Goal: Task Accomplishment & Management: Complete application form

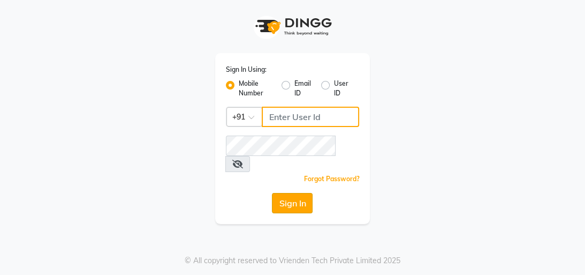
type input "8439127930"
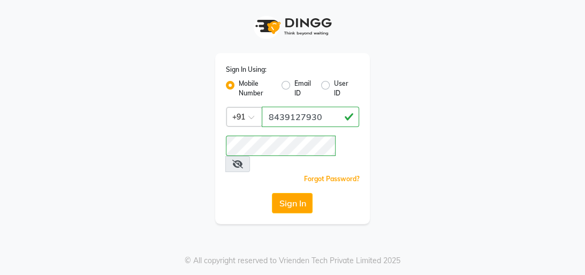
click at [281, 193] on button "Sign In" at bounding box center [292, 203] width 41 height 20
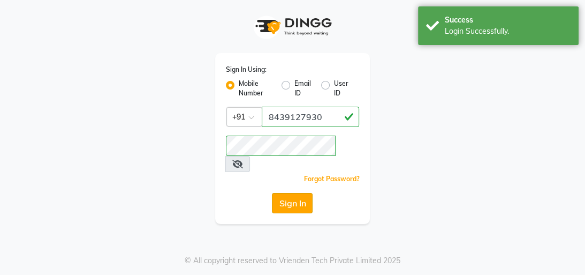
select select "service"
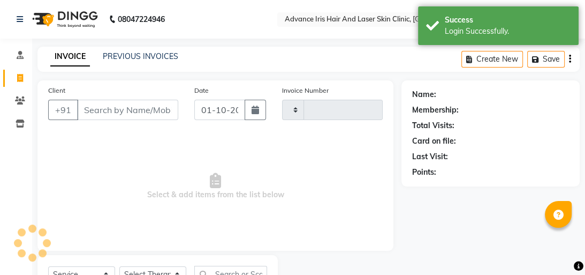
type input "0866"
select select "5825"
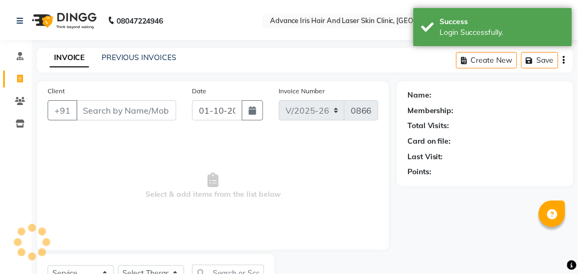
scroll to position [47, 0]
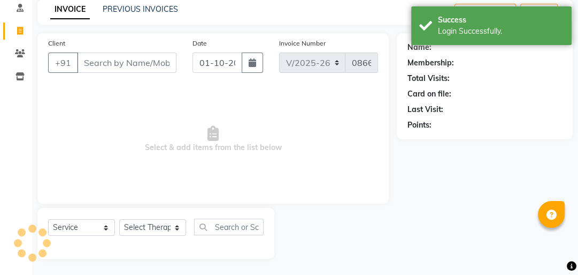
drag, startPoint x: 105, startPoint y: 65, endPoint x: 100, endPoint y: 60, distance: 7.2
click at [103, 64] on input "Client" at bounding box center [127, 62] width 100 height 20
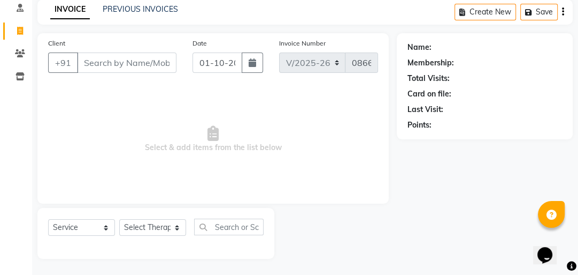
click at [97, 68] on input "Client" at bounding box center [127, 62] width 100 height 20
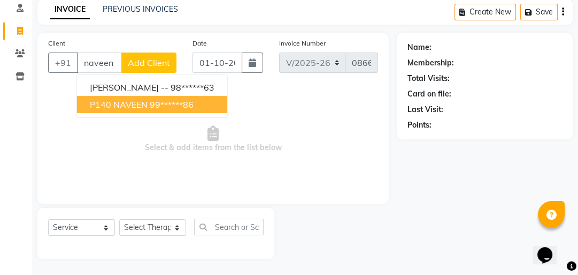
click at [121, 103] on span "p140 NAVEEN" at bounding box center [119, 104] width 58 height 11
type input "99******86"
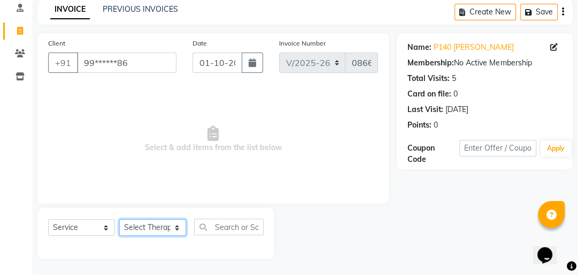
click at [151, 225] on select "Select Therapist Advance Iris Reception Anchal Chandani Dr Pratiksha Dwivedi(Co…" at bounding box center [152, 227] width 67 height 17
select select "40883"
click at [119, 219] on select "Select Therapist Advance Iris Reception Anchal Chandani Dr Pratiksha Dwivedi(Co…" at bounding box center [152, 227] width 67 height 17
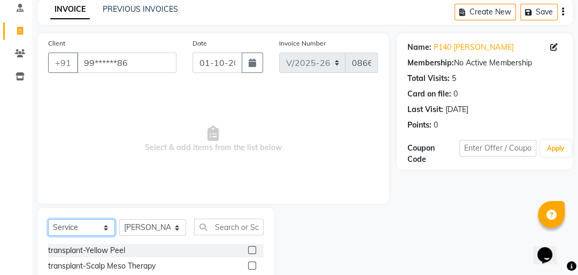
click at [100, 224] on select "Select Service Product Membership Package Voucher Prepaid Gift Card" at bounding box center [81, 227] width 67 height 17
select select "product"
click at [48, 219] on select "Select Service Product Membership Package Voucher Prepaid Gift Card" at bounding box center [81, 227] width 67 height 17
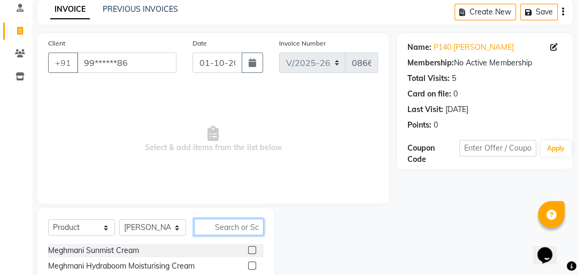
drag, startPoint x: 220, startPoint y: 230, endPoint x: 215, endPoint y: 225, distance: 7.6
click at [219, 230] on input "text" at bounding box center [229, 226] width 70 height 17
type input "imxia"
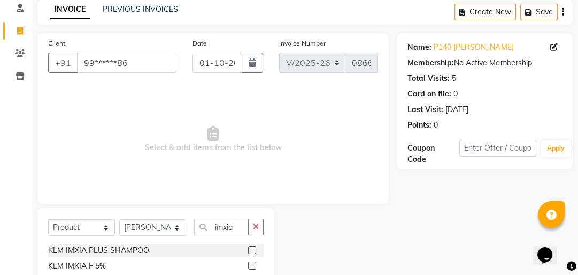
click at [250, 251] on label at bounding box center [252, 250] width 8 height 8
click at [250, 251] on input "checkbox" at bounding box center [251, 250] width 7 height 7
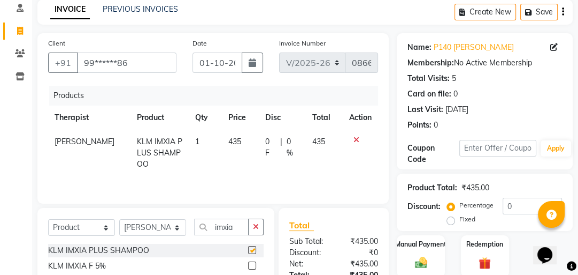
checkbox input "false"
click at [426, 261] on img at bounding box center [421, 262] width 21 height 14
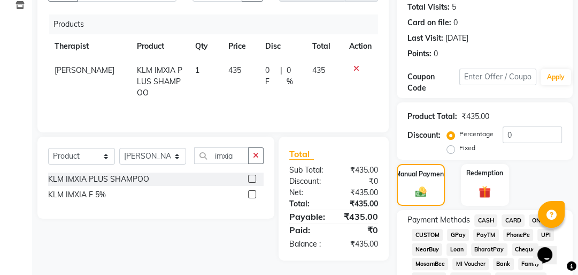
scroll to position [133, 0]
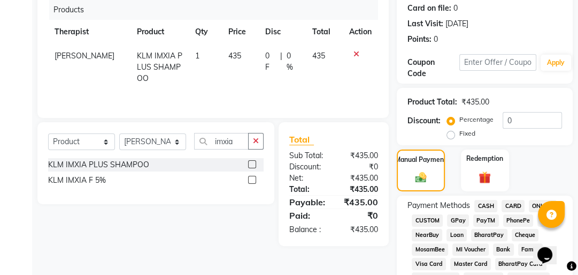
click at [452, 218] on span "GPay" at bounding box center [458, 220] width 22 height 12
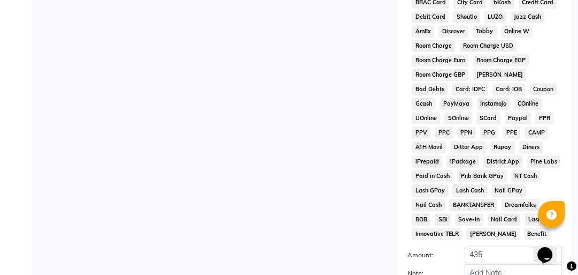
scroll to position [618, 0]
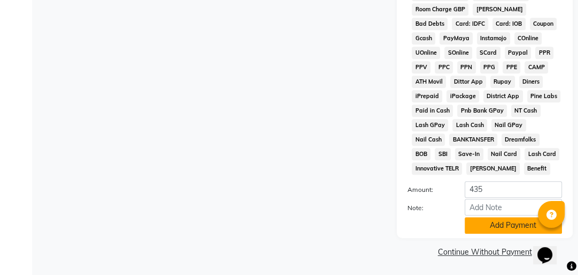
click at [478, 226] on button "Add Payment" at bounding box center [513, 225] width 97 height 17
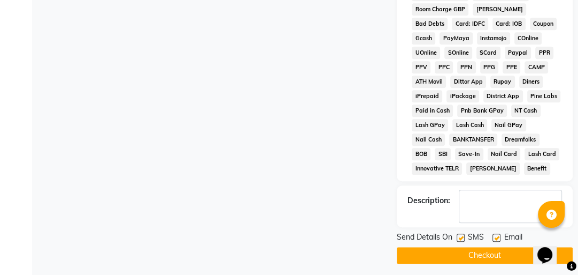
click at [471, 254] on button "Checkout" at bounding box center [485, 255] width 176 height 17
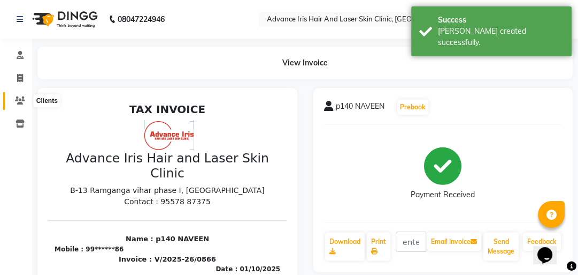
drag, startPoint x: 18, startPoint y: 100, endPoint x: 18, endPoint y: 93, distance: 7.5
click at [18, 100] on icon at bounding box center [20, 100] width 10 height 8
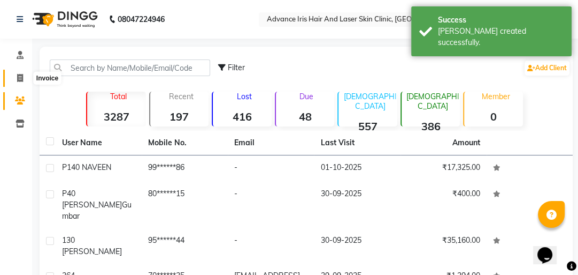
click at [21, 79] on icon at bounding box center [20, 78] width 6 height 8
select select "5825"
select select "service"
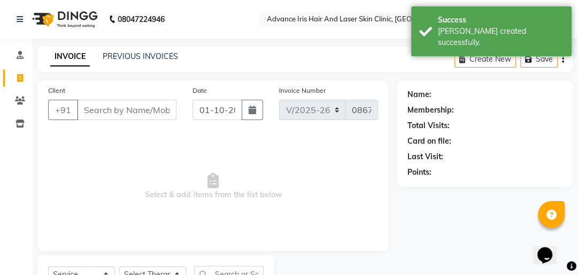
scroll to position [47, 0]
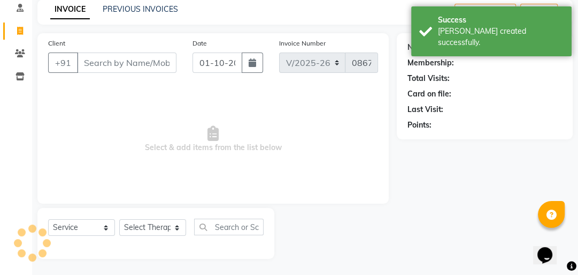
click at [101, 71] on input "Client" at bounding box center [127, 62] width 100 height 20
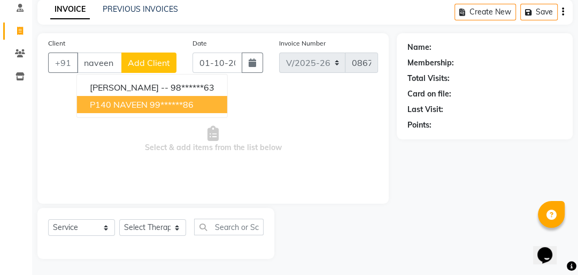
click at [120, 109] on button "p140 NAVEEN 99******86" at bounding box center [152, 104] width 150 height 17
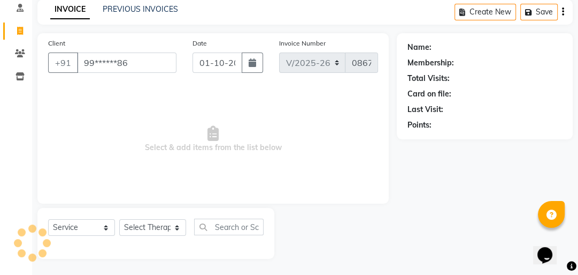
type input "99******86"
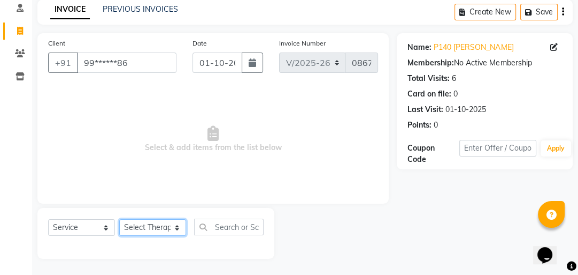
click at [136, 225] on select "Select Therapist Advance Iris Reception Anchal Chandani Dr Pratiksha Dwivedi(Co…" at bounding box center [152, 227] width 67 height 17
select select "40886"
click at [119, 219] on select "Select Therapist Advance Iris Reception Anchal Chandani Dr Pratiksha Dwivedi(Co…" at bounding box center [152, 227] width 67 height 17
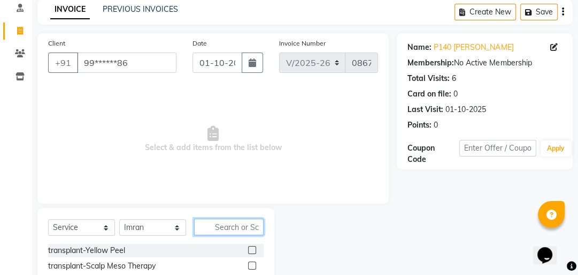
click at [241, 223] on input "text" at bounding box center [229, 226] width 70 height 17
type input "service"
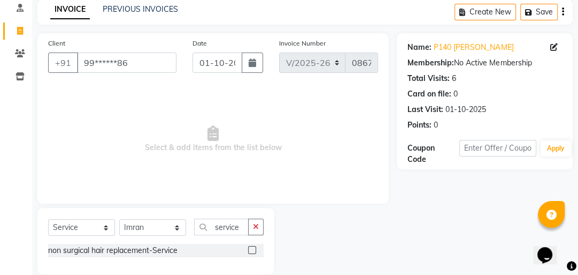
click at [251, 247] on label at bounding box center [252, 250] width 8 height 8
click at [251, 247] on input "checkbox" at bounding box center [251, 250] width 7 height 7
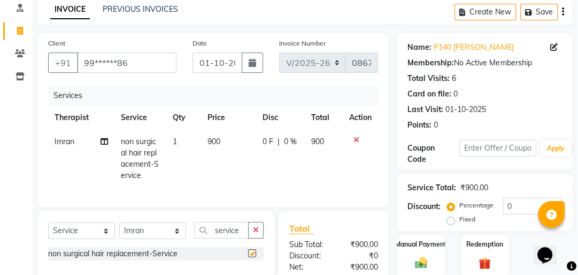
checkbox input "false"
click at [212, 140] on span "900" at bounding box center [214, 141] width 13 height 10
select select "40886"
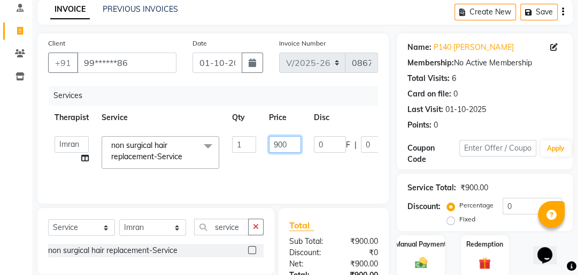
click at [278, 142] on input "900" at bounding box center [285, 144] width 32 height 17
type input "800"
click at [273, 169] on tr "Advance Iris Reception Anchal Chandani Dr Pratiksha Dwivedi(Cosmetologist) Imra…" at bounding box center [260, 151] width 424 height 45
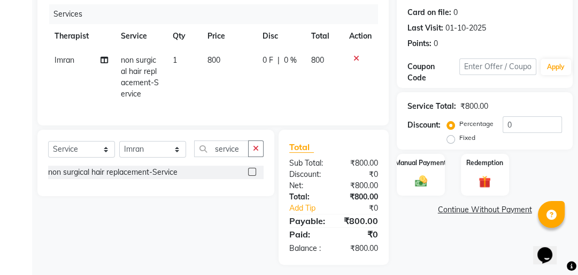
scroll to position [133, 0]
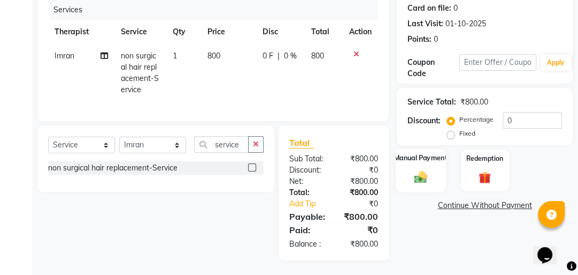
click at [413, 179] on img at bounding box center [421, 176] width 21 height 14
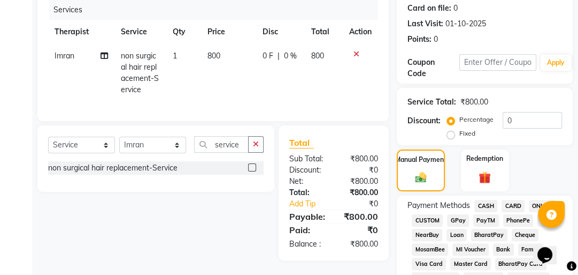
click at [455, 222] on span "GPay" at bounding box center [458, 220] width 22 height 12
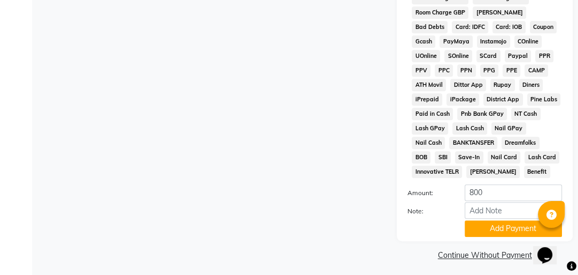
scroll to position [618, 0]
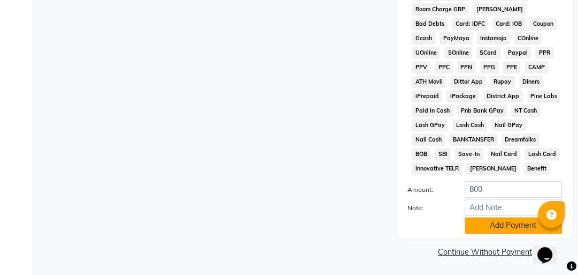
click at [482, 224] on button "Add Payment" at bounding box center [513, 225] width 97 height 17
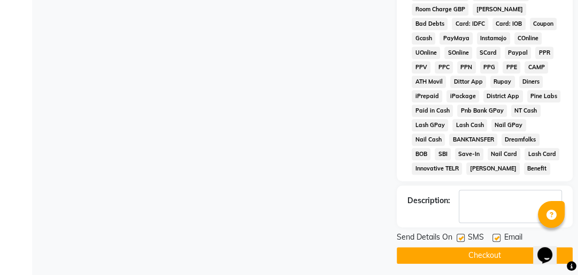
click at [465, 252] on button "Checkout" at bounding box center [485, 255] width 176 height 17
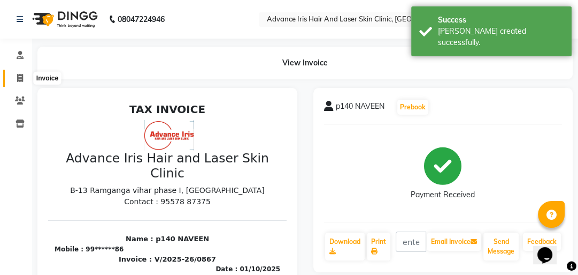
click at [24, 75] on span at bounding box center [20, 78] width 19 height 12
select select "5825"
select select "service"
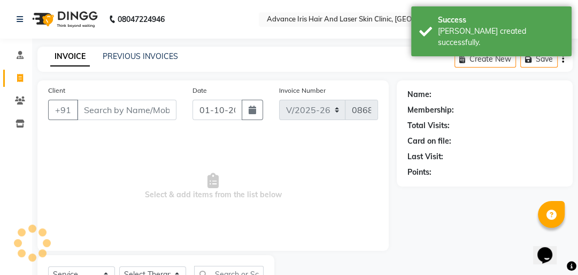
scroll to position [47, 0]
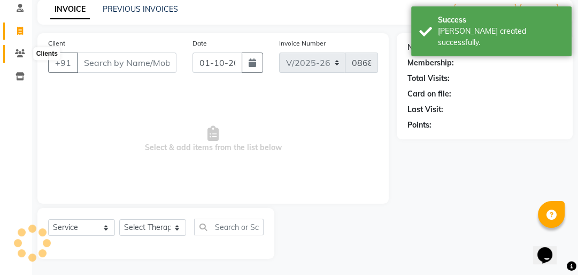
click at [24, 56] on icon at bounding box center [20, 53] width 10 height 8
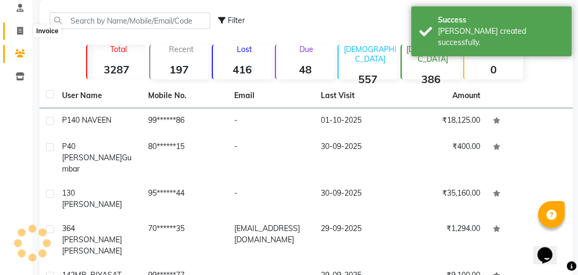
click at [18, 28] on icon at bounding box center [20, 31] width 6 height 8
select select "service"
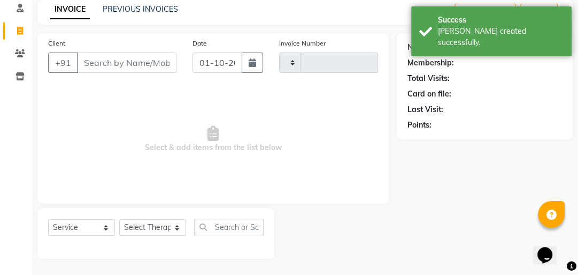
type input "0868"
select select "5825"
click at [128, 10] on link "PREVIOUS INVOICES" at bounding box center [140, 9] width 75 height 10
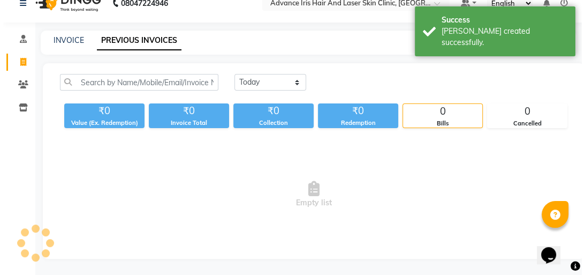
scroll to position [47, 0]
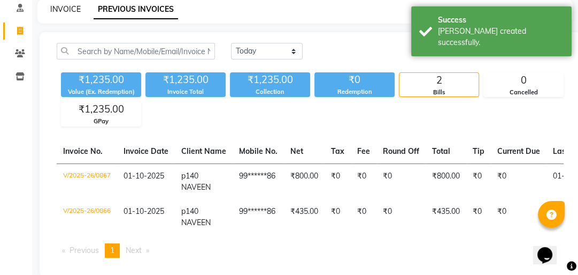
click at [57, 11] on link "INVOICE" at bounding box center [65, 9] width 31 height 10
select select "service"
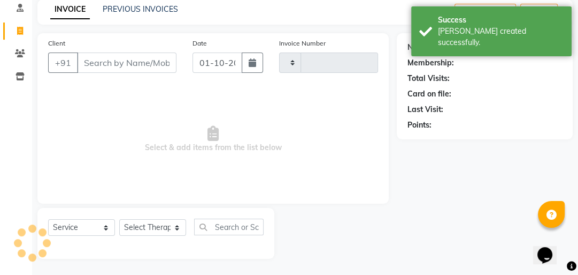
type input "0868"
select select "5825"
click at [86, 62] on input "Client" at bounding box center [127, 62] width 100 height 20
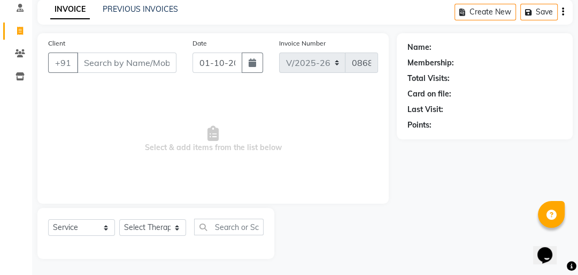
click at [95, 54] on input "Client" at bounding box center [127, 62] width 100 height 20
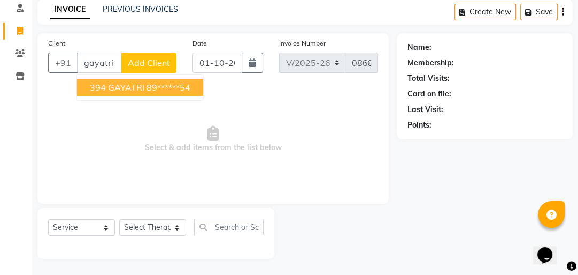
click at [131, 83] on span "394 GAYATRI" at bounding box center [117, 87] width 55 height 11
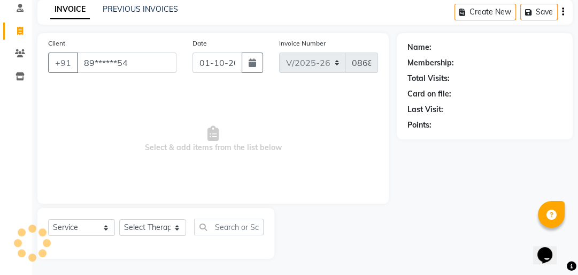
type input "89******54"
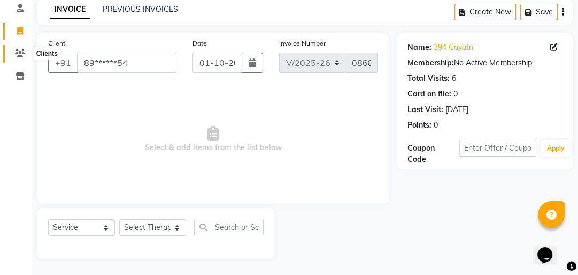
click at [17, 53] on icon at bounding box center [20, 53] width 10 height 8
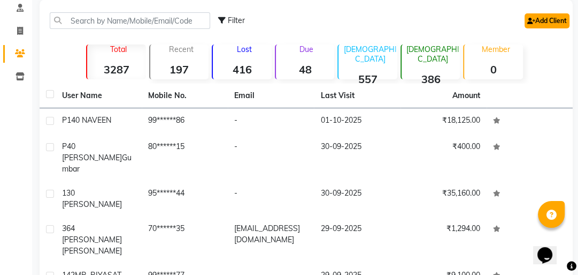
click at [538, 17] on link "Add Client" at bounding box center [547, 20] width 45 height 15
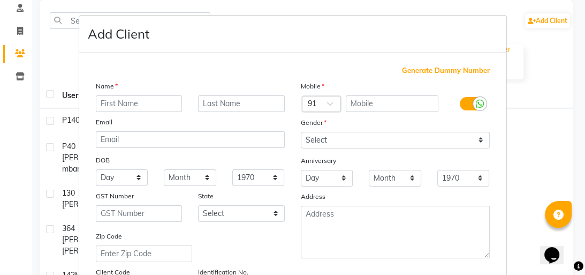
drag, startPoint x: 109, startPoint y: 103, endPoint x: 119, endPoint y: 90, distance: 16.1
click at [118, 91] on div "Name Email DOB Day 01 02 03 04 05 06 07 08 09 10 11 12 13 14 15 16 17 18 19 20 …" at bounding box center [190, 188] width 205 height 217
type input "448 NUTAN"
click at [199, 104] on input "text" at bounding box center [241, 103] width 87 height 17
type input "[PERSON_NAME]"
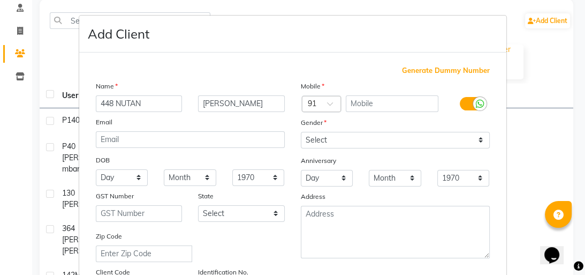
click at [385, 112] on div "Mobile Country Code × 91 Gender Select Male Female Other Prefer Not To Say Anni…" at bounding box center [395, 188] width 205 height 217
click at [376, 102] on input "text" at bounding box center [392, 103] width 93 height 17
type input "8410604200"
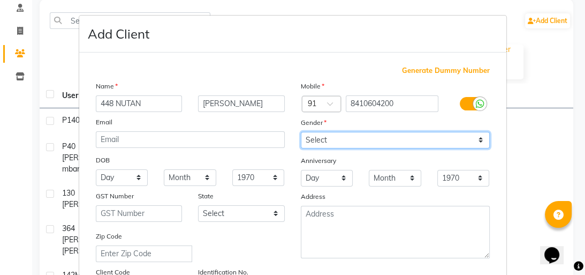
click at [348, 148] on select "Select Male Female Other Prefer Not To Say" at bounding box center [395, 140] width 189 height 17
select select "female"
click at [301, 132] on select "Select Male Female Other Prefer Not To Say" at bounding box center [395, 140] width 189 height 17
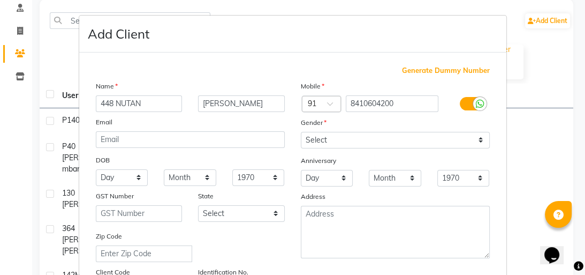
click at [136, 188] on div "Name 448 NUTAN SINGH Email DOB Day 01 02 03 04 05 06 07 08 09 10 11 12 13 14 15…" at bounding box center [190, 188] width 205 height 217
click at [136, 181] on select "Day 01 02 03 04 05 06 07 08 09 10 11 12 13 14 15 16 17 18 19 20 21 22 23 24 25 …" at bounding box center [122, 177] width 52 height 17
select select "11"
click at [96, 170] on select "Day 01 02 03 04 05 06 07 08 09 10 11 12 13 14 15 16 17 18 19 20 21 22 23 24 25 …" at bounding box center [122, 177] width 52 height 17
click at [180, 182] on select "Month January February March April May June July August September October Novem…" at bounding box center [190, 177] width 52 height 17
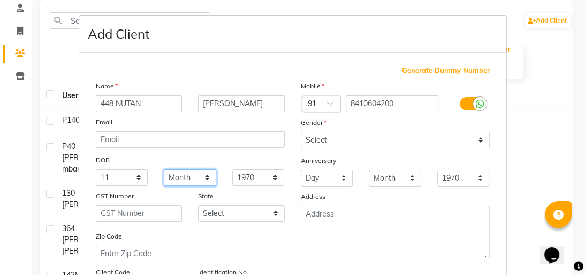
select select "11"
click at [164, 170] on select "Month January February March April May June July August September October Novem…" at bounding box center [190, 177] width 52 height 17
click at [241, 180] on select "1940 1941 1942 1943 1944 1945 1946 1947 1948 1949 1950 1951 1952 1953 1954 1955…" at bounding box center [258, 177] width 52 height 17
select select "1999"
click at [232, 170] on select "1940 1941 1942 1943 1944 1945 1946 1947 1948 1949 1950 1951 1952 1953 1954 1955…" at bounding box center [258, 177] width 52 height 17
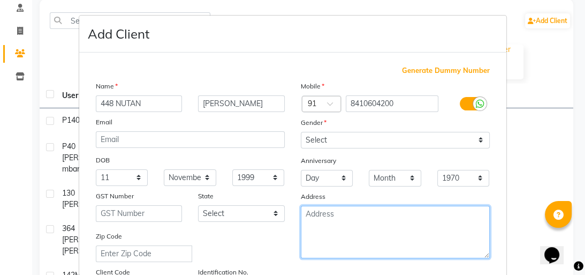
click at [348, 223] on textarea at bounding box center [395, 231] width 189 height 52
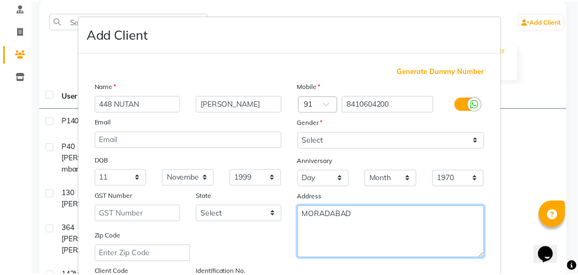
scroll to position [225, 0]
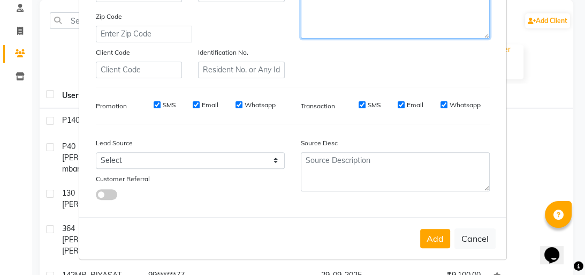
type textarea "MORADABAD"
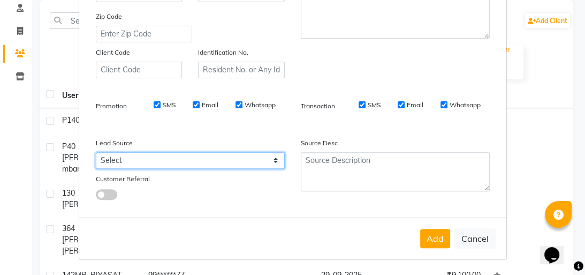
click at [242, 164] on select "Select Walk-in Referral Internet Friend Word of Mouth Advertisement Facebook Ju…" at bounding box center [190, 160] width 189 height 17
select select "37156"
click at [96, 152] on select "Select Walk-in Referral Internet Friend Word of Mouth Advertisement Facebook Ju…" at bounding box center [190, 160] width 189 height 17
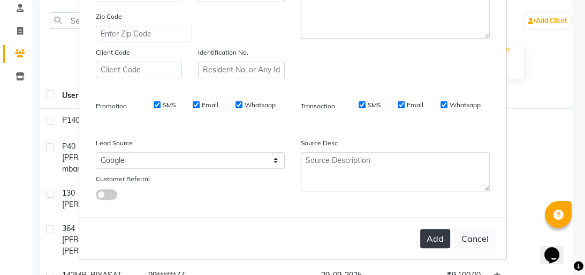
drag, startPoint x: 436, startPoint y: 242, endPoint x: 402, endPoint y: 246, distance: 33.9
click at [435, 242] on button "Add" at bounding box center [435, 237] width 30 height 19
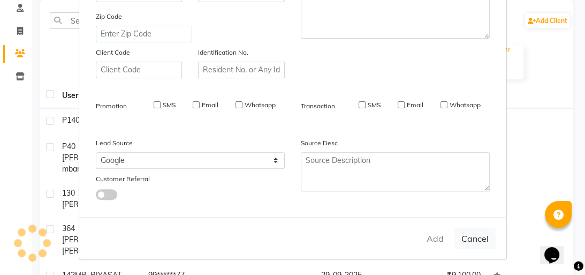
select select
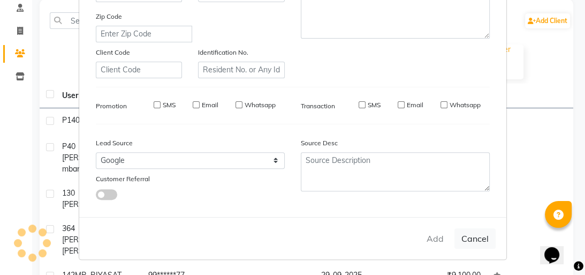
select select
checkbox input "false"
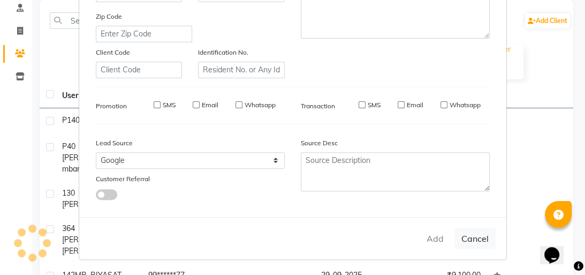
checkbox input "false"
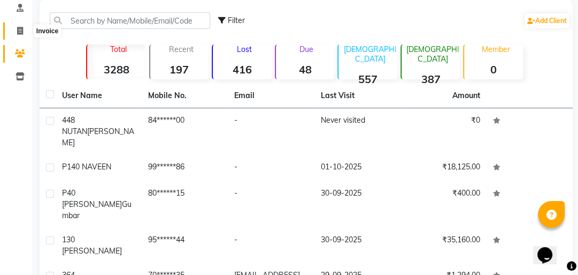
click at [16, 33] on span at bounding box center [20, 31] width 19 height 12
select select "service"
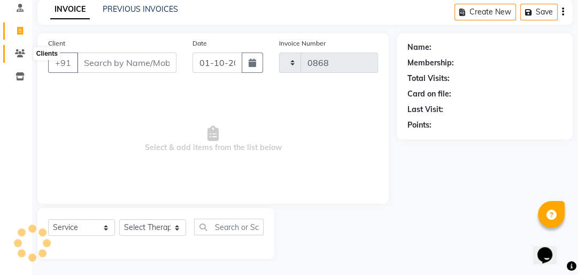
click at [18, 55] on icon at bounding box center [20, 53] width 10 height 8
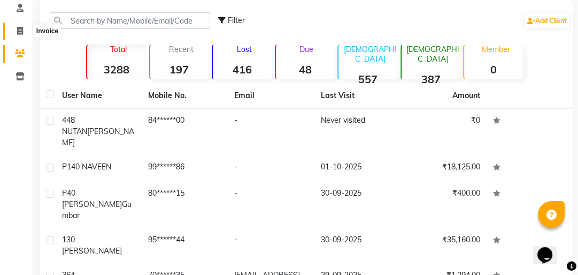
click at [13, 29] on span at bounding box center [20, 31] width 19 height 12
select select "service"
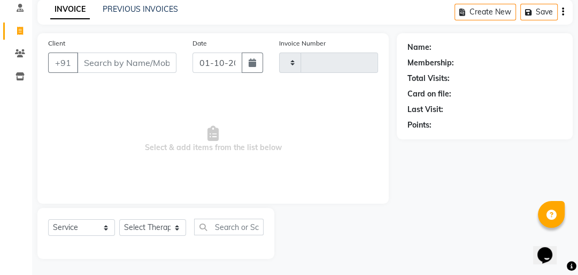
type input "0868"
select select "5825"
click at [105, 62] on input "Client" at bounding box center [127, 62] width 100 height 20
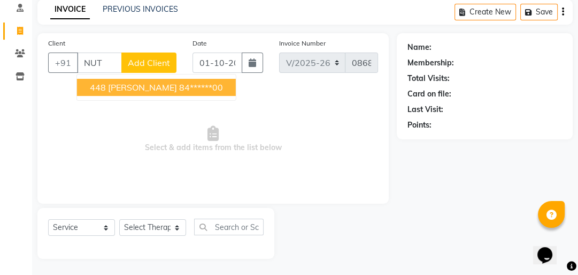
click at [103, 117] on span "Select & add items from the list below" at bounding box center [213, 139] width 330 height 107
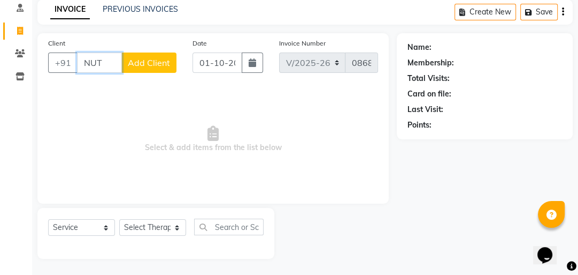
click at [109, 70] on input "NUT" at bounding box center [99, 62] width 45 height 20
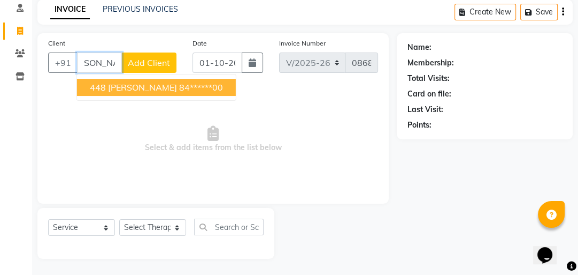
scroll to position [0, 26]
click at [98, 83] on span "448 NUTAN SINGH" at bounding box center [133, 87] width 87 height 11
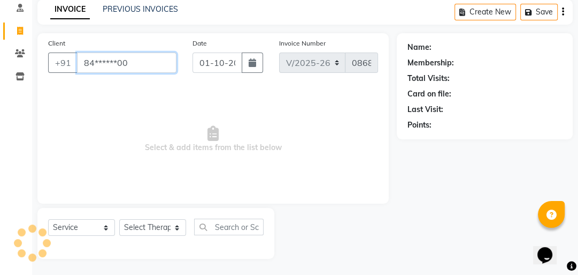
type input "84******00"
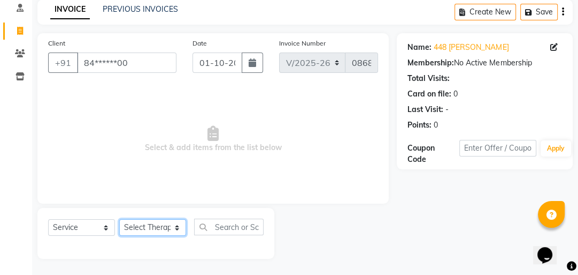
click at [139, 228] on select "Select Therapist Advance Iris Reception Anchal Chandani Dr Pratiksha Dwivedi(Co…" at bounding box center [152, 227] width 67 height 17
select select "40883"
click at [119, 219] on select "Select Therapist Advance Iris Reception Anchal Chandani Dr Pratiksha Dwivedi(Co…" at bounding box center [152, 227] width 67 height 17
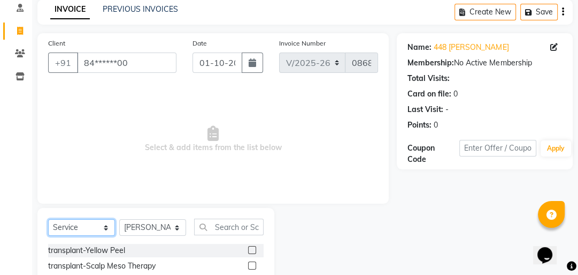
drag, startPoint x: 103, startPoint y: 227, endPoint x: 102, endPoint y: 221, distance: 6.6
click at [103, 227] on select "Select Service Product Membership Package Voucher Prepaid Gift Card" at bounding box center [81, 227] width 67 height 17
click at [48, 219] on select "Select Service Product Membership Package Voucher Prepaid Gift Card" at bounding box center [81, 227] width 67 height 17
drag, startPoint x: 223, startPoint y: 222, endPoint x: 215, endPoint y: 237, distance: 17.0
click at [223, 224] on input "text" at bounding box center [229, 226] width 70 height 17
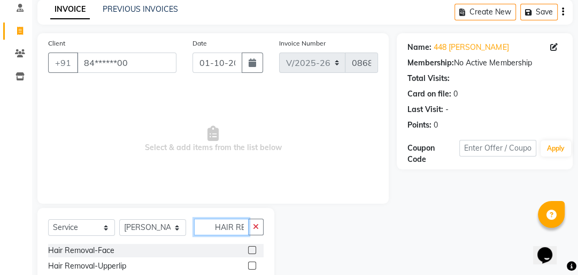
type input "HAIR RE"
click at [248, 247] on label at bounding box center [252, 250] width 8 height 8
click at [248, 247] on input "checkbox" at bounding box center [251, 250] width 7 height 7
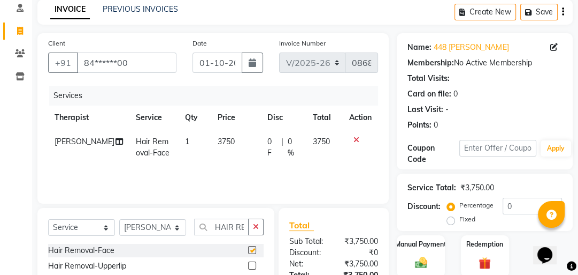
checkbox input "false"
click at [219, 140] on span "3750" at bounding box center [226, 141] width 17 height 10
select select "40883"
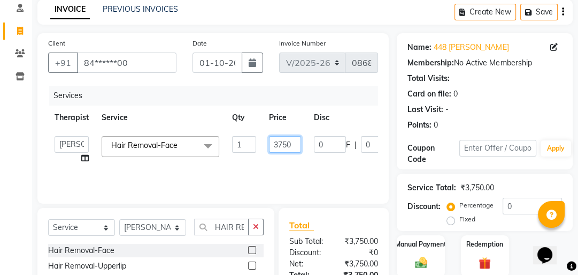
click at [287, 144] on input "3750" at bounding box center [285, 144] width 32 height 17
type input "2500"
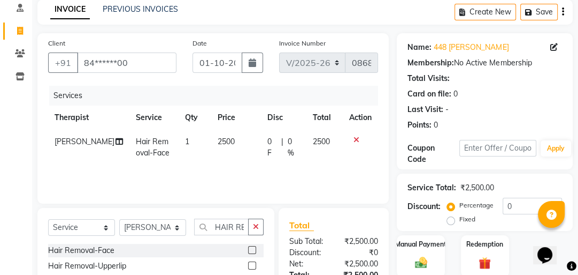
click at [308, 157] on tr "Somya Agarwal Hair Removal-Face 1 2500 0 F | 0 % 2500" at bounding box center [213, 146] width 330 height 35
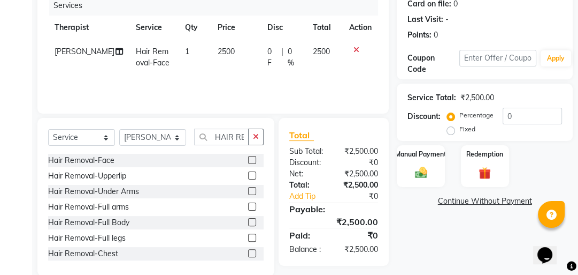
scroll to position [154, 0]
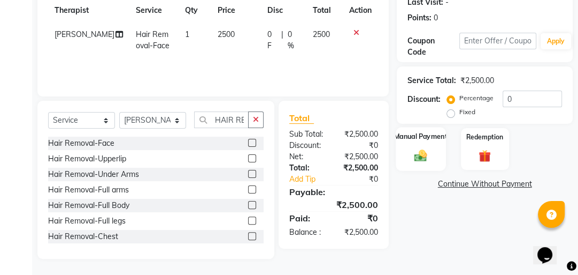
click at [409, 147] on div "Manual Payment" at bounding box center [422, 149] width 50 height 44
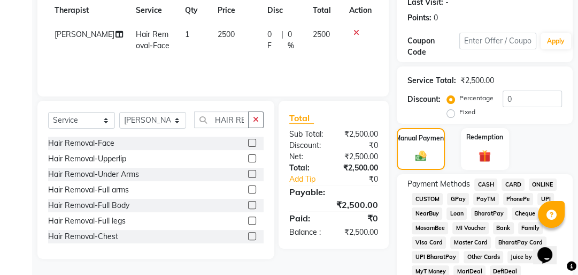
click at [478, 183] on span "CASH" at bounding box center [486, 184] width 23 height 12
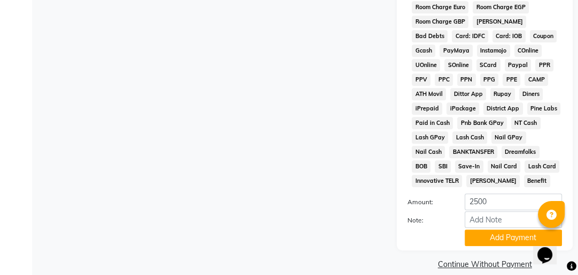
scroll to position [618, 0]
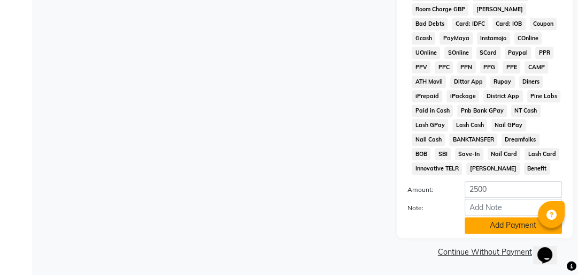
click at [486, 220] on button "Add Payment" at bounding box center [513, 225] width 97 height 17
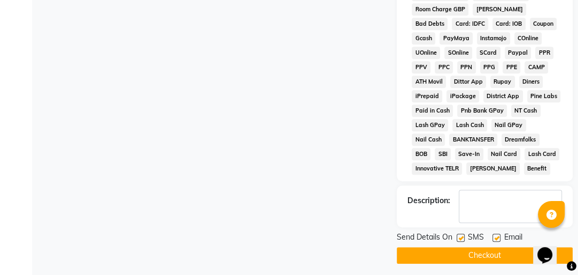
drag, startPoint x: 491, startPoint y: 248, endPoint x: 437, endPoint y: 235, distance: 55.2
click at [491, 249] on button "Checkout" at bounding box center [485, 255] width 176 height 17
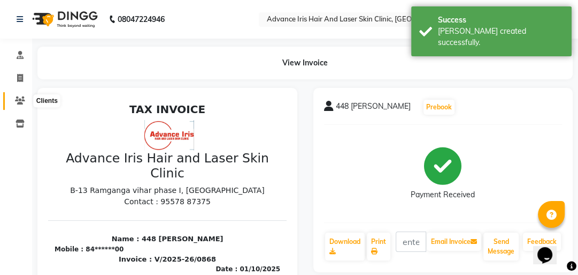
click at [22, 98] on icon at bounding box center [20, 100] width 10 height 8
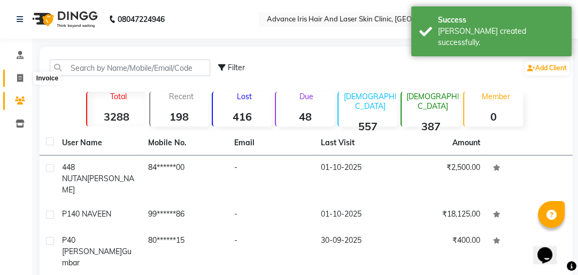
click at [21, 76] on icon at bounding box center [20, 78] width 6 height 8
select select "5825"
select select "service"
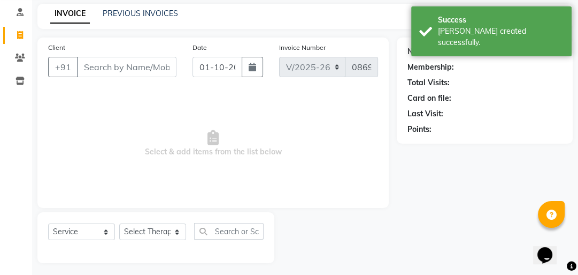
scroll to position [47, 0]
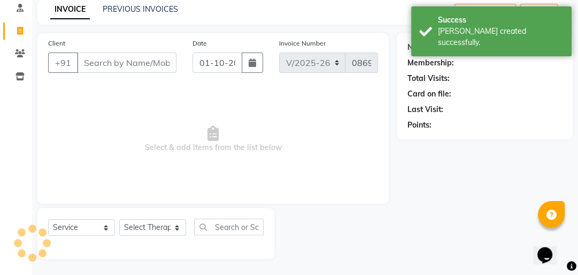
click at [91, 62] on input "Client" at bounding box center [127, 62] width 100 height 20
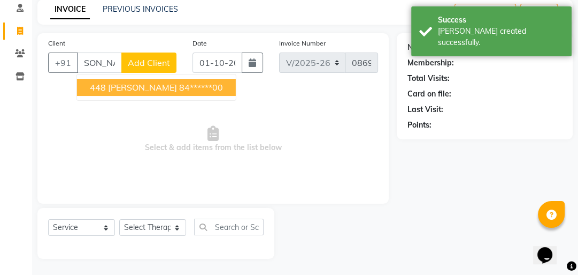
scroll to position [0, 26]
click at [115, 83] on span "448 NUTAN SINGH" at bounding box center [133, 87] width 87 height 11
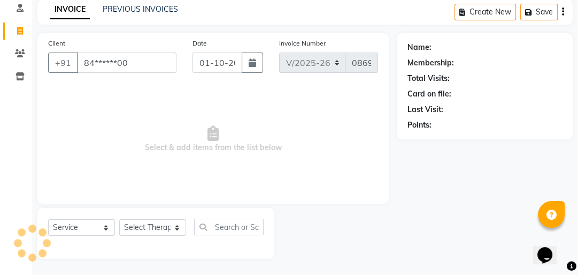
scroll to position [0, 0]
type input "84******00"
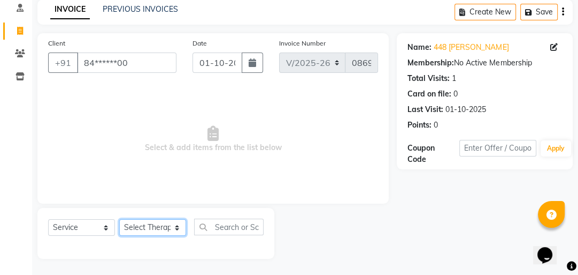
drag, startPoint x: 154, startPoint y: 228, endPoint x: 154, endPoint y: 222, distance: 6.4
click at [154, 228] on select "Select Therapist Advance Iris Reception Anchal Chandani Dr Pratiksha Dwivedi(Co…" at bounding box center [152, 227] width 67 height 17
select select "40883"
click at [119, 219] on select "Select Therapist Advance Iris Reception Anchal Chandani Dr Pratiksha Dwivedi(Co…" at bounding box center [152, 227] width 67 height 17
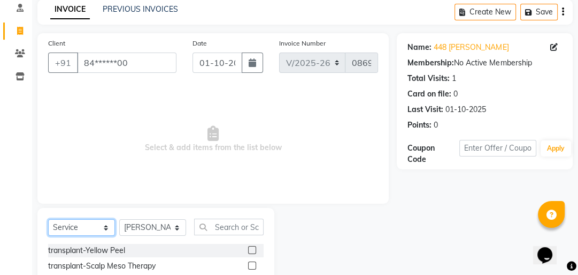
drag, startPoint x: 105, startPoint y: 228, endPoint x: 105, endPoint y: 222, distance: 6.4
click at [105, 228] on select "Select Service Product Membership Package Voucher Prepaid Gift Card" at bounding box center [81, 227] width 67 height 17
select select "product"
click at [48, 219] on select "Select Service Product Membership Package Voucher Prepaid Gift Card" at bounding box center [81, 227] width 67 height 17
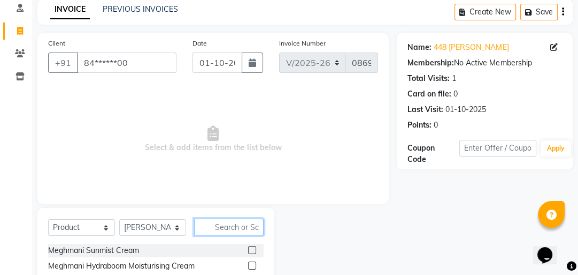
click at [244, 227] on input "text" at bounding box center [229, 226] width 70 height 17
type input "I SHIELD"
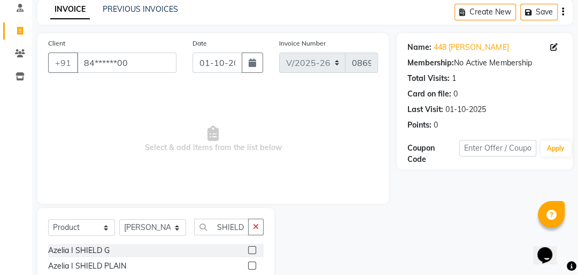
scroll to position [0, 0]
drag, startPoint x: 253, startPoint y: 263, endPoint x: 246, endPoint y: 255, distance: 10.6
click at [250, 263] on label at bounding box center [252, 265] width 8 height 8
click at [250, 263] on input "checkbox" at bounding box center [251, 265] width 7 height 7
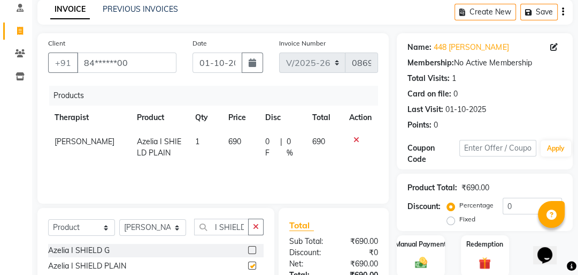
checkbox input "false"
drag, startPoint x: 264, startPoint y: 227, endPoint x: 230, endPoint y: 225, distance: 34.3
click at [259, 227] on div "Select Service Product Membership Package Voucher Prepaid Gift Card Select Ther…" at bounding box center [155, 249] width 237 height 82
click at [260, 225] on button "button" at bounding box center [256, 226] width 16 height 17
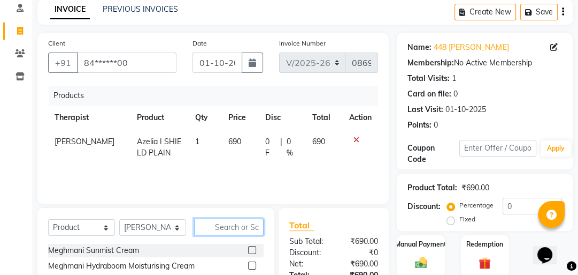
click at [233, 225] on input "text" at bounding box center [229, 226] width 70 height 17
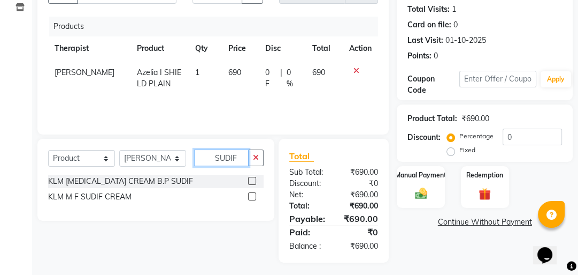
scroll to position [120, 0]
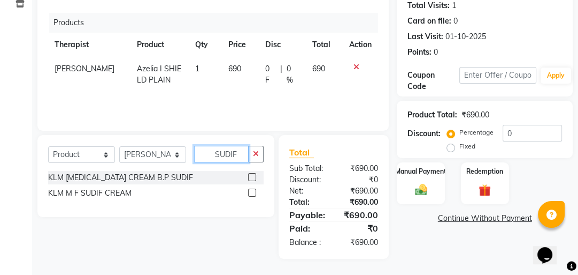
type input "SUDIF"
click at [251, 192] on label at bounding box center [252, 192] width 8 height 8
click at [251, 192] on input "checkbox" at bounding box center [251, 192] width 7 height 7
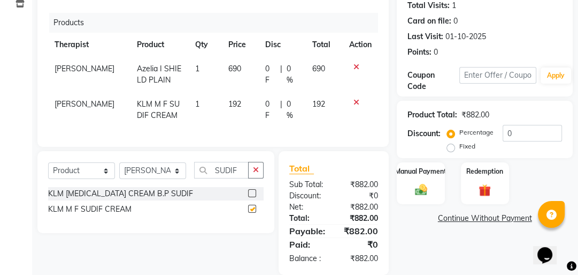
checkbox input "false"
click at [235, 106] on td "192" at bounding box center [240, 109] width 37 height 35
select select "40883"
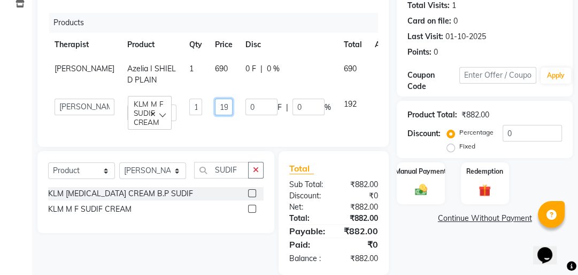
click at [215, 109] on input "192" at bounding box center [224, 106] width 18 height 17
type input "2"
click at [215, 105] on input "2" at bounding box center [224, 106] width 18 height 17
type input "110"
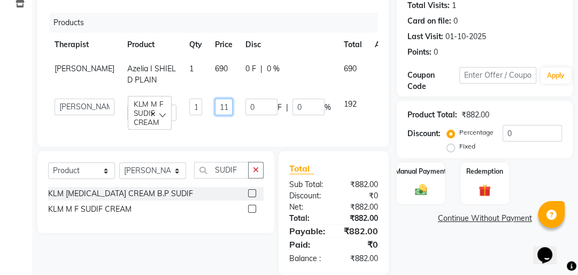
scroll to position [0, 5]
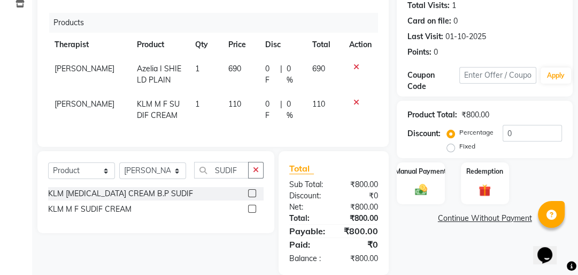
click at [214, 115] on tr "Somya Agarwal KLM M F SUDIF CREAM 1 110 0 F | 0 % 110" at bounding box center [213, 109] width 330 height 35
click at [422, 182] on img at bounding box center [421, 189] width 21 height 14
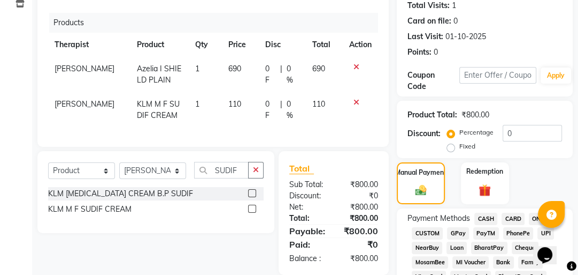
click at [455, 231] on span "GPay" at bounding box center [458, 233] width 22 height 12
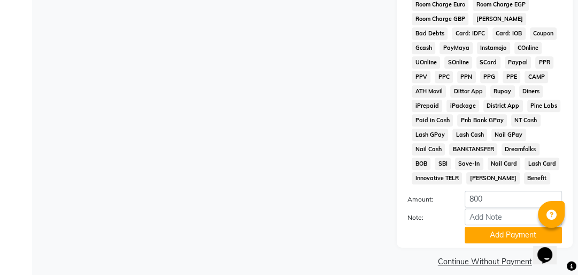
scroll to position [618, 0]
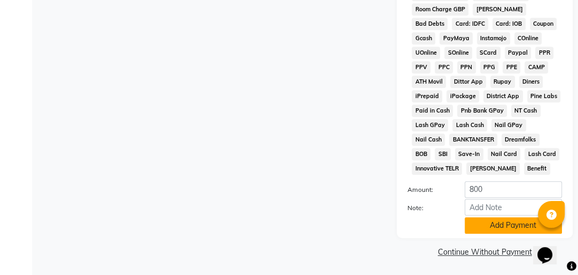
click at [477, 224] on button "Add Payment" at bounding box center [513, 225] width 97 height 17
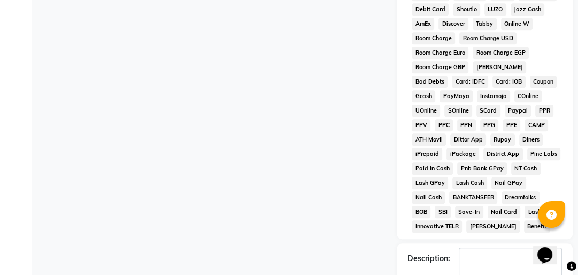
scroll to position [621, 0]
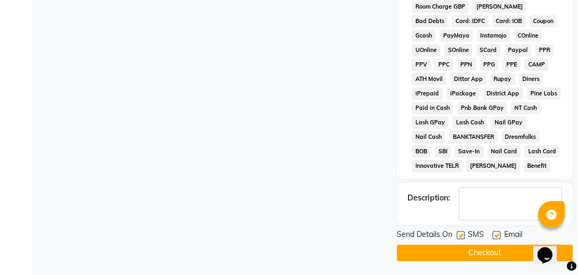
click at [492, 244] on button "Checkout" at bounding box center [485, 252] width 176 height 17
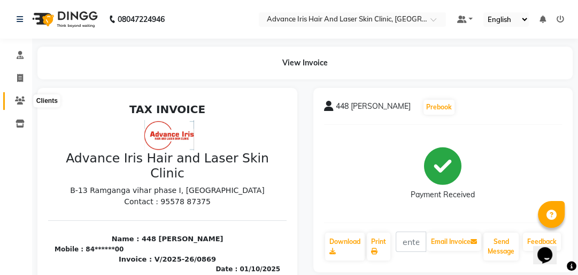
drag, startPoint x: 16, startPoint y: 102, endPoint x: 13, endPoint y: 96, distance: 6.5
click at [15, 101] on icon at bounding box center [20, 100] width 10 height 8
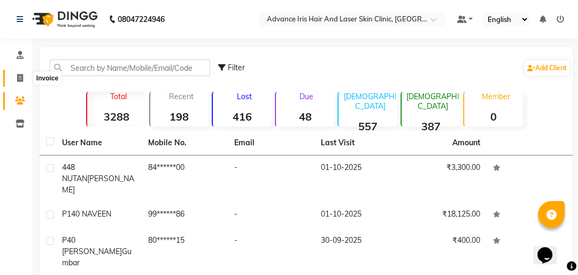
click at [19, 80] on icon at bounding box center [20, 78] width 6 height 8
select select "service"
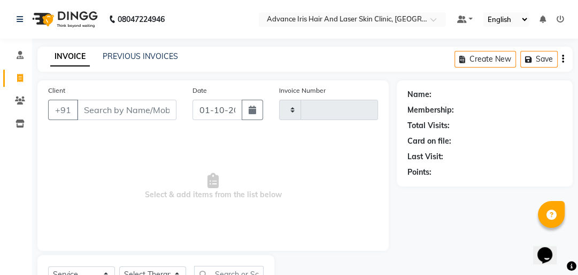
scroll to position [47, 0]
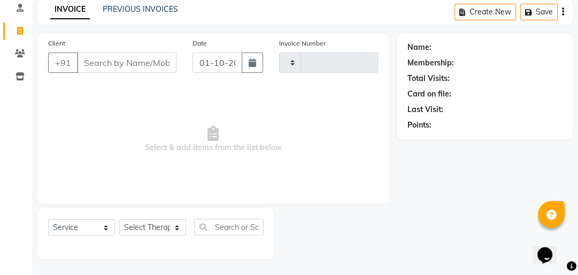
type input "0870"
select select "5825"
drag, startPoint x: 93, startPoint y: 66, endPoint x: 98, endPoint y: 28, distance: 38.4
click at [94, 56] on input "Client" at bounding box center [127, 62] width 100 height 20
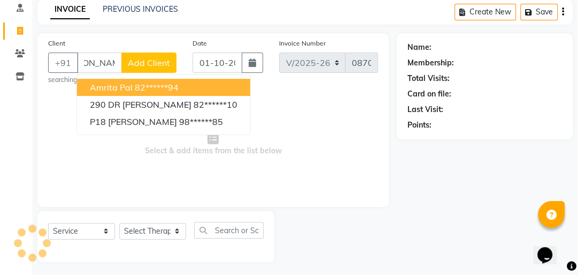
scroll to position [0, 32]
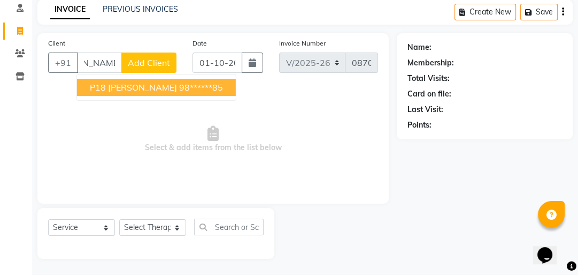
drag, startPoint x: 173, startPoint y: 90, endPoint x: 137, endPoint y: 68, distance: 42.5
click at [179, 89] on ngb-highlight "98******85" at bounding box center [201, 87] width 44 height 11
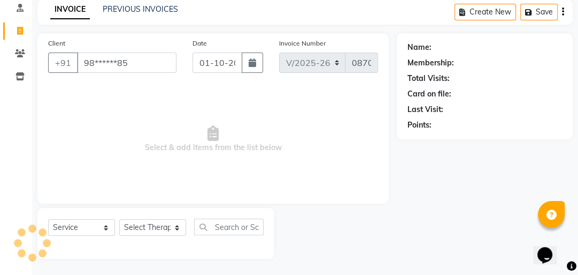
scroll to position [0, 0]
type input "98******85"
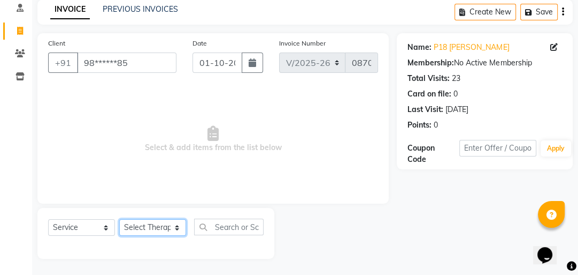
click at [156, 223] on select "Select Therapist Advance Iris Reception Anchal Chandani Dr Pratiksha Dwivedi(Co…" at bounding box center [152, 227] width 67 height 17
select select "40886"
click at [119, 219] on select "Select Therapist Advance Iris Reception Anchal Chandani Dr Pratiksha Dwivedi(Co…" at bounding box center [152, 227] width 67 height 17
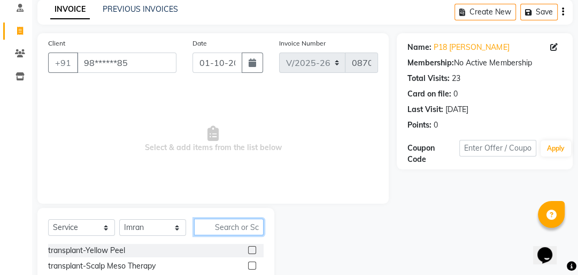
click at [223, 233] on input "text" at bounding box center [229, 226] width 70 height 17
type input "SERVICE"
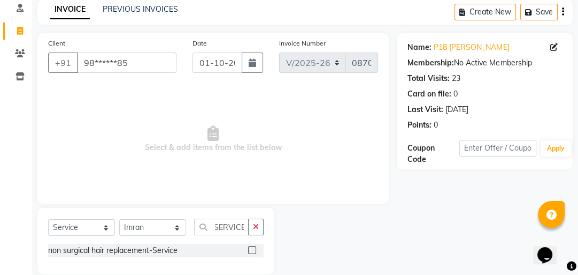
scroll to position [0, 0]
click at [252, 248] on label at bounding box center [252, 250] width 8 height 8
click at [252, 248] on input "checkbox" at bounding box center [251, 250] width 7 height 7
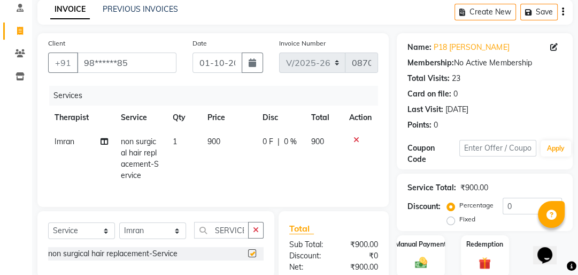
checkbox input "false"
click at [212, 140] on span "900" at bounding box center [214, 141] width 13 height 10
select select "40886"
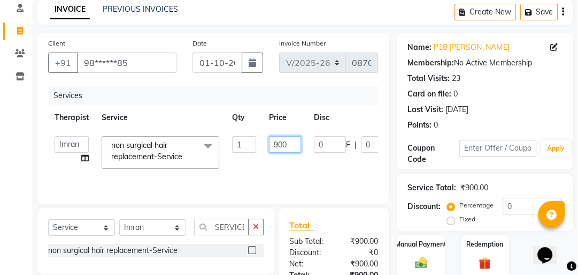
click at [276, 141] on input "900" at bounding box center [285, 144] width 32 height 17
type input "700"
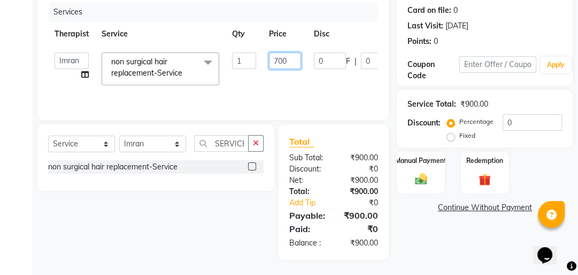
scroll to position [131, 0]
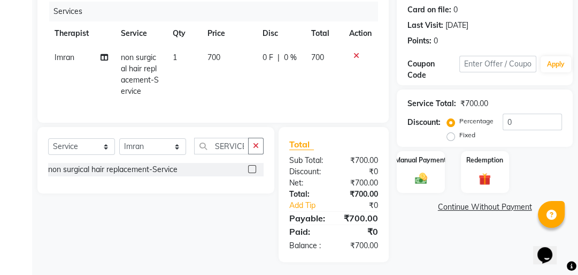
click at [370, 127] on div "Client +91 98******85 Date 01-10-2025 Invoice Number V/2025 V/2025-26 0870 Serv…" at bounding box center [213, 105] width 368 height 312
click at [411, 177] on img at bounding box center [421, 178] width 21 height 14
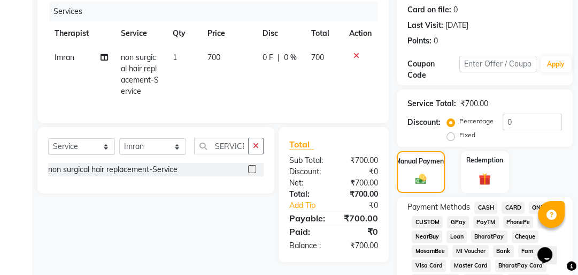
click at [452, 220] on span "GPay" at bounding box center [458, 222] width 22 height 12
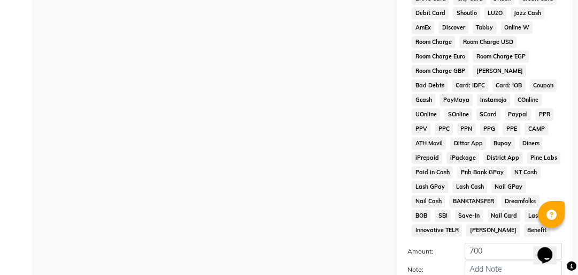
scroll to position [618, 0]
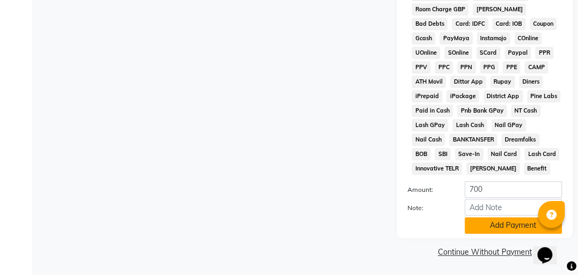
click at [502, 218] on button "Add Payment" at bounding box center [513, 225] width 97 height 17
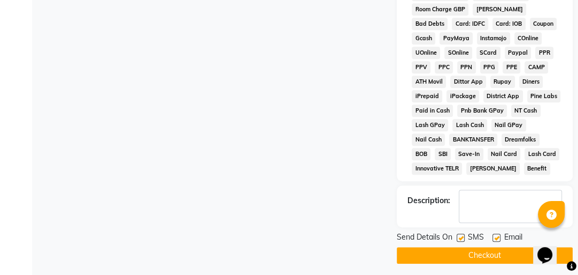
click at [477, 257] on button "Checkout" at bounding box center [485, 255] width 176 height 17
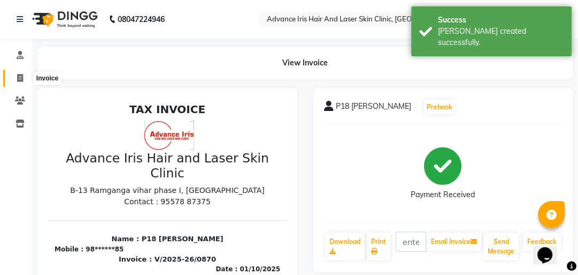
click at [17, 81] on icon at bounding box center [20, 78] width 6 height 8
select select "service"
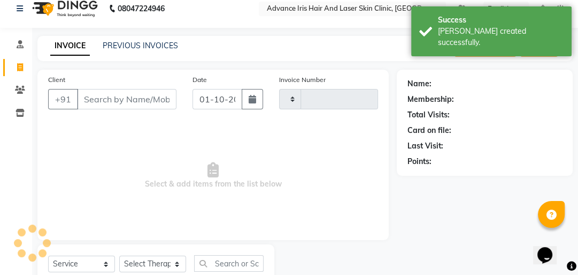
type input "0871"
select select "5825"
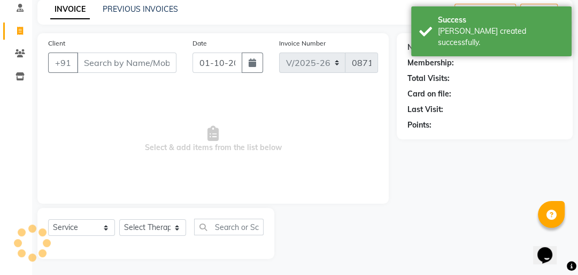
drag, startPoint x: 88, startPoint y: 65, endPoint x: 88, endPoint y: 48, distance: 17.1
click at [90, 55] on input "Client" at bounding box center [127, 62] width 100 height 20
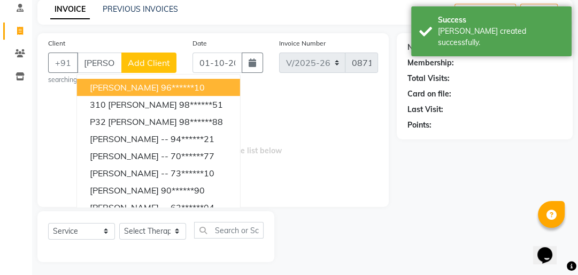
scroll to position [0, 1]
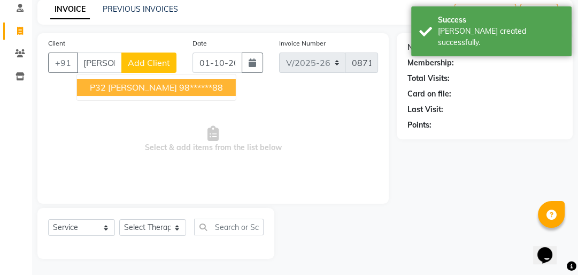
click at [137, 89] on span "P32 Ravish Chaddha" at bounding box center [133, 87] width 87 height 11
type input "98******88"
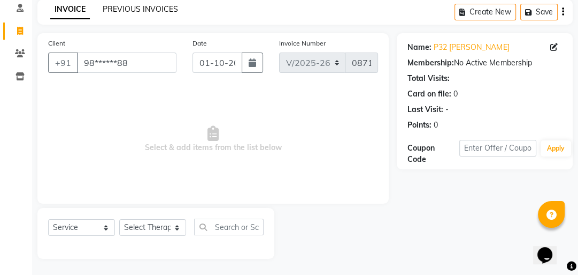
click at [156, 7] on link "PREVIOUS INVOICES" at bounding box center [140, 9] width 75 height 10
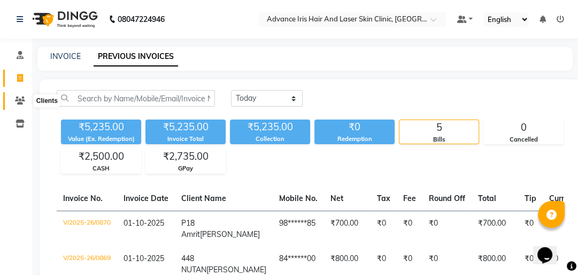
drag, startPoint x: 21, startPoint y: 103, endPoint x: 18, endPoint y: 88, distance: 15.4
click at [21, 103] on icon at bounding box center [20, 100] width 10 height 8
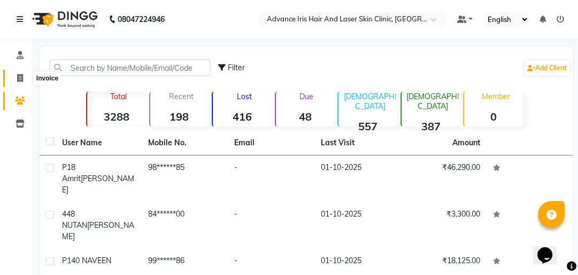
click at [21, 80] on icon at bounding box center [20, 78] width 6 height 8
select select "service"
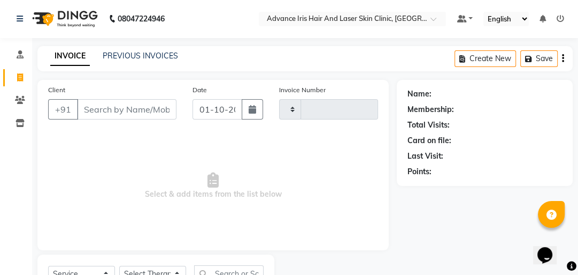
type input "0871"
select select "5825"
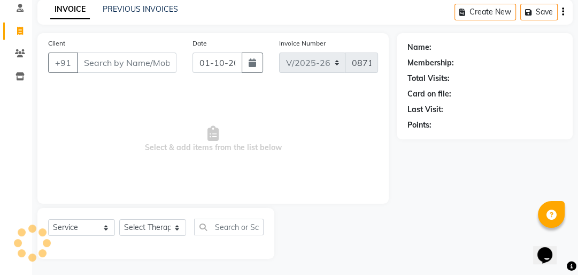
click at [96, 61] on input "Client" at bounding box center [127, 62] width 100 height 20
click at [118, 9] on link "PREVIOUS INVOICES" at bounding box center [140, 9] width 75 height 10
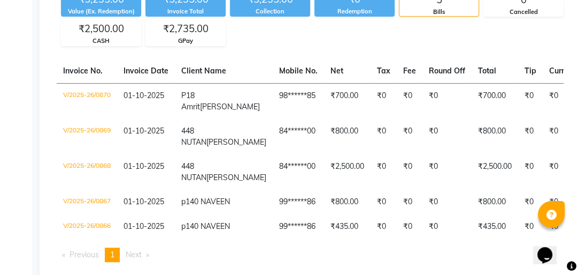
scroll to position [43, 0]
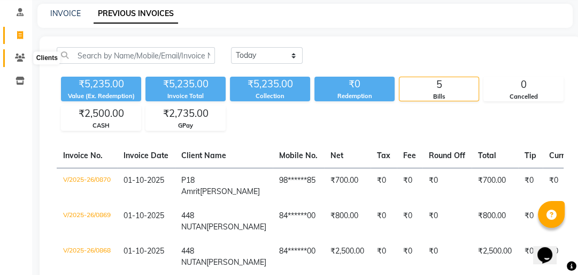
click at [22, 53] on span at bounding box center [20, 58] width 19 height 12
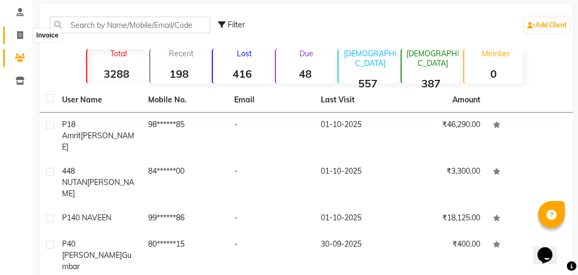
click at [17, 34] on icon at bounding box center [20, 35] width 6 height 8
select select "5825"
select select "service"
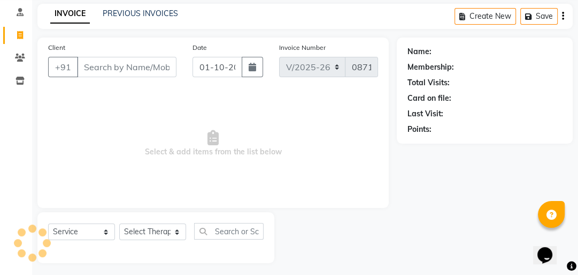
scroll to position [47, 0]
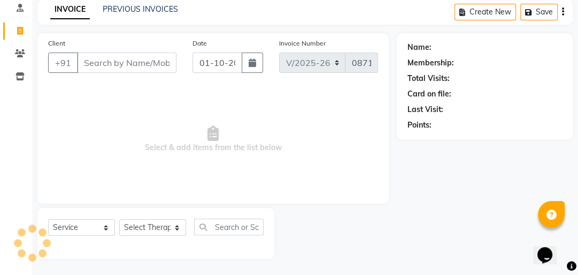
click at [87, 62] on input "Client" at bounding box center [127, 62] width 100 height 20
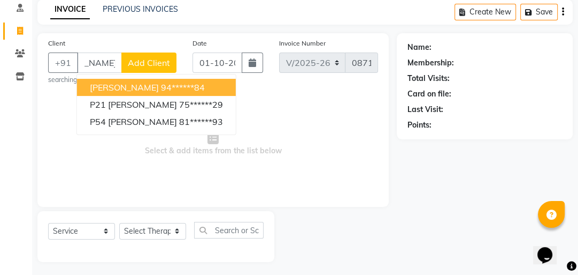
scroll to position [0, 42]
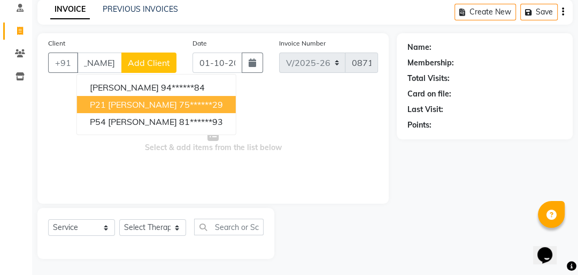
click at [103, 101] on span "P21 Shubham Gupta" at bounding box center [133, 104] width 87 height 11
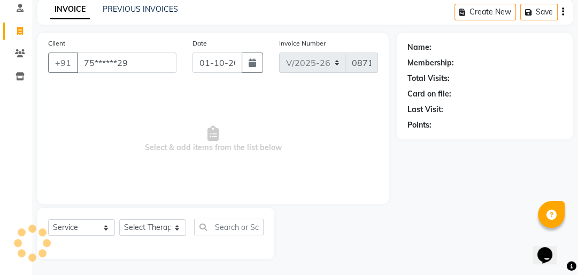
scroll to position [0, 0]
type input "75******29"
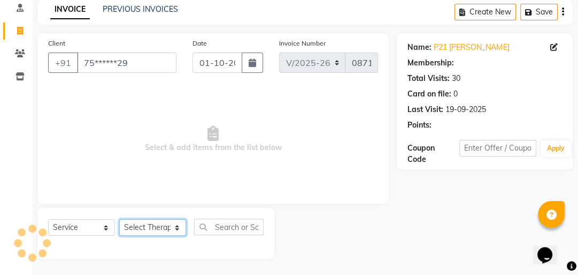
click at [128, 224] on select "Select Therapist Advance Iris Reception Anchal Chandani Dr Pratiksha Dwivedi(Co…" at bounding box center [152, 227] width 67 height 17
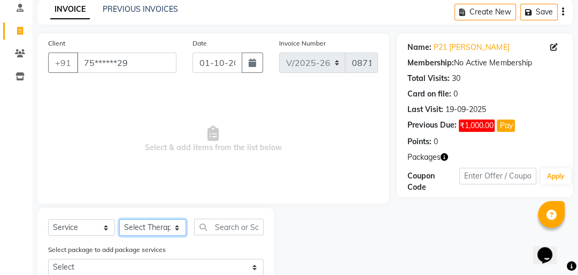
select select "40886"
click at [119, 219] on select "Select Therapist Advance Iris Reception Anchal Chandani Dr Pratiksha Dwivedi(Co…" at bounding box center [152, 227] width 67 height 17
click at [88, 226] on select "Select Service Product Membership Package Voucher Prepaid Gift Card" at bounding box center [81, 227] width 67 height 17
select select "product"
click at [48, 219] on select "Select Service Product Membership Package Voucher Prepaid Gift Card" at bounding box center [81, 227] width 67 height 17
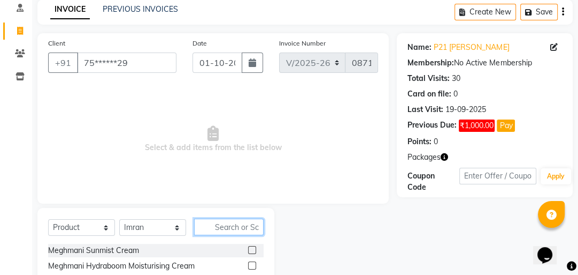
click at [220, 224] on input "text" at bounding box center [229, 226] width 70 height 17
type input "HE"
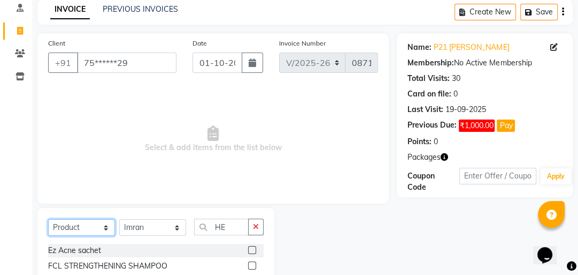
click at [92, 223] on select "Select Service Product Membership Package Voucher Prepaid Gift Card" at bounding box center [81, 227] width 67 height 17
select select "service"
click at [48, 219] on select "Select Service Product Membership Package Voucher Prepaid Gift Card" at bounding box center [81, 227] width 67 height 17
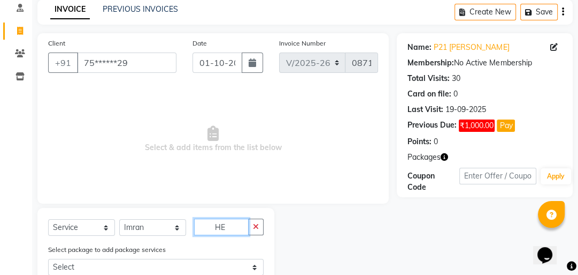
click at [242, 222] on input "HE" at bounding box center [221, 226] width 55 height 17
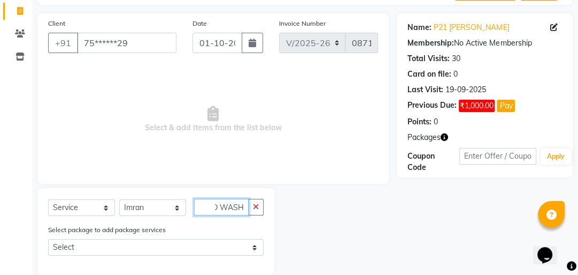
scroll to position [84, 0]
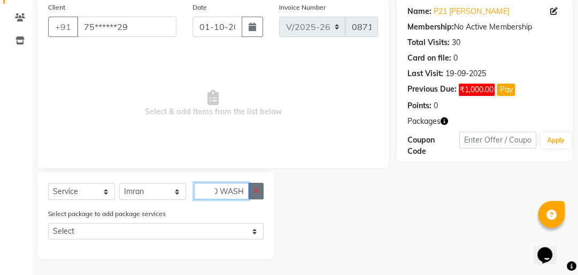
type input "HEAD WASH"
click at [255, 190] on icon "button" at bounding box center [256, 190] width 6 height 7
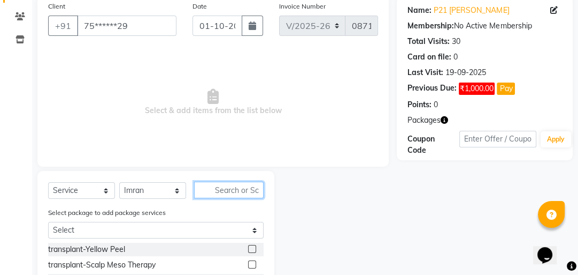
click at [245, 193] on input "text" at bounding box center [229, 189] width 70 height 17
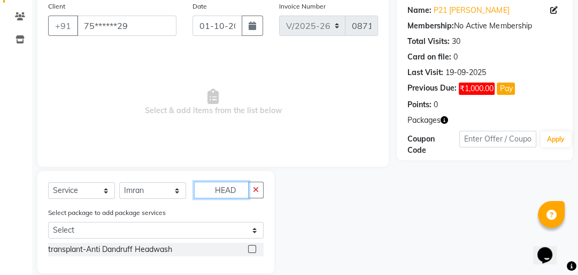
type input "HEAD"
click at [253, 248] on label at bounding box center [252, 249] width 8 height 8
click at [253, 248] on input "checkbox" at bounding box center [251, 249] width 7 height 7
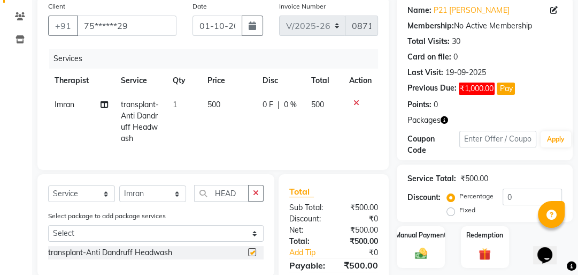
checkbox input "false"
click at [216, 103] on span "500" at bounding box center [214, 105] width 13 height 10
select select "40886"
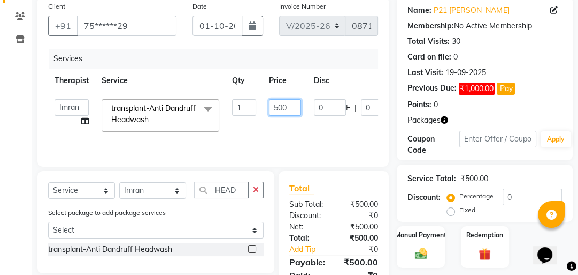
click at [281, 108] on input "500" at bounding box center [285, 107] width 32 height 17
type input "150"
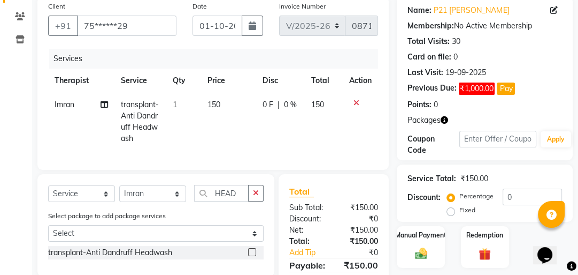
click at [363, 132] on tr "Imran transplant-Anti Dandruff Headwash 1 150 0 F | 0 % 150" at bounding box center [213, 122] width 330 height 58
click at [420, 242] on div "Manual Payment" at bounding box center [422, 247] width 50 height 44
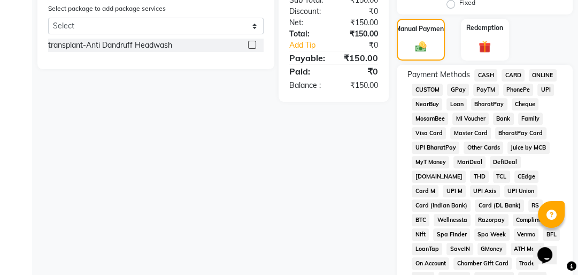
scroll to position [289, 0]
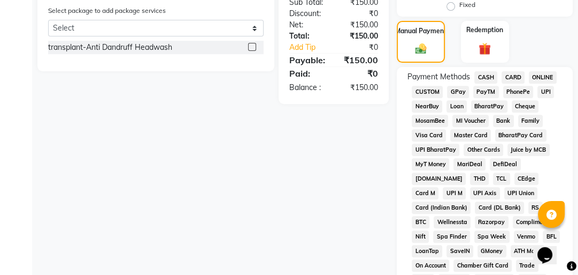
click at [451, 89] on span "GPay" at bounding box center [458, 92] width 22 height 12
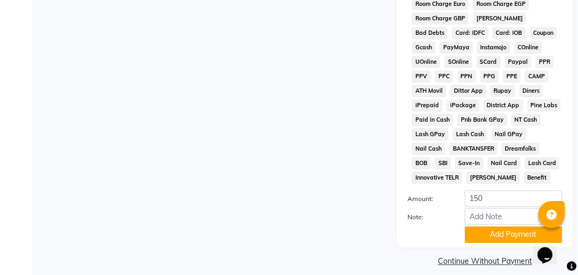
scroll to position [646, 0]
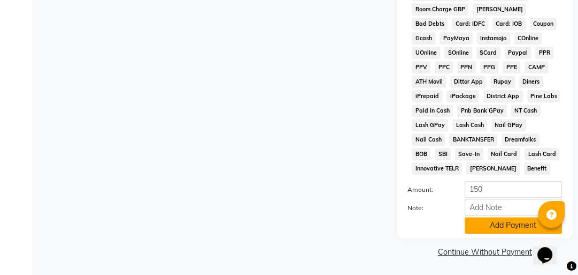
click at [501, 227] on button "Add Payment" at bounding box center [513, 225] width 97 height 17
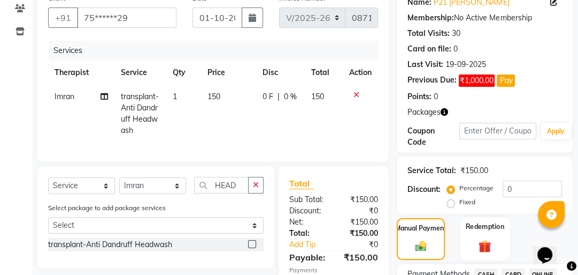
scroll to position [89, 0]
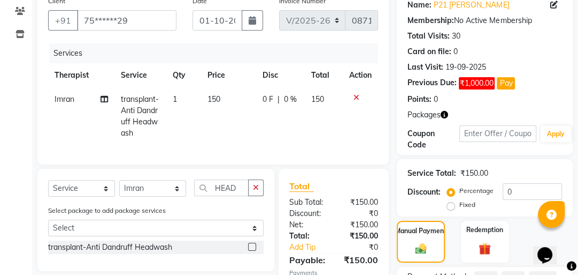
click at [212, 95] on span "150" at bounding box center [214, 99] width 13 height 10
select select "40886"
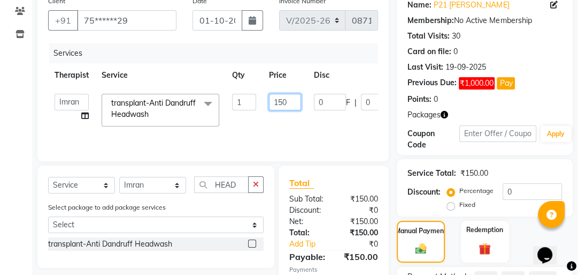
click at [283, 102] on input "150" at bounding box center [285, 102] width 32 height 17
type input "160"
click at [300, 123] on tr "Advance Iris Reception Anchal Chandani Dr Pratiksha Dwivedi(Cosmetologist) Imra…" at bounding box center [260, 109] width 424 height 45
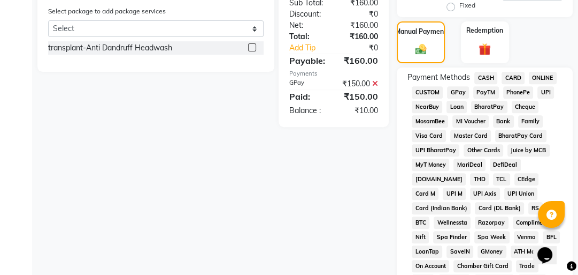
scroll to position [303, 0]
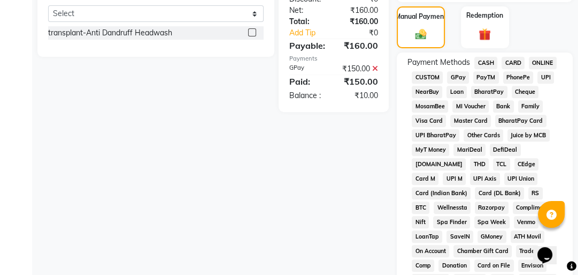
click at [449, 78] on span "GPay" at bounding box center [458, 77] width 22 height 12
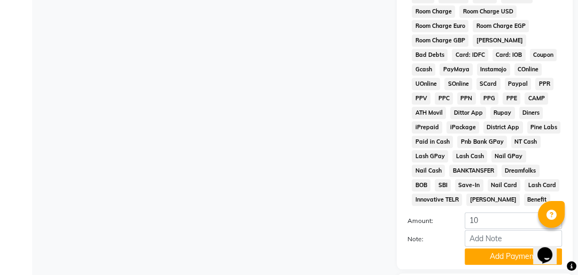
scroll to position [706, 0]
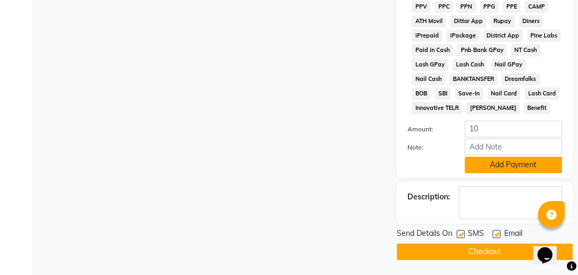
click at [501, 165] on button "Add Payment" at bounding box center [513, 164] width 97 height 17
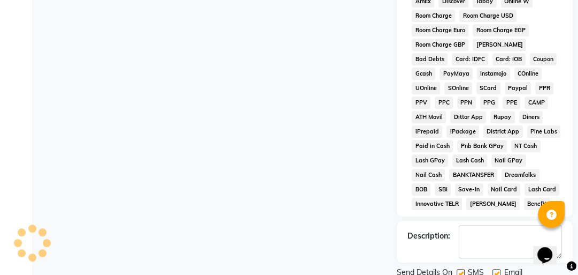
scroll to position [649, 0]
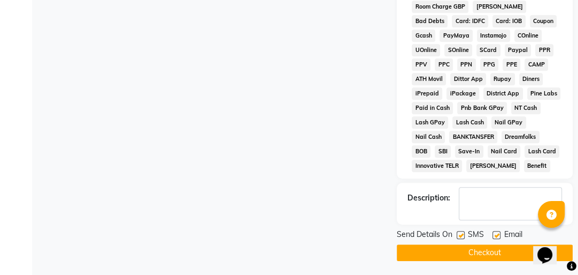
click at [499, 247] on button "Checkout" at bounding box center [485, 252] width 176 height 17
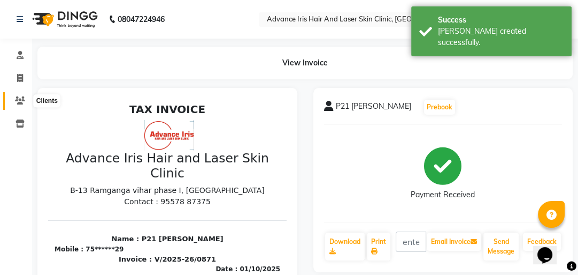
click at [22, 101] on icon at bounding box center [20, 100] width 10 height 8
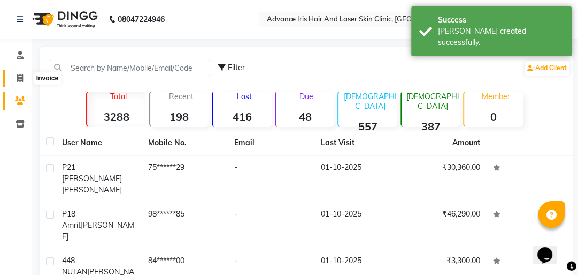
drag, startPoint x: 21, startPoint y: 81, endPoint x: 25, endPoint y: 74, distance: 7.2
click at [20, 81] on icon at bounding box center [20, 78] width 6 height 8
select select "5825"
select select "service"
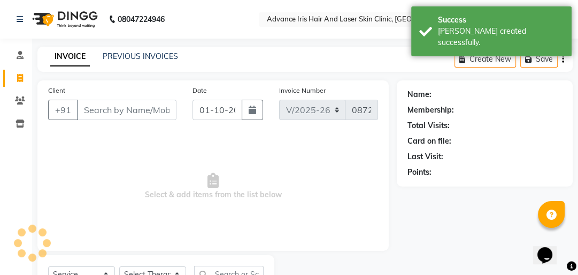
scroll to position [47, 0]
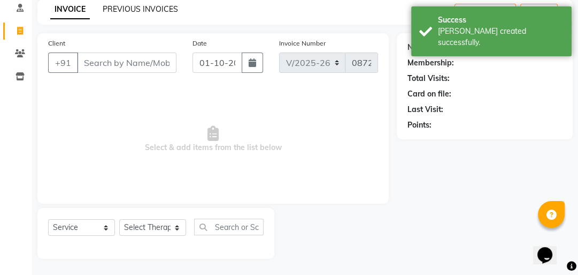
click at [131, 10] on link "PREVIOUS INVOICES" at bounding box center [140, 9] width 75 height 10
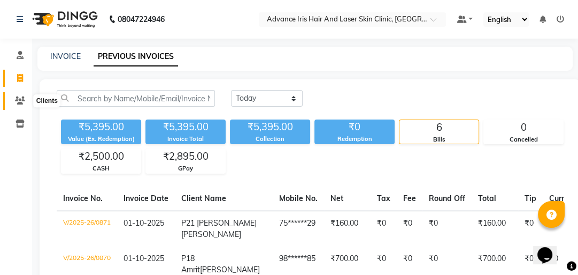
click at [19, 99] on icon at bounding box center [20, 100] width 10 height 8
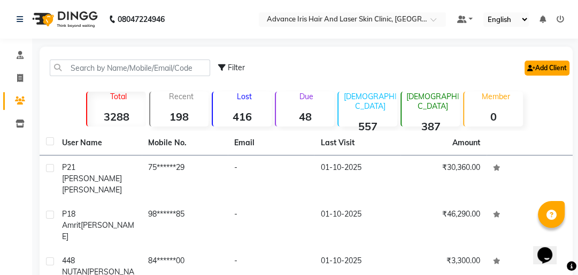
click at [549, 69] on link "Add Client" at bounding box center [547, 67] width 45 height 15
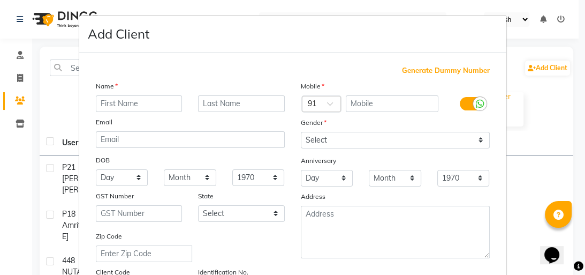
click at [153, 108] on input "text" at bounding box center [139, 103] width 87 height 17
type input "HUMA"
click at [379, 104] on input "text" at bounding box center [392, 103] width 93 height 17
click at [367, 105] on input "text" at bounding box center [392, 103] width 93 height 17
type input "8859293154"
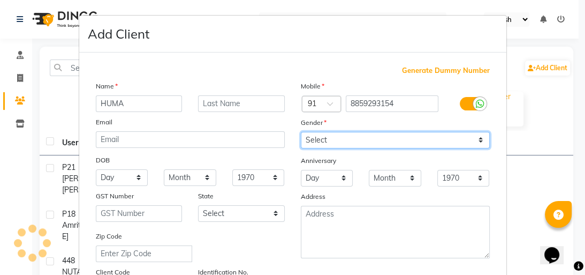
drag, startPoint x: 378, startPoint y: 141, endPoint x: 373, endPoint y: 145, distance: 6.5
click at [378, 141] on select "Select Male Female Other Prefer Not To Say" at bounding box center [395, 140] width 189 height 17
select select "female"
click at [301, 132] on select "Select Male Female Other Prefer Not To Say" at bounding box center [395, 140] width 189 height 17
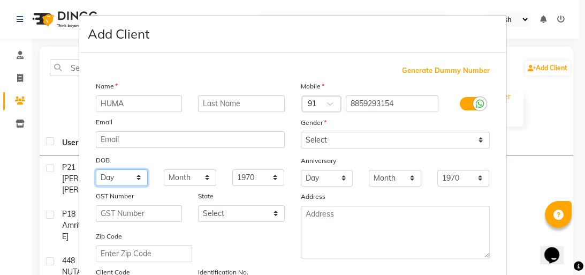
drag, startPoint x: 139, startPoint y: 179, endPoint x: 141, endPoint y: 173, distance: 6.5
click at [139, 178] on select "Day 01 02 03 04 05 06 07 08 09 10 11 12 13 14 15 16 17 18 19 20 21 22 23 24 25 …" at bounding box center [122, 177] width 52 height 17
select select "10"
click at [96, 170] on select "Day 01 02 03 04 05 06 07 08 09 10 11 12 13 14 15 16 17 18 19 20 21 22 23 24 25 …" at bounding box center [122, 177] width 52 height 17
click at [181, 175] on select "Month January February March April May June July August September October Novem…" at bounding box center [190, 177] width 52 height 17
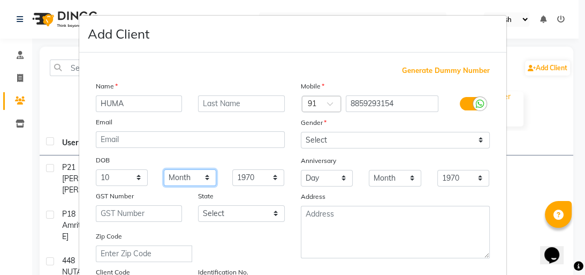
select select "03"
click at [164, 170] on select "Month January February March April May June July August September October Novem…" at bounding box center [190, 177] width 52 height 17
click at [271, 181] on select "1940 1941 1942 1943 1944 1945 1946 1947 1948 1949 1950 1951 1952 1953 1954 1955…" at bounding box center [258, 177] width 52 height 17
select select "1993"
click at [232, 170] on select "1940 1941 1942 1943 1944 1945 1946 1947 1948 1949 1950 1951 1952 1953 1954 1955…" at bounding box center [258, 177] width 52 height 17
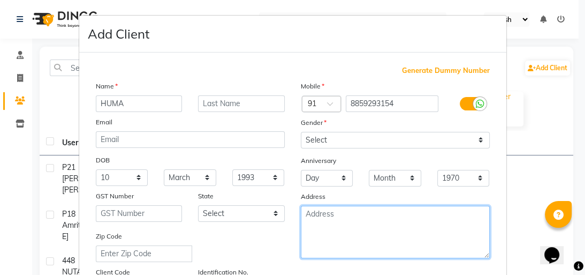
click at [317, 213] on textarea at bounding box center [395, 231] width 189 height 52
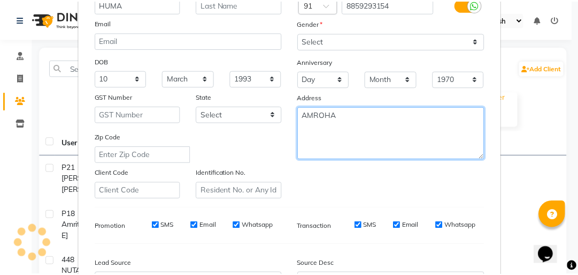
scroll to position [214, 0]
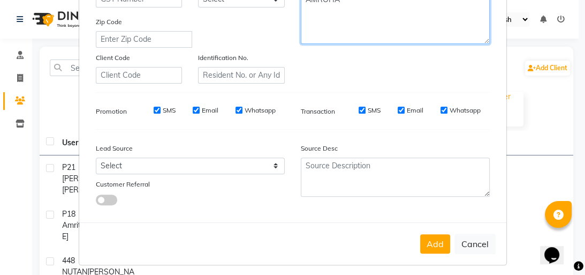
type textarea "AMROHA"
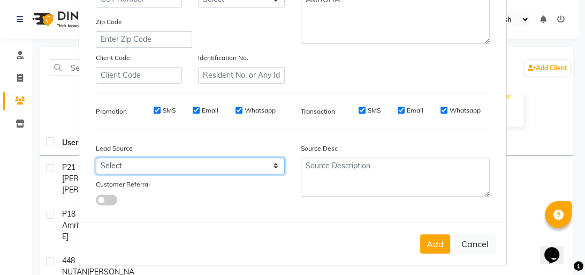
click at [212, 174] on select "Select Walk-in Referral Internet Friend Word of Mouth Advertisement Facebook Ju…" at bounding box center [190, 165] width 189 height 17
select select "37148"
click at [96, 162] on select "Select Walk-in Referral Internet Friend Word of Mouth Advertisement Facebook Ju…" at bounding box center [190, 165] width 189 height 17
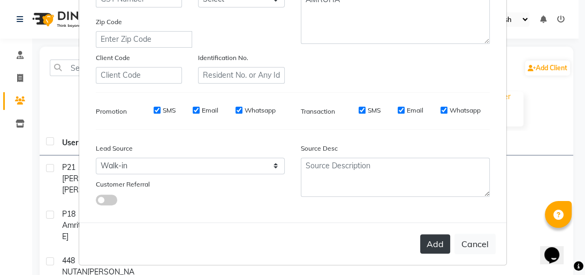
click at [426, 244] on button "Add" at bounding box center [435, 243] width 30 height 19
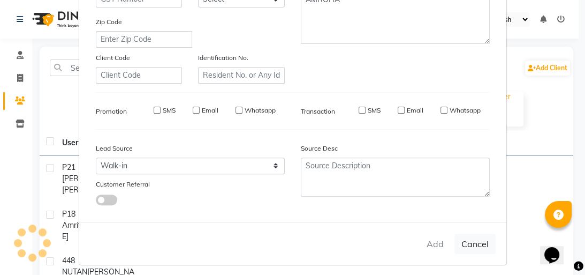
select select
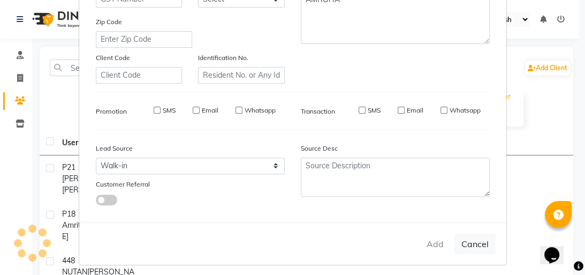
select select
checkbox input "false"
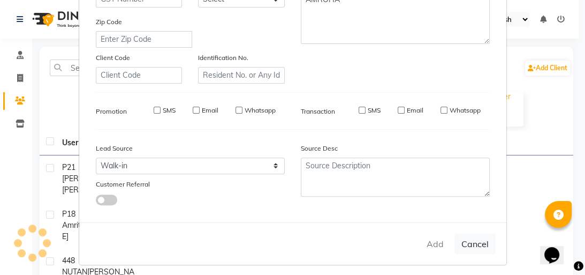
checkbox input "false"
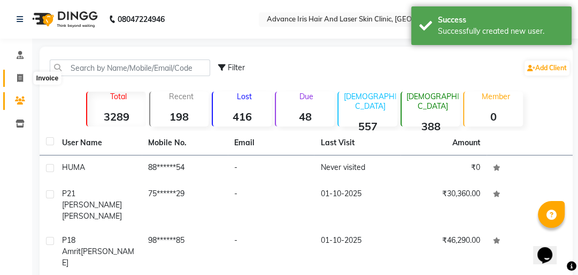
click at [19, 80] on icon at bounding box center [20, 78] width 6 height 8
select select "service"
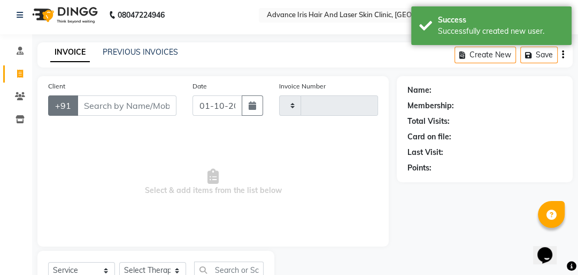
type input "0872"
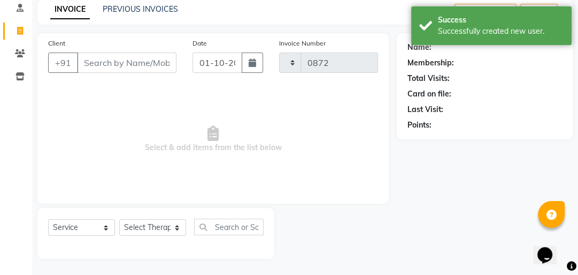
select select "5825"
click at [96, 62] on input "Client" at bounding box center [127, 62] width 100 height 20
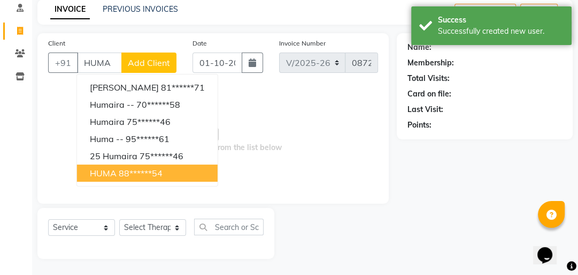
type input "HUMA"
click at [143, 193] on div "Client +91 HUMA Shumaila Naaz 81******71 Humaira -- 70******58 Humaira 75******…" at bounding box center [213, 118] width 352 height 170
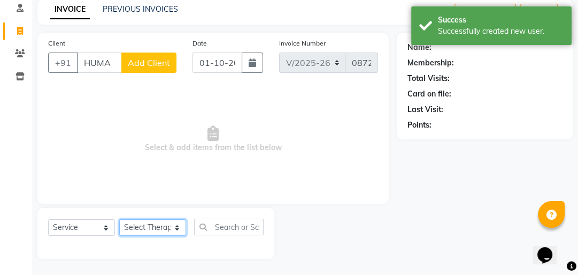
click at [151, 233] on select "Select Therapist Advance Iris Reception Anchal Chandani Dr Pratiksha Dwivedi(Co…" at bounding box center [152, 227] width 67 height 17
select select "40883"
click at [119, 219] on select "Select Therapist Advance Iris Reception Anchal Chandani Dr Pratiksha Dwivedi(Co…" at bounding box center [152, 227] width 67 height 17
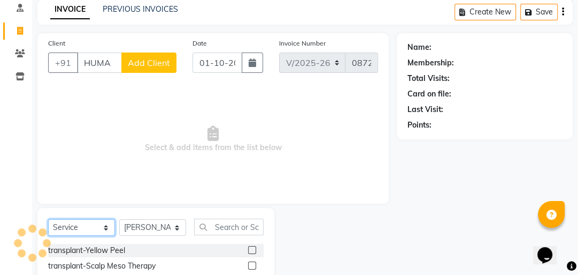
click at [100, 231] on select "Select Service Product Membership Package Voucher Prepaid Gift Card" at bounding box center [81, 227] width 67 height 17
select select "product"
click at [48, 219] on select "Select Service Product Membership Package Voucher Prepaid Gift Card" at bounding box center [81, 227] width 67 height 17
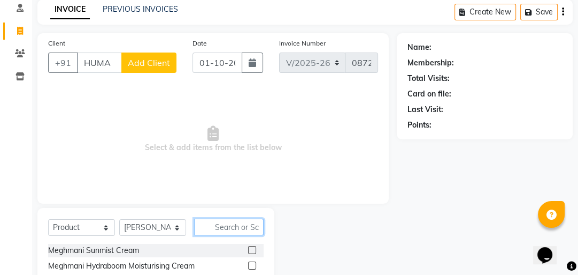
click at [214, 223] on input "text" at bounding box center [229, 226] width 70 height 17
type input "IMXIA"
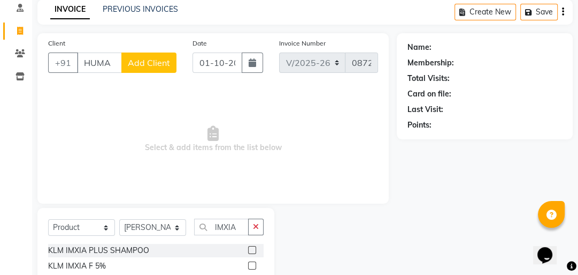
click at [250, 248] on label at bounding box center [252, 250] width 8 height 8
click at [250, 248] on input "checkbox" at bounding box center [251, 250] width 7 height 7
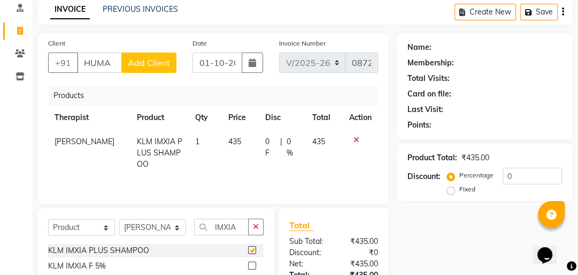
checkbox input "false"
click at [248, 223] on input "IMXIA" at bounding box center [221, 226] width 55 height 17
click at [253, 225] on button "button" at bounding box center [256, 226] width 16 height 17
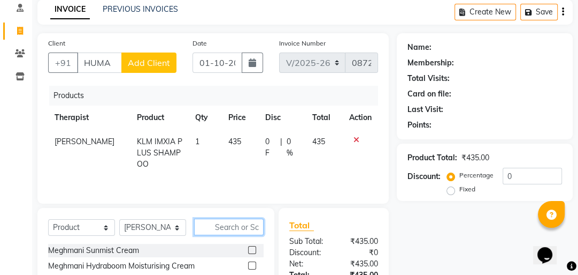
click at [240, 230] on input "text" at bounding box center [229, 226] width 70 height 17
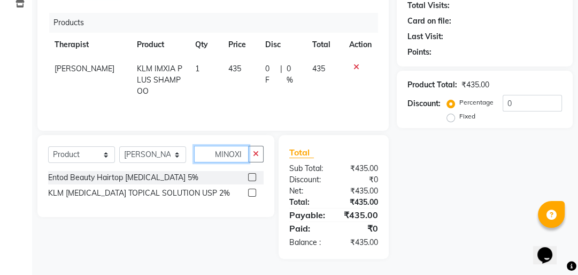
scroll to position [120, 0]
type input "MINOXI"
click at [250, 176] on label at bounding box center [252, 177] width 8 height 8
click at [250, 176] on input "checkbox" at bounding box center [251, 177] width 7 height 7
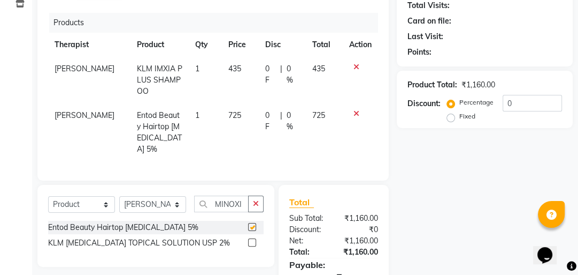
checkbox input "false"
click at [230, 110] on span "725" at bounding box center [234, 115] width 13 height 10
select select "40883"
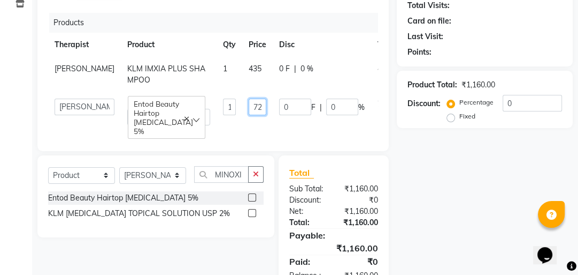
click at [249, 107] on input "725" at bounding box center [258, 106] width 18 height 17
type input "5"
click at [249, 109] on input "5" at bounding box center [258, 106] width 18 height 17
type input "890"
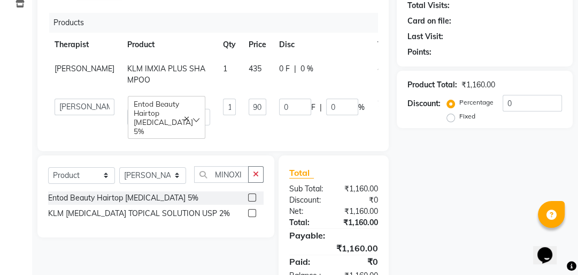
click at [223, 116] on tr "Advance Iris Reception Anchal Chandani Dr Pratiksha Dwivedi(Cosmetologist) Imra…" at bounding box center [243, 112] width 390 height 40
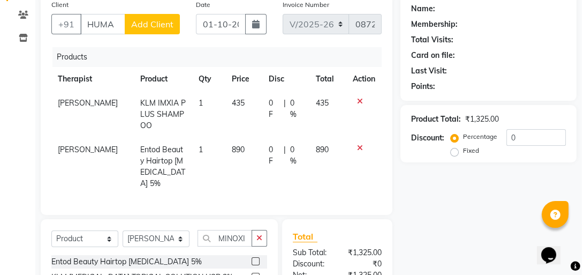
scroll to position [43, 0]
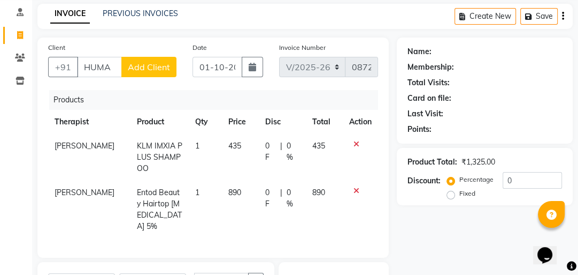
click at [146, 68] on span "Add Client" at bounding box center [149, 67] width 42 height 11
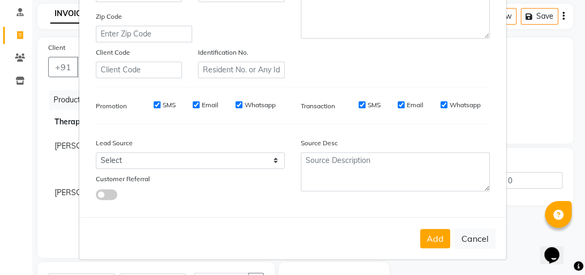
scroll to position [225, 0]
drag, startPoint x: 437, startPoint y: 239, endPoint x: 402, endPoint y: 220, distance: 39.3
click at [438, 239] on button "Add" at bounding box center [435, 237] width 30 height 19
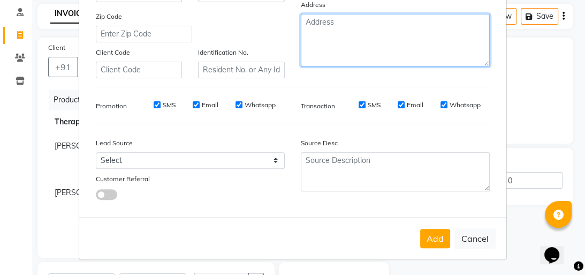
click at [340, 47] on textarea at bounding box center [395, 40] width 189 height 52
type textarea "AMROHA"
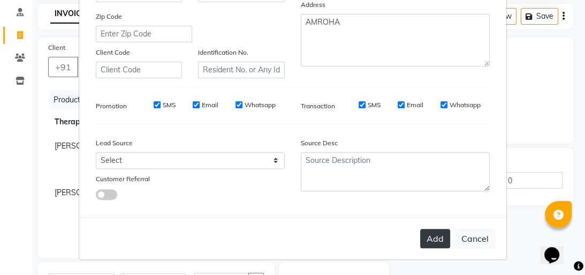
drag, startPoint x: 432, startPoint y: 242, endPoint x: 430, endPoint y: 236, distance: 6.3
click at [431, 241] on button "Add" at bounding box center [435, 237] width 30 height 19
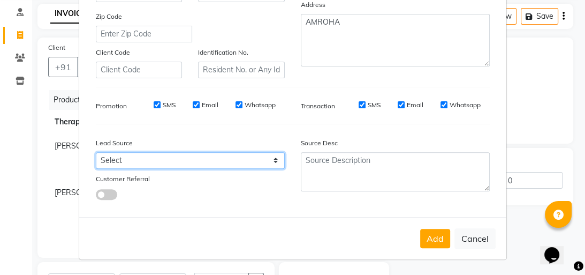
click at [238, 158] on select "Select Walk-in Referral Internet Friend Word of Mouth Advertisement Facebook Ju…" at bounding box center [190, 160] width 189 height 17
select select "37148"
click at [96, 152] on select "Select Walk-in Referral Internet Friend Word of Mouth Advertisement Facebook Ju…" at bounding box center [190, 160] width 189 height 17
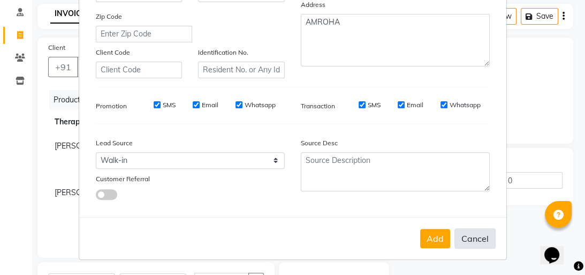
click at [461, 239] on button "Cancel" at bounding box center [474, 238] width 41 height 20
select select
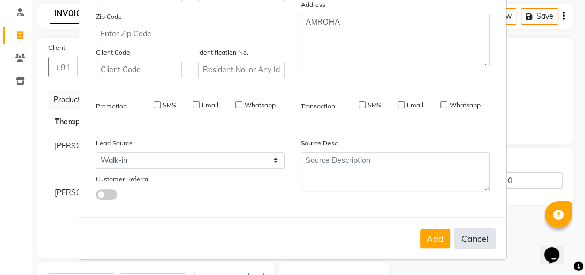
select select
checkbox input "false"
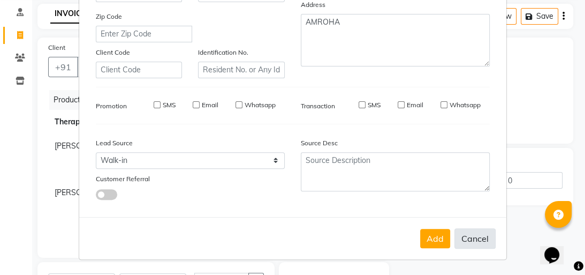
checkbox input "false"
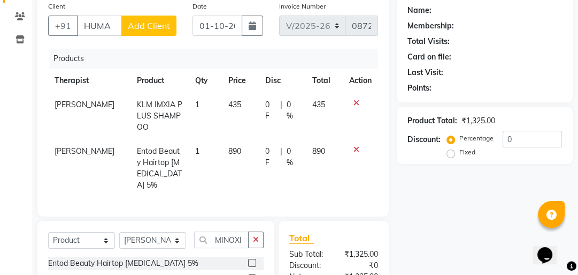
scroll to position [39, 0]
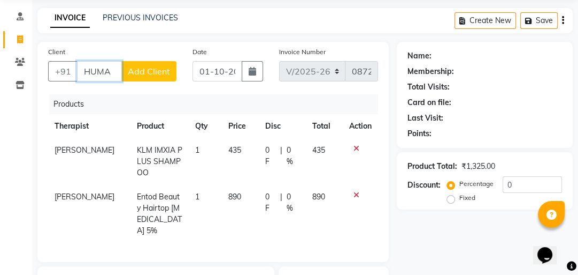
click at [118, 67] on input "HUMA" at bounding box center [99, 71] width 45 height 20
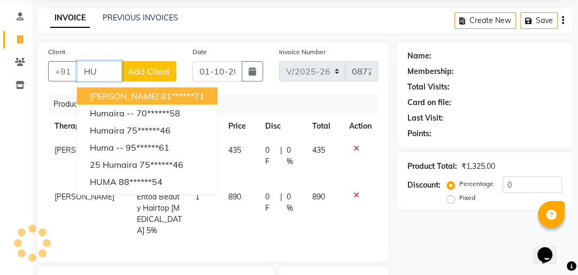
type input "H"
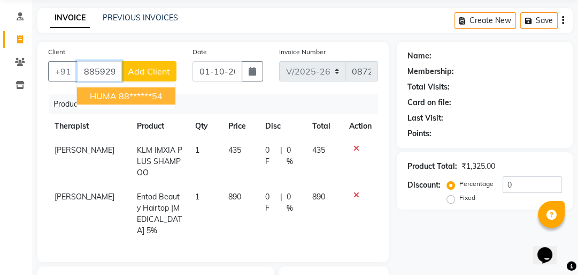
click at [115, 94] on span "HUMA" at bounding box center [103, 95] width 27 height 11
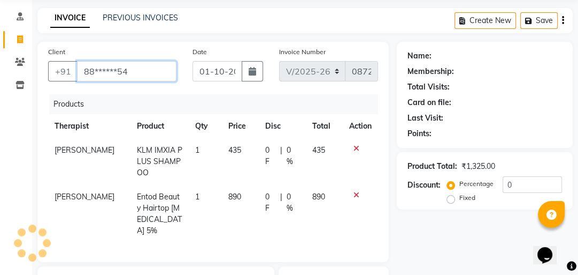
type input "88******54"
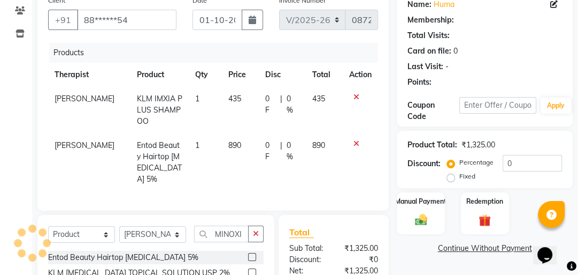
scroll to position [167, 0]
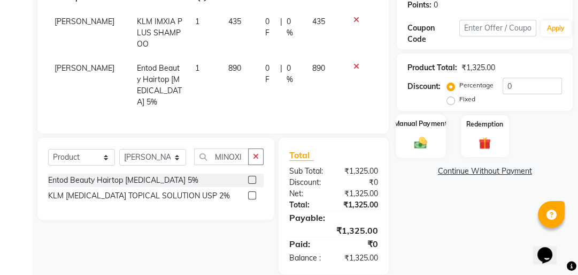
click at [430, 142] on img at bounding box center [421, 142] width 21 height 14
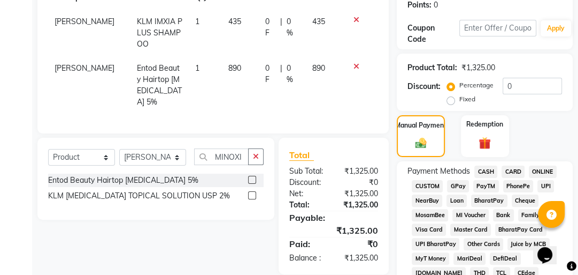
click at [458, 188] on span "GPay" at bounding box center [458, 186] width 22 height 12
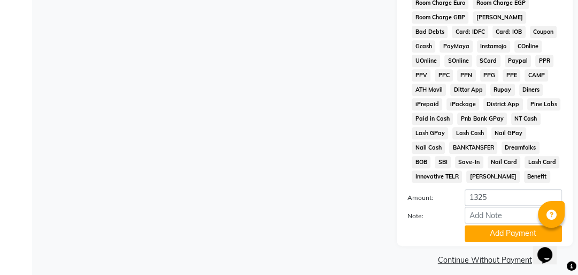
scroll to position [618, 0]
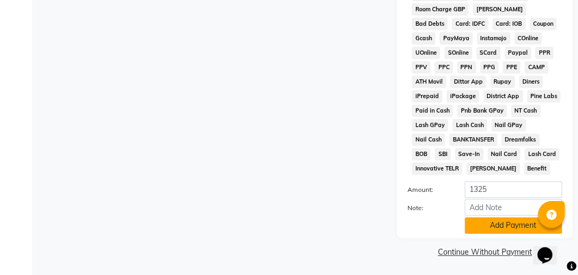
click at [483, 227] on button "Add Payment" at bounding box center [513, 225] width 97 height 17
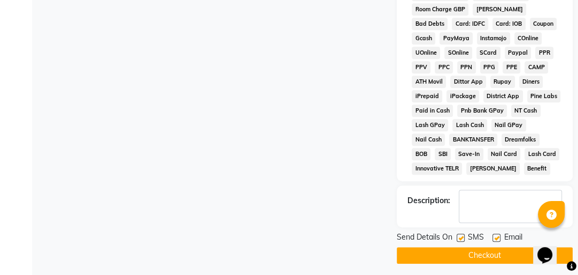
click at [485, 252] on button "Checkout" at bounding box center [485, 255] width 176 height 17
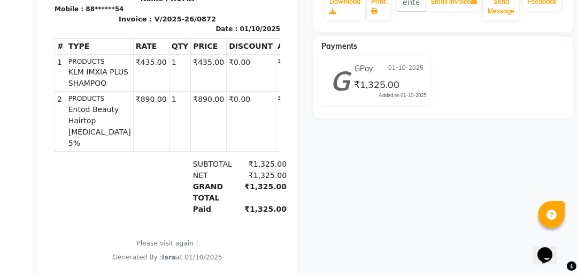
drag, startPoint x: 94, startPoint y: 169, endPoint x: 88, endPoint y: 143, distance: 26.5
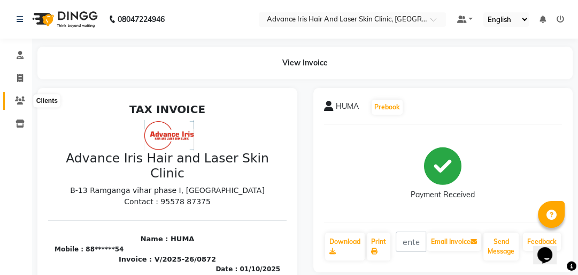
drag, startPoint x: 15, startPoint y: 100, endPoint x: 20, endPoint y: 94, distance: 7.6
click at [15, 99] on icon at bounding box center [20, 100] width 10 height 8
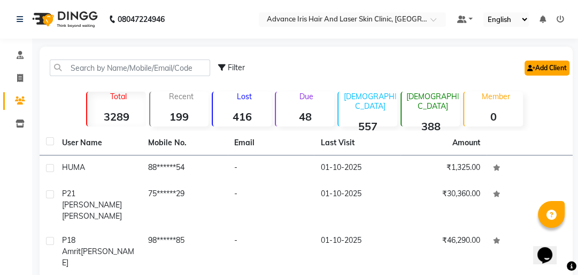
click at [532, 68] on icon at bounding box center [532, 68] width 8 height 6
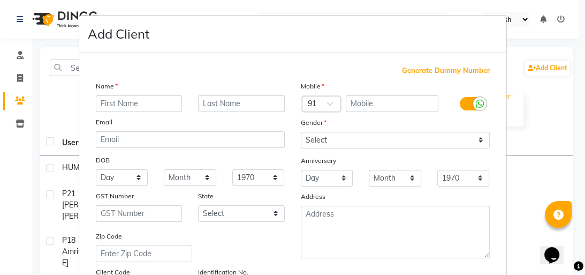
click at [101, 103] on input "text" at bounding box center [139, 103] width 87 height 17
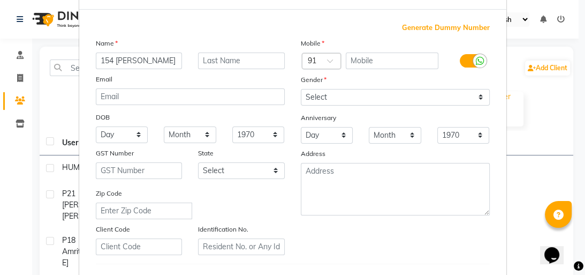
type input "154 REETA"
click at [249, 62] on input "text" at bounding box center [241, 60] width 87 height 17
type input "KAUL"
click at [350, 62] on input "text" at bounding box center [392, 60] width 93 height 17
type input "8279743812"
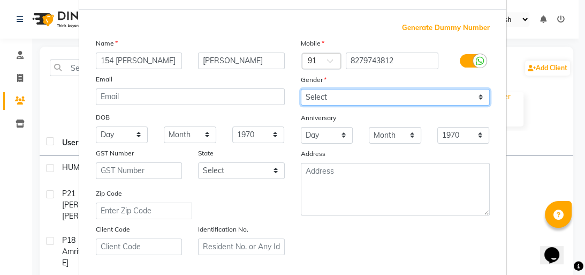
click at [340, 92] on div "Mobile Country Code × 91 8279743812 Gender Select Male Female Other Prefer Not …" at bounding box center [395, 145] width 205 height 217
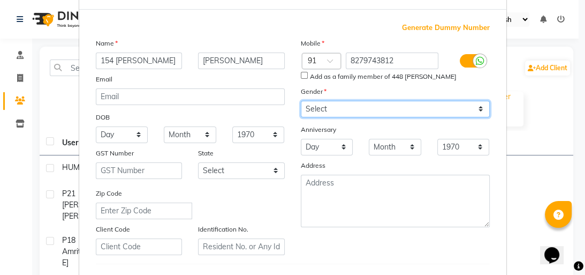
select select "female"
click at [301, 101] on select "Select Male Female Other Prefer Not To Say" at bounding box center [395, 109] width 189 height 17
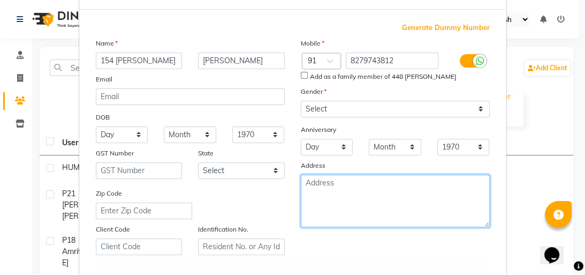
click at [330, 195] on textarea at bounding box center [395, 200] width 189 height 52
type textarea "MORADABAD"
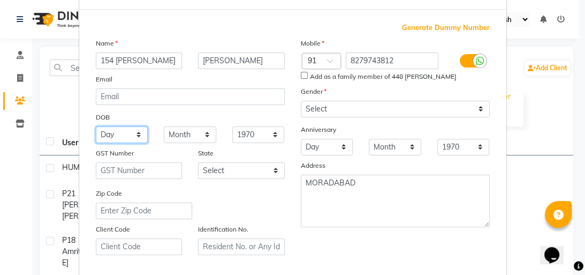
click at [129, 136] on select "Day 01 02 03 04 05 06 07 08 09 10 11 12 13 14 15 16 17 18 19 20 21 22 23 24 25 …" at bounding box center [122, 134] width 52 height 17
select select "13"
click at [96, 127] on select "Day 01 02 03 04 05 06 07 08 09 10 11 12 13 14 15 16 17 18 19 20 21 22 23 24 25 …" at bounding box center [122, 134] width 52 height 17
click at [173, 132] on select "Month January February March April May June July August September October Novem…" at bounding box center [190, 134] width 52 height 17
select select "07"
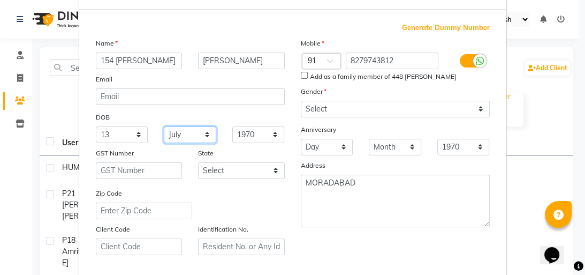
click at [164, 127] on select "Month January February March April May June July August September October Novem…" at bounding box center [190, 134] width 52 height 17
drag, startPoint x: 246, startPoint y: 137, endPoint x: 243, endPoint y: 131, distance: 7.0
click at [246, 136] on select "1940 1941 1942 1943 1944 1945 1946 1947 1948 1949 1950 1951 1952 1953 1954 1955…" at bounding box center [258, 134] width 52 height 17
select select "1959"
click at [232, 127] on select "1940 1941 1942 1943 1944 1945 1946 1947 1948 1949 1950 1951 1952 1953 1954 1955…" at bounding box center [258, 134] width 52 height 17
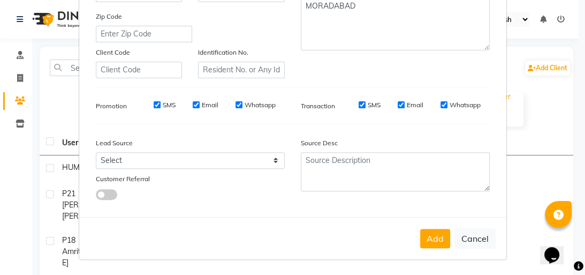
scroll to position [225, 0]
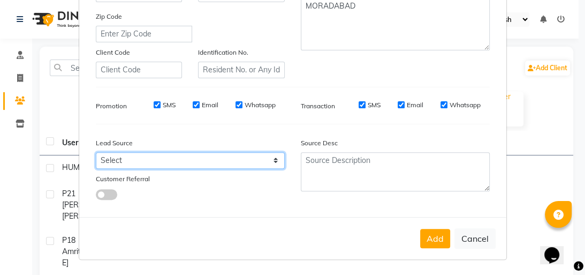
click at [253, 164] on select "Select Walk-in Referral Internet Friend Word of Mouth Advertisement Facebook Ju…" at bounding box center [190, 160] width 189 height 17
select select "37157"
click at [96, 152] on select "Select Walk-in Referral Internet Friend Word of Mouth Advertisement Facebook Ju…" at bounding box center [190, 160] width 189 height 17
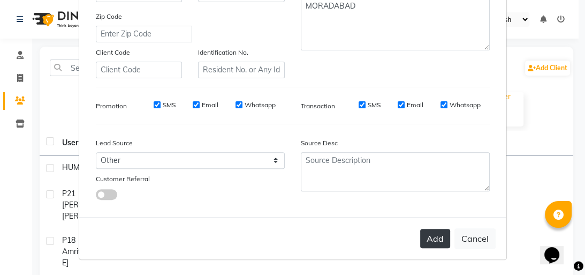
click at [430, 242] on button "Add" at bounding box center [435, 237] width 30 height 19
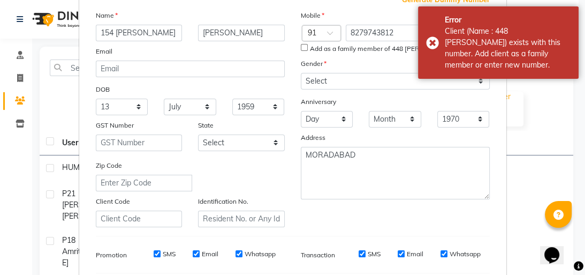
scroll to position [54, 0]
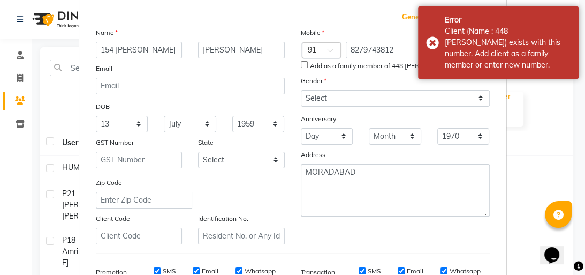
click at [301, 63] on input "Add as a family member of 448 MR REETA KAUL" at bounding box center [304, 64] width 7 height 7
checkbox input "true"
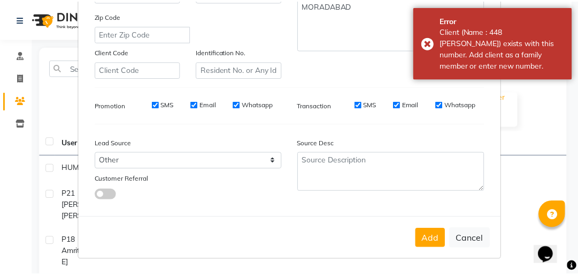
scroll to position [225, 0]
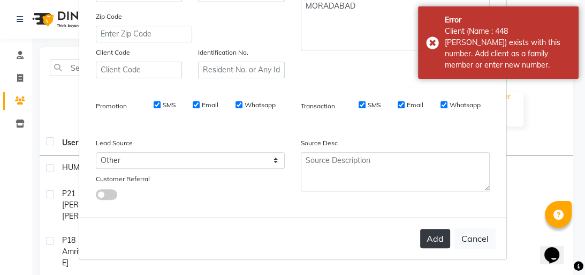
click at [439, 241] on button "Add" at bounding box center [435, 237] width 30 height 19
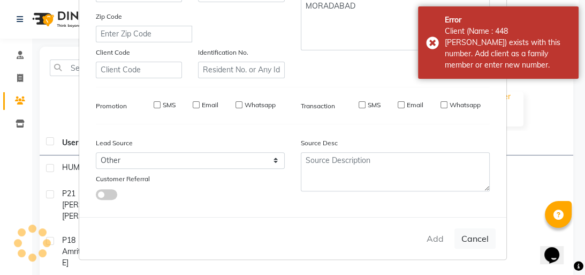
select select
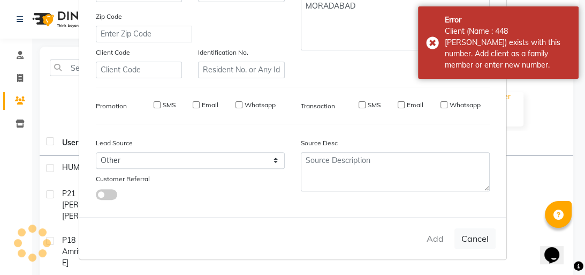
select select
checkbox input "false"
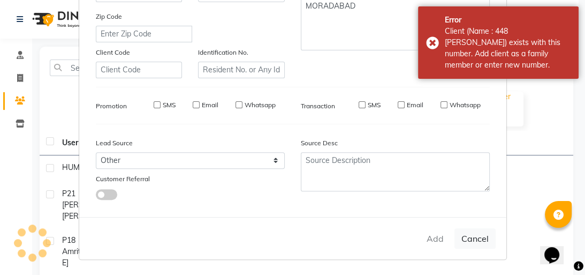
checkbox input "false"
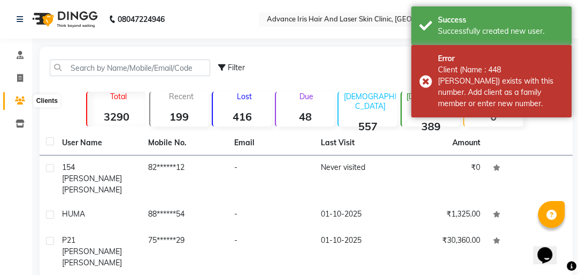
drag, startPoint x: 19, startPoint y: 98, endPoint x: 20, endPoint y: 89, distance: 9.2
click at [19, 96] on icon at bounding box center [20, 100] width 10 height 8
click at [24, 79] on span at bounding box center [20, 78] width 19 height 12
select select "service"
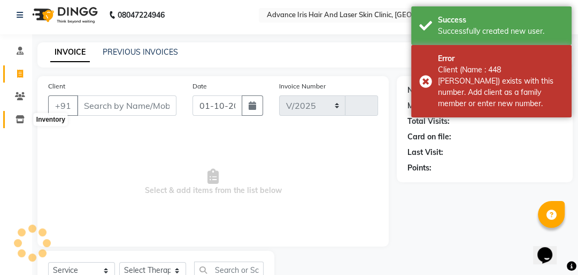
select select "5825"
type input "0873"
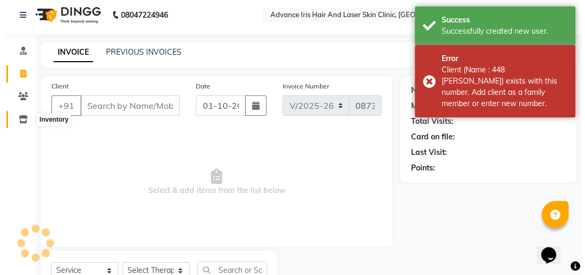
scroll to position [47, 0]
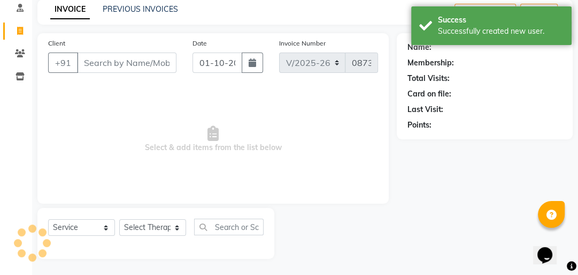
click at [95, 71] on input "Client" at bounding box center [127, 62] width 100 height 20
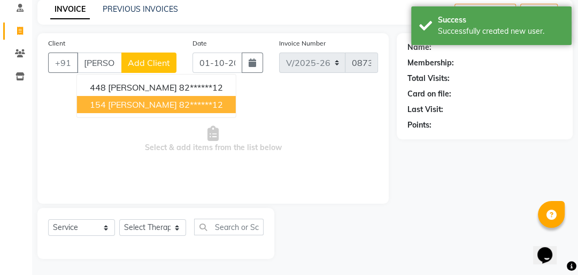
click at [132, 109] on span "154 REETA KAUL" at bounding box center [133, 104] width 87 height 11
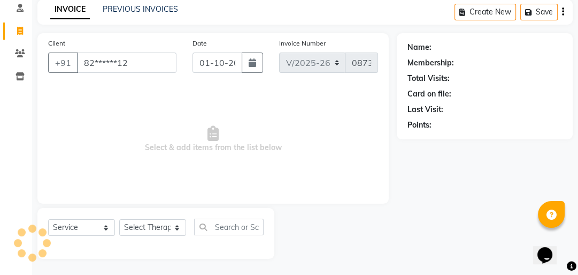
type input "82******12"
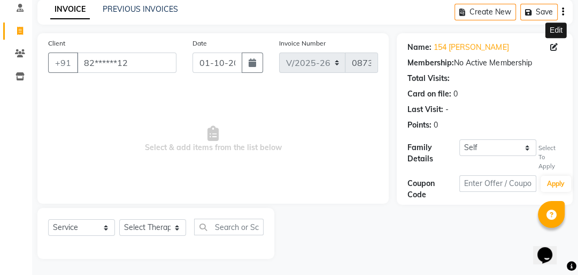
click at [555, 42] on span at bounding box center [557, 47] width 12 height 11
click at [554, 45] on icon at bounding box center [554, 46] width 7 height 7
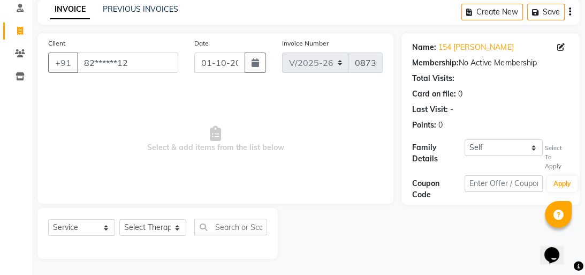
select select "13"
select select "07"
select select "1959"
select select "female"
select select "37157"
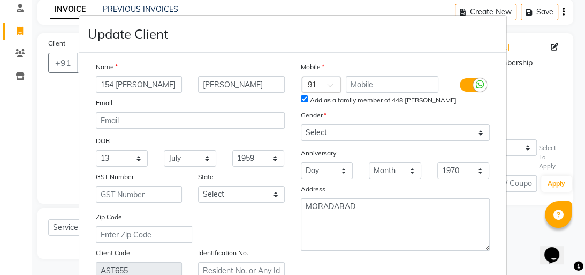
click at [96, 82] on input "154 REETA" at bounding box center [139, 84] width 87 height 17
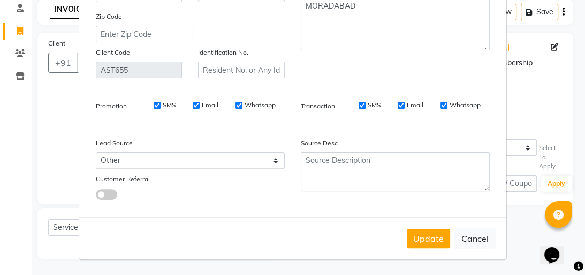
scroll to position [205, 0]
type input "P 154 REETA"
click at [422, 234] on button "Update" at bounding box center [428, 237] width 43 height 19
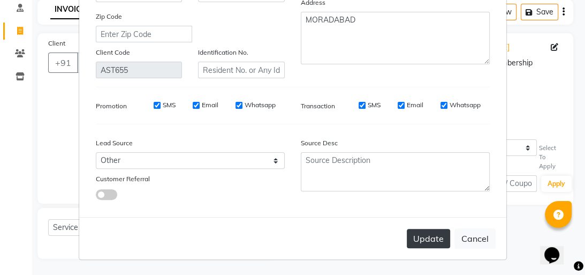
click at [420, 238] on button "Update" at bounding box center [428, 237] width 43 height 19
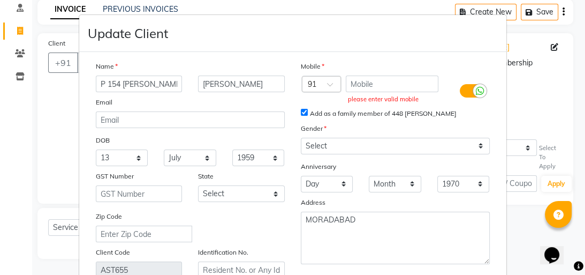
scroll to position [0, 0]
click at [367, 86] on input "text" at bounding box center [392, 84] width 93 height 17
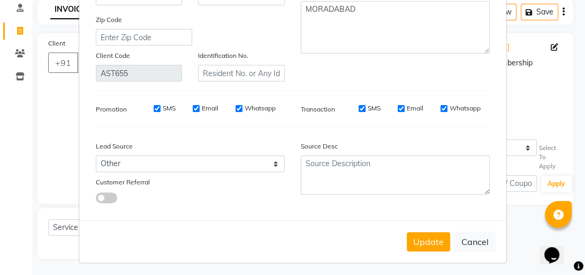
scroll to position [205, 0]
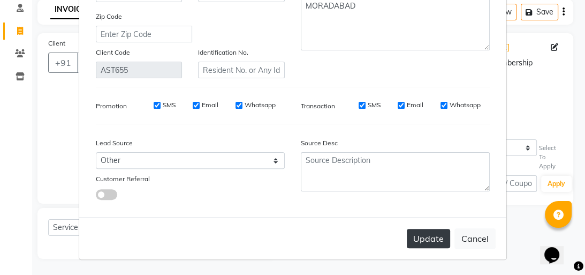
type input "8279743812"
click at [425, 242] on button "Update" at bounding box center [428, 237] width 43 height 19
click at [199, 133] on div "Lead Source Select Walk-in Referral Internet Friend Word of Mouth Advertisement…" at bounding box center [190, 166] width 205 height 67
click at [443, 244] on button "Update" at bounding box center [428, 237] width 43 height 19
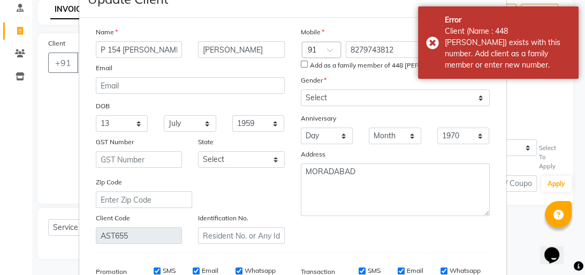
scroll to position [34, 0]
click at [301, 62] on input "Add as a family member of 448 MR REETA KAUL" at bounding box center [304, 64] width 7 height 7
checkbox input "true"
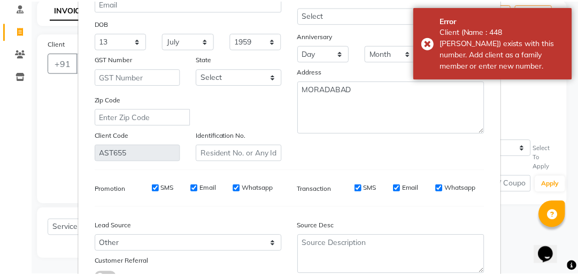
scroll to position [205, 0]
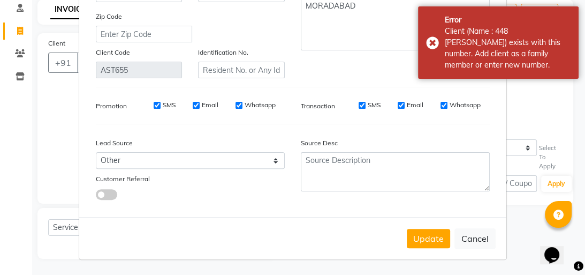
click at [413, 231] on button "Update" at bounding box center [428, 237] width 43 height 19
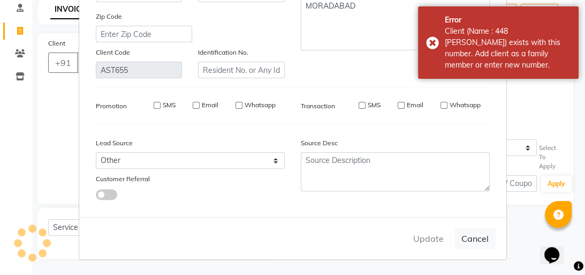
select select
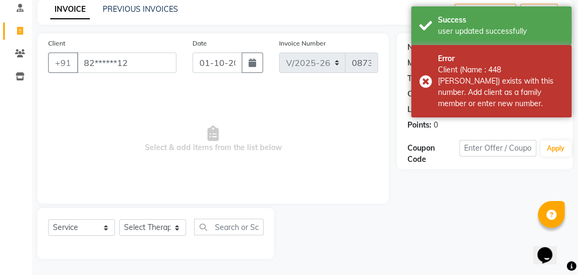
click at [352, 165] on span "Select & add items from the list below" at bounding box center [213, 139] width 330 height 107
click at [475, 229] on div "Name: 448 Mr Reeta Kaul Membership: No Active Membership Total Visits: Card on …" at bounding box center [489, 145] width 184 height 225
click at [458, 214] on div "Name: 448 Mr Reeta Kaul Membership: No Active Membership Total Visits: Card on …" at bounding box center [489, 145] width 184 height 225
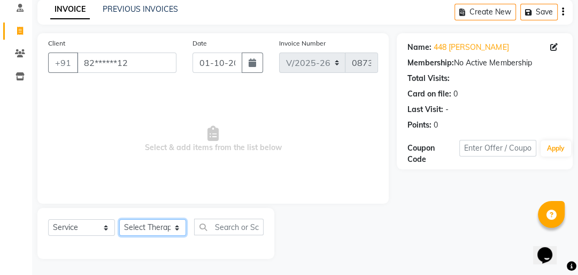
click at [166, 226] on select "Select Therapist Advance Iris Reception Anchal Chandani Dr Pratiksha Dwivedi(Co…" at bounding box center [152, 227] width 67 height 17
click at [119, 219] on select "Select Therapist Advance Iris Reception Anchal Chandani Dr Pratiksha Dwivedi(Co…" at bounding box center [152, 227] width 67 height 17
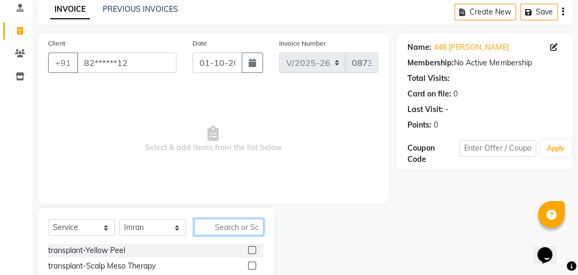
click at [235, 225] on input "text" at bounding box center [229, 226] width 70 height 17
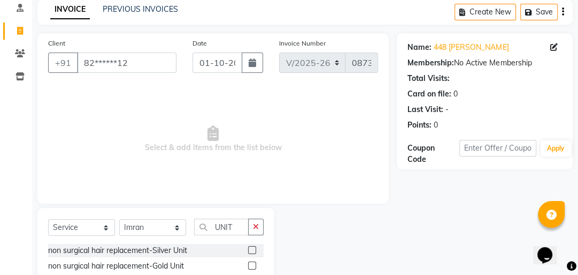
click at [253, 264] on label at bounding box center [252, 265] width 8 height 8
click at [253, 264] on input "checkbox" at bounding box center [251, 265] width 7 height 7
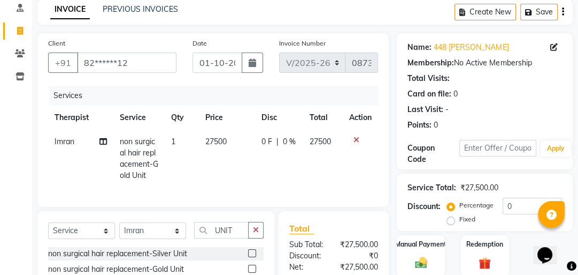
click at [217, 140] on span "27500" at bounding box center [215, 141] width 21 height 10
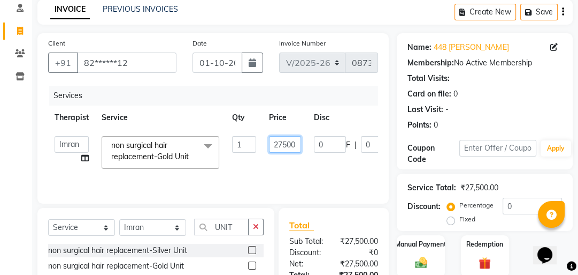
click at [286, 143] on input "27500" at bounding box center [285, 144] width 32 height 17
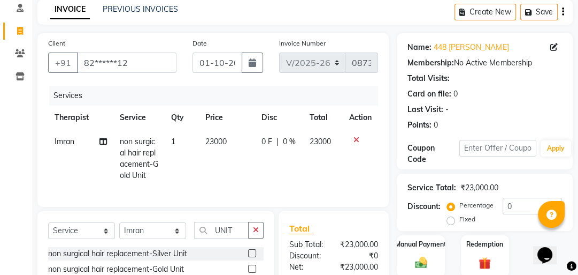
click at [336, 176] on div "Services Therapist Service Qty Price Disc Total Action Imran non surgical hair …" at bounding box center [213, 141] width 330 height 110
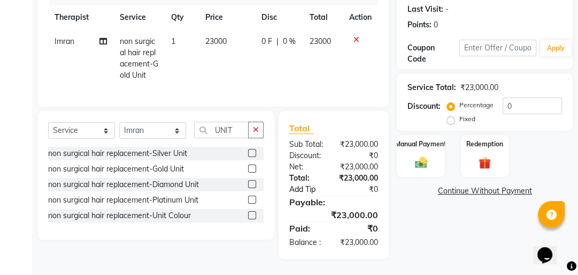
scroll to position [176, 0]
click at [428, 134] on div "Manual Payment" at bounding box center [422, 156] width 50 height 44
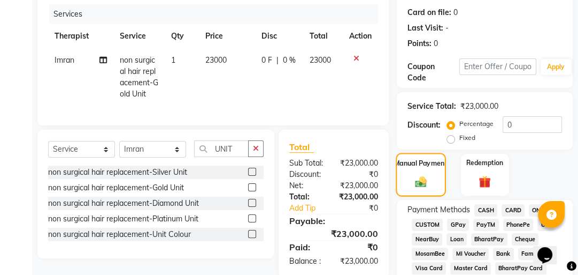
scroll to position [0, 0]
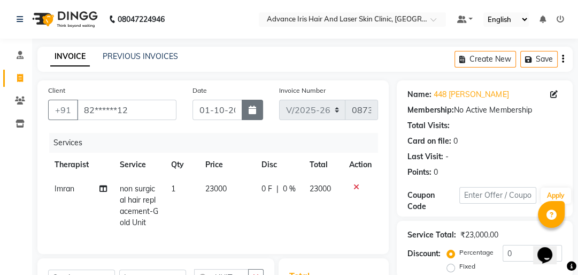
click at [252, 114] on icon "button" at bounding box center [252, 109] width 7 height 9
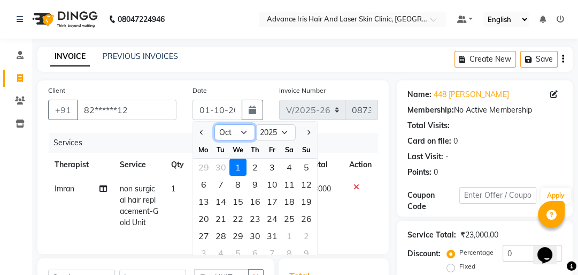
click at [240, 131] on select "Jan Feb Mar Apr May Jun Jul Aug Sep Oct Nov Dec" at bounding box center [235, 132] width 41 height 16
click at [215, 124] on select "Jan Feb Mar Apr May Jun Jul Aug Sep Oct Nov Dec" at bounding box center [235, 132] width 41 height 16
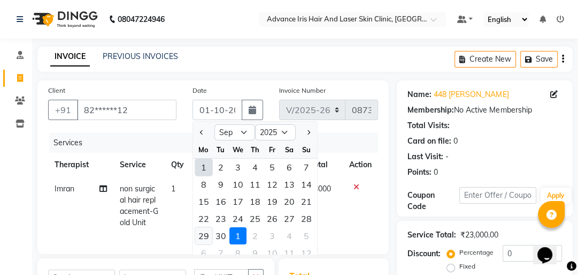
click at [202, 233] on div "29" at bounding box center [203, 235] width 17 height 17
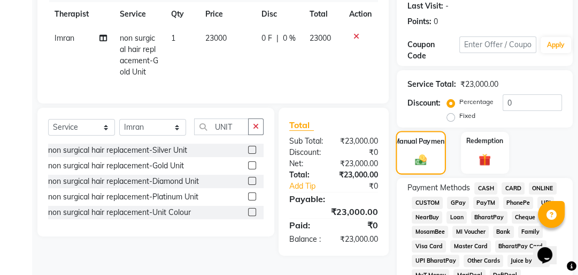
scroll to position [171, 0]
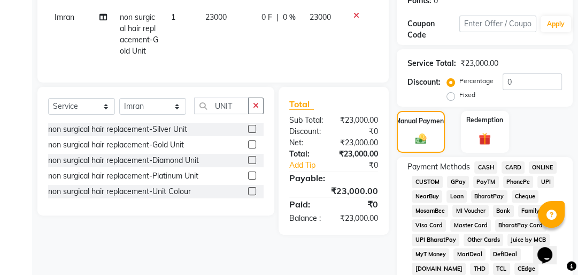
click at [482, 164] on span "CASH" at bounding box center [486, 167] width 23 height 12
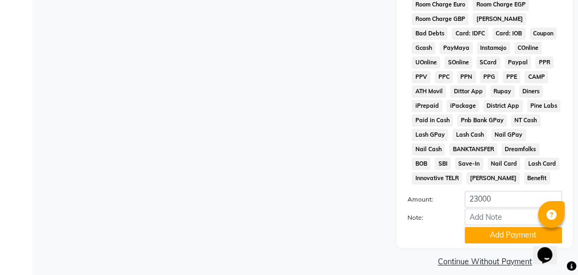
scroll to position [618, 0]
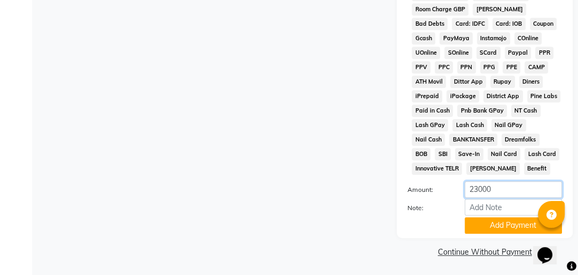
click at [478, 185] on input "23000" at bounding box center [513, 189] width 97 height 17
click at [509, 223] on button "Add Payment" at bounding box center [513, 225] width 97 height 17
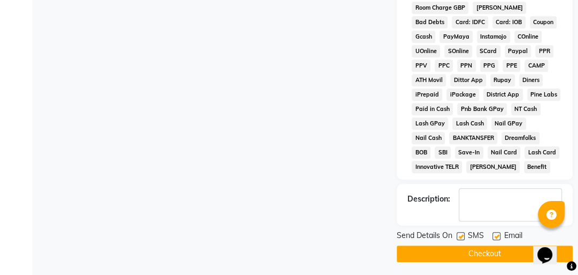
scroll to position [621, 0]
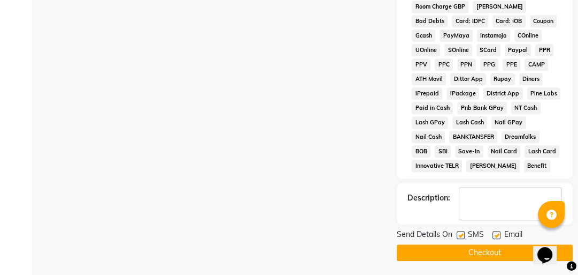
click at [470, 248] on button "Checkout" at bounding box center [485, 252] width 176 height 17
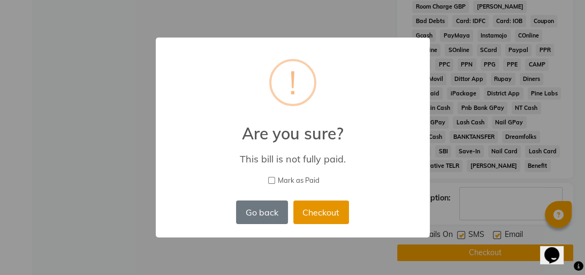
click at [318, 204] on button "Checkout" at bounding box center [321, 212] width 56 height 24
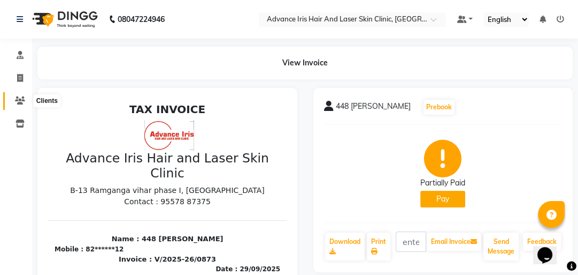
click at [22, 102] on icon at bounding box center [20, 100] width 10 height 8
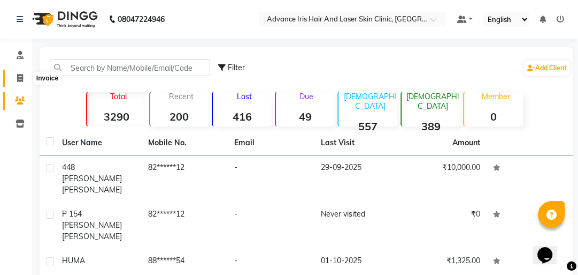
click at [17, 79] on icon at bounding box center [20, 78] width 6 height 8
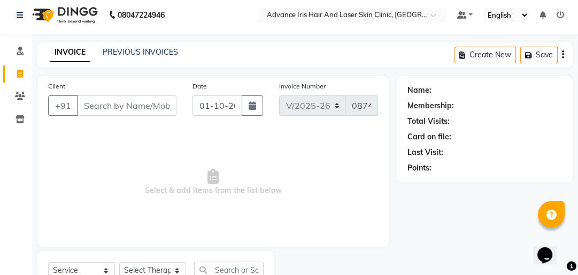
scroll to position [47, 0]
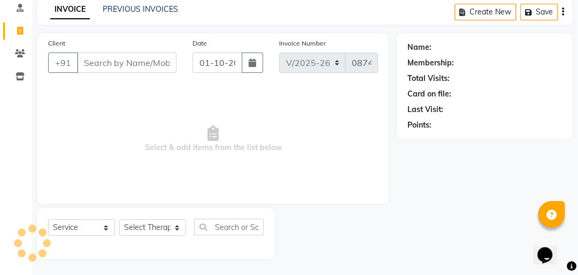
click at [101, 59] on input "Client" at bounding box center [127, 62] width 100 height 20
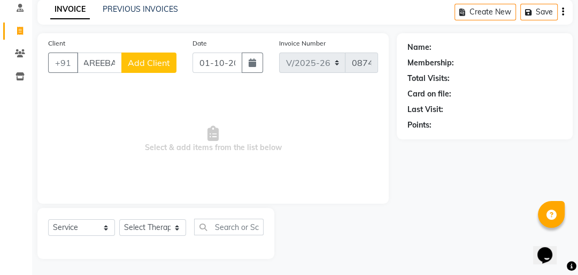
scroll to position [0, 3]
click at [112, 60] on input "AREEBA" at bounding box center [99, 62] width 45 height 20
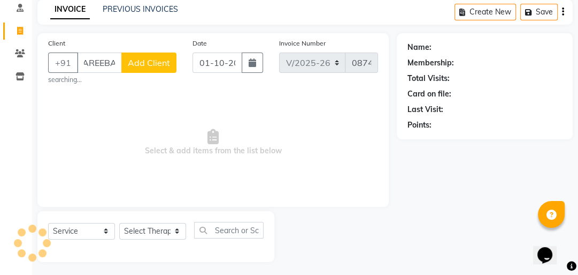
scroll to position [0, 4]
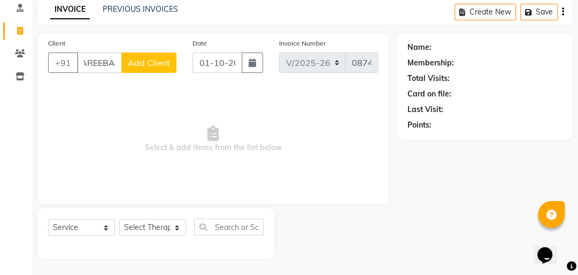
click at [113, 62] on input "AREEBA" at bounding box center [99, 62] width 45 height 20
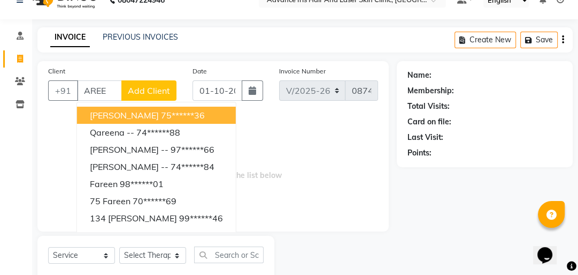
scroll to position [4, 0]
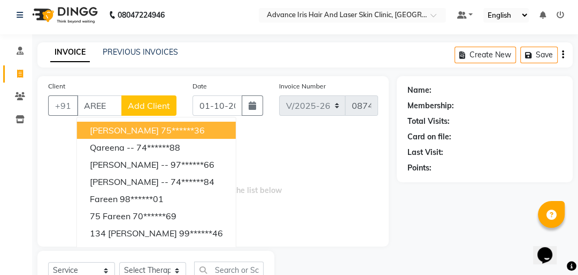
click at [116, 103] on input "AREE" at bounding box center [99, 105] width 45 height 20
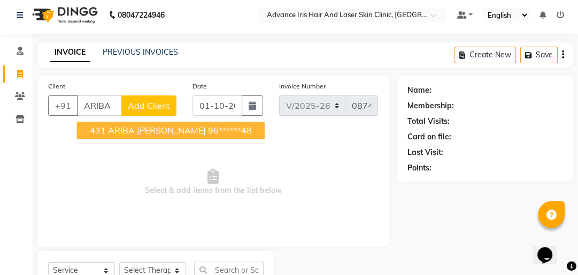
click at [116, 133] on span "431 ARIBA IRFAN" at bounding box center [148, 130] width 116 height 11
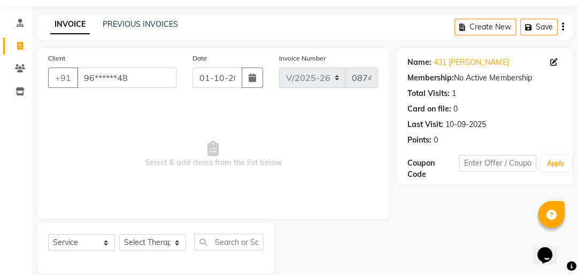
scroll to position [47, 0]
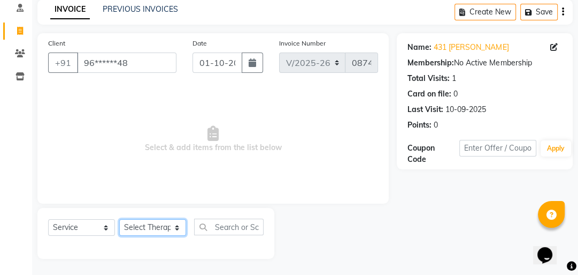
click at [141, 226] on select "Select Therapist Advance Iris Reception Anchal Chandani Dr Pratiksha Dwivedi(Co…" at bounding box center [152, 227] width 67 height 17
click at [119, 219] on select "Select Therapist Advance Iris Reception Anchal Chandani Dr Pratiksha Dwivedi(Co…" at bounding box center [152, 227] width 67 height 17
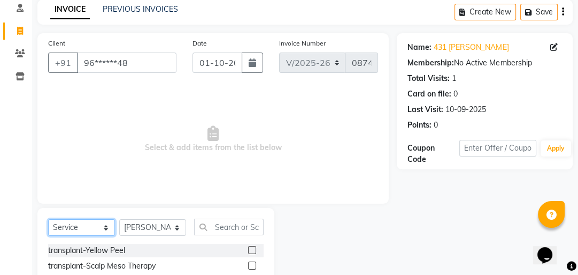
drag, startPoint x: 96, startPoint y: 228, endPoint x: 97, endPoint y: 221, distance: 7.1
click at [96, 227] on select "Select Service Product Membership Package Voucher Prepaid Gift Card" at bounding box center [81, 227] width 67 height 17
click at [48, 219] on select "Select Service Product Membership Package Voucher Prepaid Gift Card" at bounding box center [81, 227] width 67 height 17
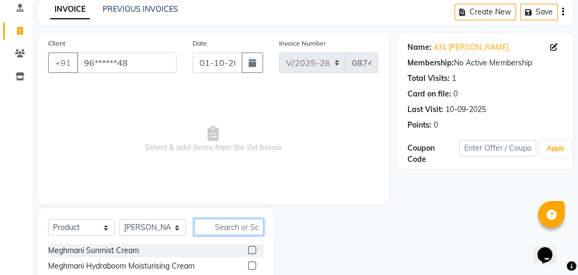
click at [228, 228] on input "text" at bounding box center [229, 226] width 70 height 17
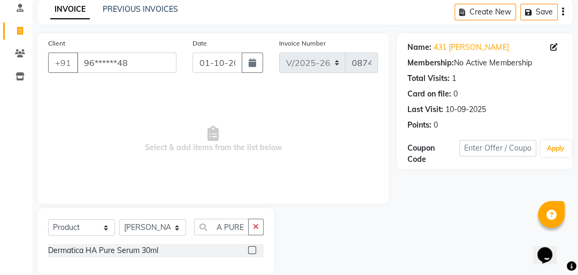
scroll to position [0, 0]
click at [254, 251] on label at bounding box center [252, 250] width 8 height 8
click at [254, 251] on input "checkbox" at bounding box center [251, 250] width 7 height 7
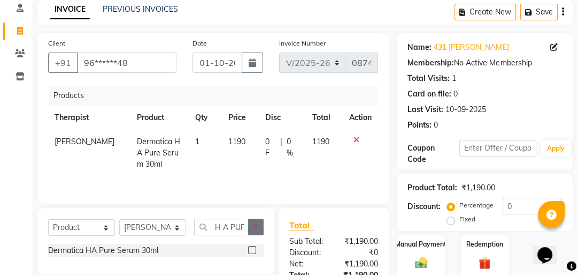
click at [260, 225] on button "button" at bounding box center [256, 226] width 16 height 17
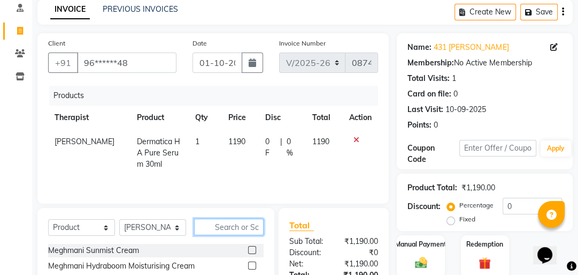
click at [246, 228] on input "text" at bounding box center [229, 226] width 70 height 17
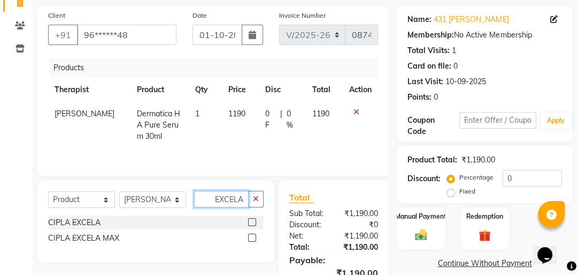
scroll to position [90, 0]
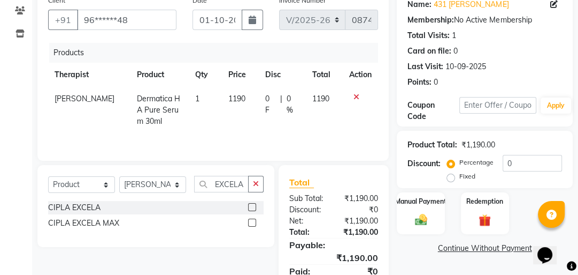
click at [251, 207] on label at bounding box center [252, 207] width 8 height 8
click at [251, 207] on input "checkbox" at bounding box center [251, 207] width 7 height 7
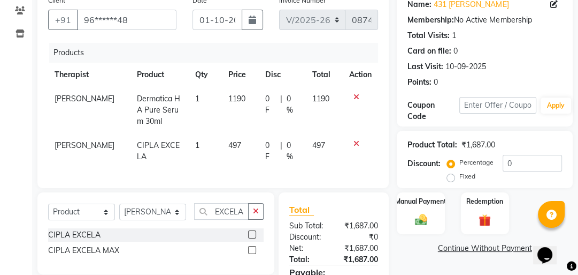
click at [238, 146] on td "497" at bounding box center [240, 150] width 37 height 35
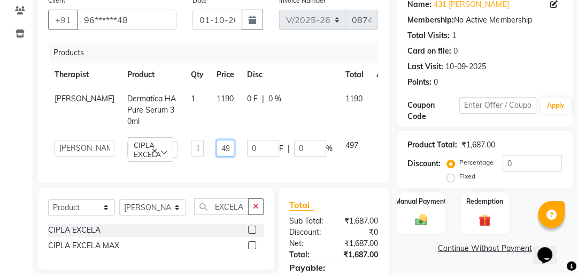
click at [217, 149] on input "497" at bounding box center [226, 148] width 18 height 17
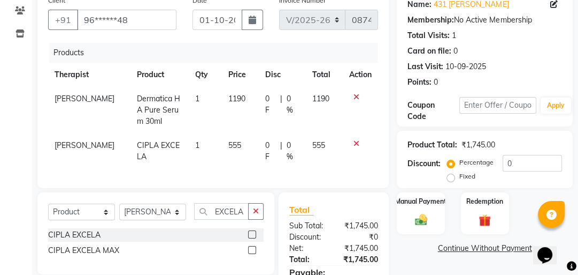
click at [189, 162] on td "1" at bounding box center [205, 150] width 33 height 35
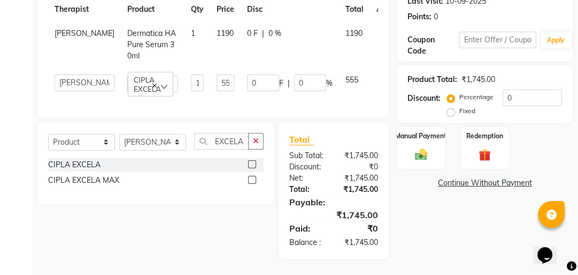
scroll to position [163, 0]
click at [402, 133] on div "Manual Payment" at bounding box center [422, 148] width 50 height 44
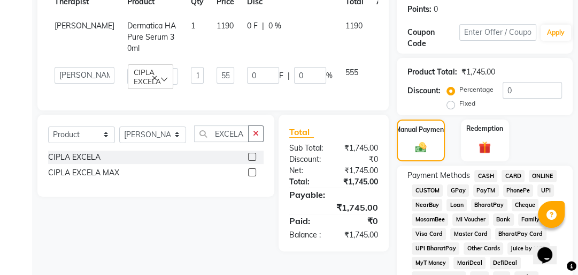
click at [489, 176] on span "CASH" at bounding box center [486, 176] width 23 height 12
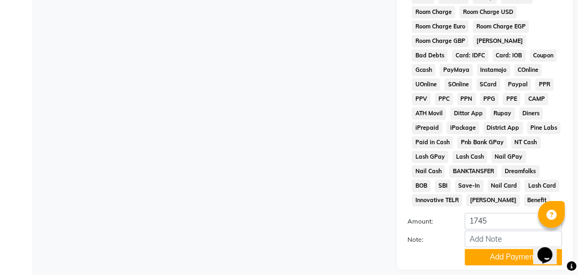
scroll to position [618, 0]
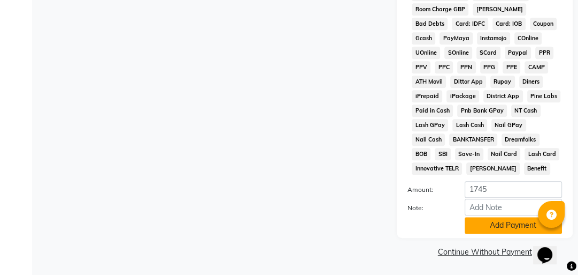
click at [501, 226] on button "Add Payment" at bounding box center [513, 225] width 97 height 17
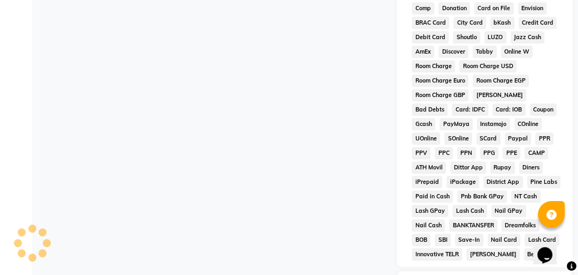
scroll to position [621, 0]
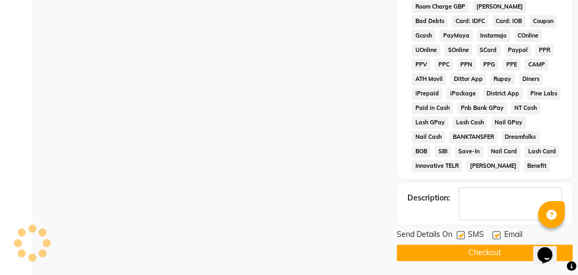
click at [484, 246] on button "Checkout" at bounding box center [485, 252] width 176 height 17
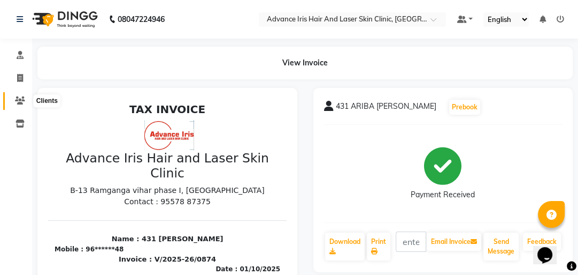
click at [15, 98] on icon at bounding box center [20, 100] width 10 height 8
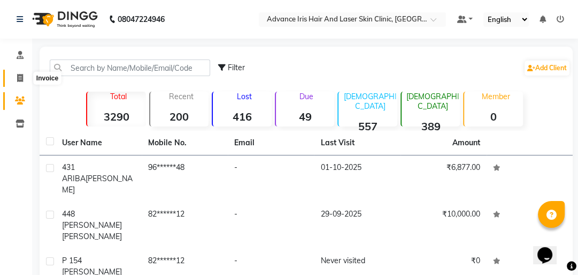
click at [20, 78] on icon at bounding box center [20, 78] width 6 height 8
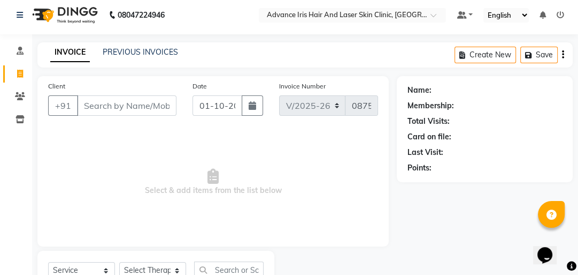
scroll to position [47, 0]
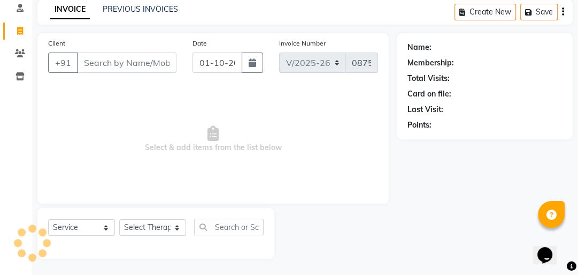
drag, startPoint x: 98, startPoint y: 66, endPoint x: 100, endPoint y: 58, distance: 8.7
click at [99, 56] on input "Client" at bounding box center [127, 62] width 100 height 20
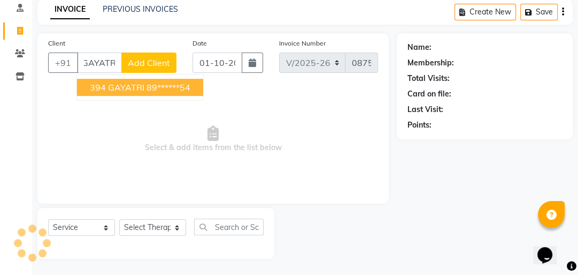
scroll to position [0, 4]
click at [97, 86] on span "394 GAYATRI" at bounding box center [117, 87] width 55 height 11
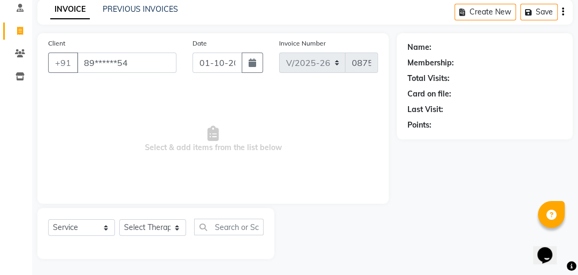
scroll to position [0, 0]
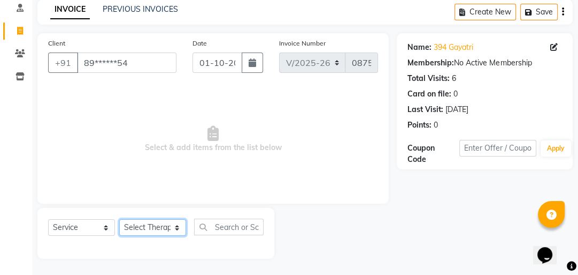
click at [142, 231] on select "Select Therapist Advance Iris Reception Anchal Chandani Dr Pratiksha Dwivedi(Co…" at bounding box center [152, 227] width 67 height 17
click at [119, 219] on select "Select Therapist Advance Iris Reception Anchal Chandani Dr Pratiksha Dwivedi(Co…" at bounding box center [152, 227] width 67 height 17
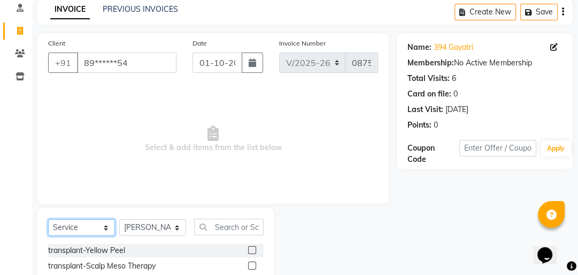
click at [98, 232] on select "Select Service Product Membership Package Voucher Prepaid Gift Card" at bounding box center [81, 227] width 67 height 17
click at [48, 219] on select "Select Service Product Membership Package Voucher Prepaid Gift Card" at bounding box center [81, 227] width 67 height 17
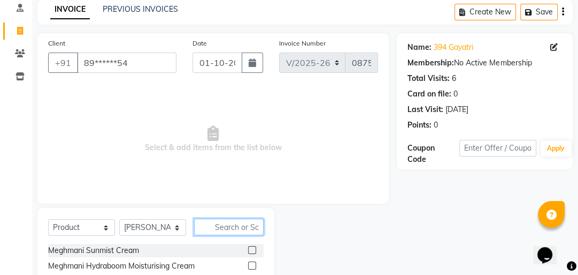
click at [217, 231] on input "text" at bounding box center [229, 226] width 70 height 17
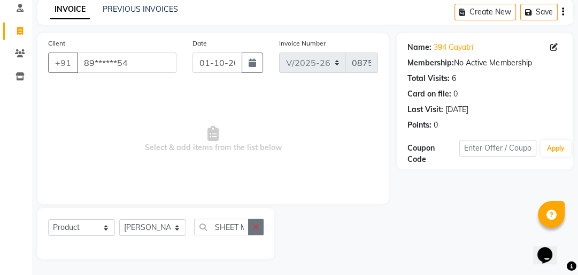
click at [249, 228] on button "button" at bounding box center [256, 226] width 16 height 17
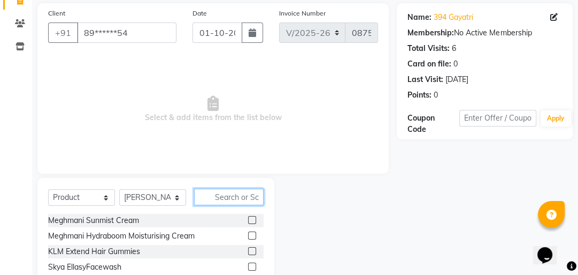
scroll to position [68, 0]
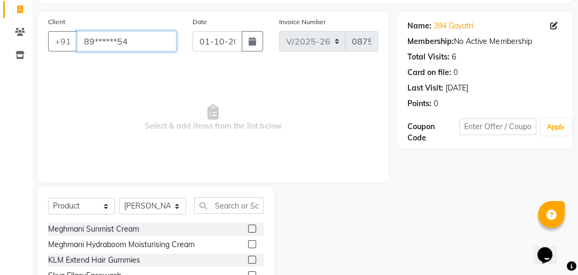
click at [131, 45] on input "89******54" at bounding box center [127, 41] width 100 height 20
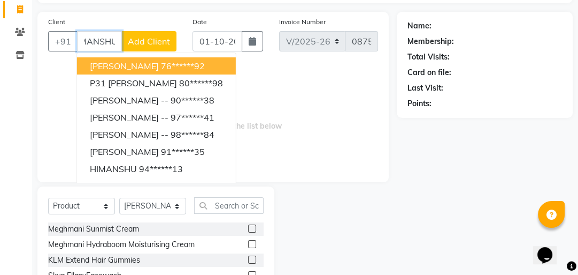
scroll to position [0, 16]
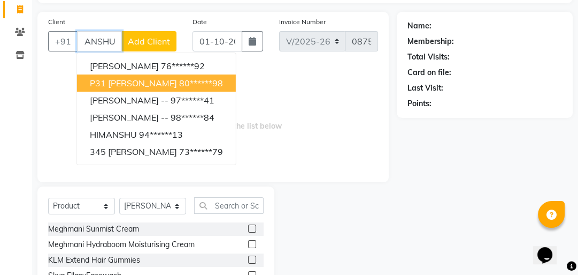
click at [140, 83] on span "P31 Himanshu Mahendra" at bounding box center [133, 83] width 87 height 11
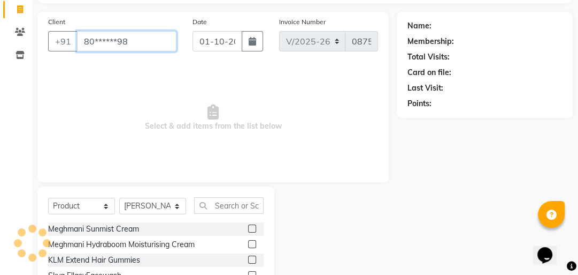
scroll to position [0, 0]
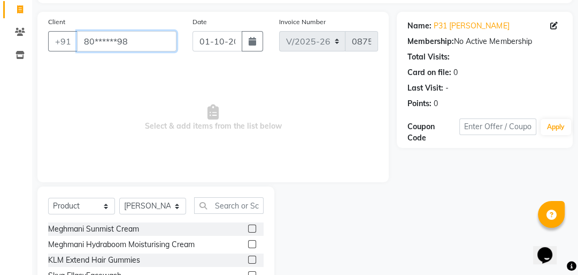
click at [132, 46] on input "80******98" at bounding box center [127, 41] width 100 height 20
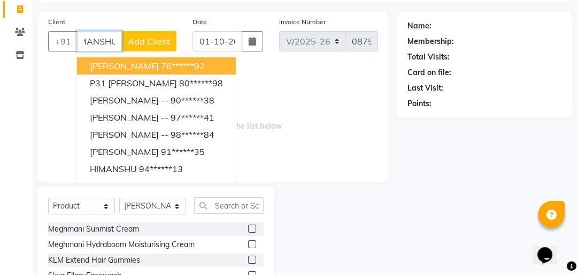
scroll to position [0, 16]
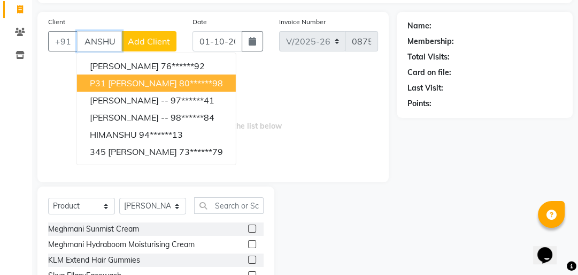
click at [120, 82] on span "P31 Himanshu Mahendra" at bounding box center [133, 83] width 87 height 11
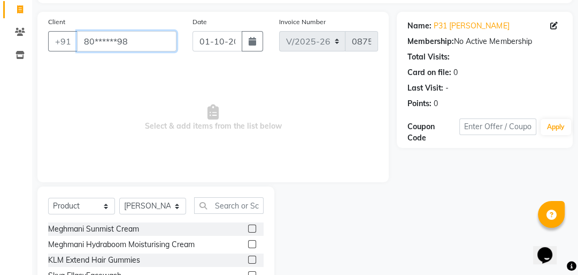
click at [144, 47] on input "80******98" at bounding box center [127, 41] width 100 height 20
click at [138, 46] on input "80******98" at bounding box center [127, 41] width 100 height 20
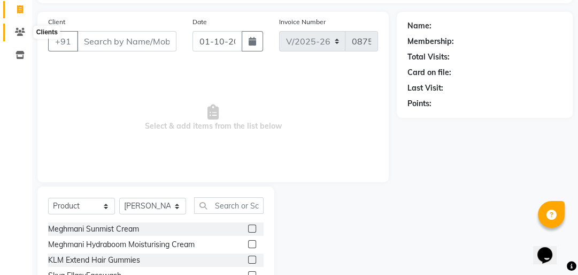
click at [25, 31] on span at bounding box center [20, 32] width 19 height 12
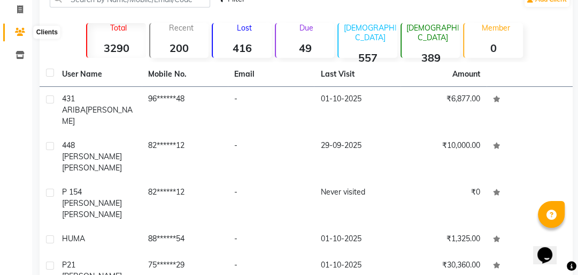
click at [21, 29] on icon at bounding box center [20, 32] width 10 height 8
click at [19, 11] on icon at bounding box center [20, 9] width 6 height 8
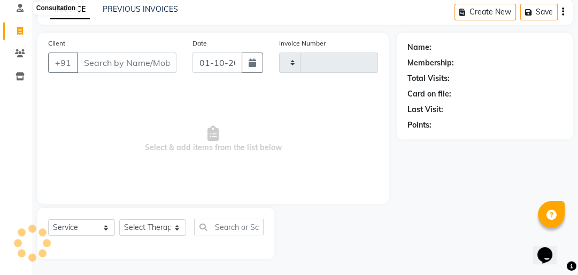
scroll to position [47, 0]
click at [98, 63] on input "Client" at bounding box center [127, 62] width 100 height 20
click at [98, 64] on input "Client" at bounding box center [127, 62] width 100 height 20
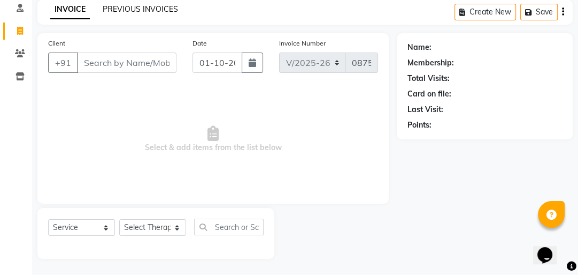
click at [131, 7] on link "PREVIOUS INVOICES" at bounding box center [140, 9] width 75 height 10
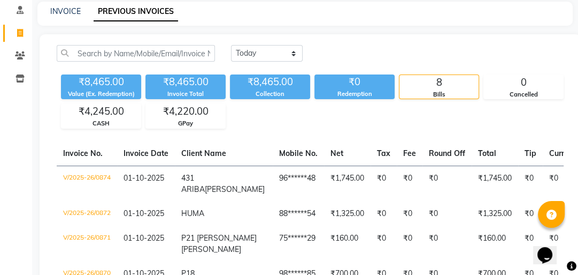
scroll to position [47, 0]
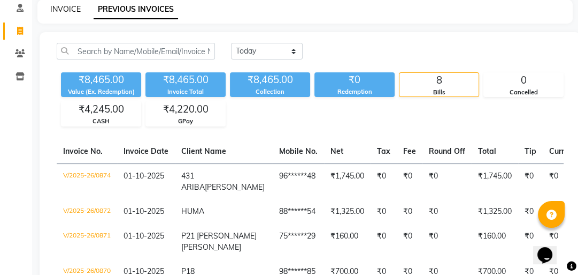
click at [64, 12] on link "INVOICE" at bounding box center [65, 9] width 31 height 10
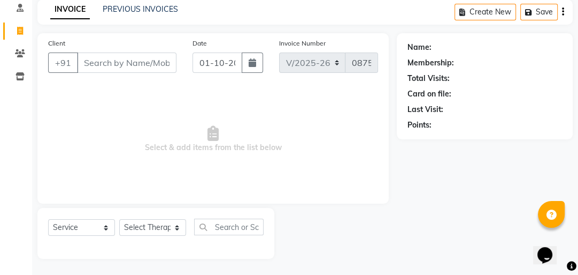
drag, startPoint x: 119, startPoint y: 67, endPoint x: 115, endPoint y: 21, distance: 45.7
click at [116, 64] on input "Client" at bounding box center [127, 62] width 100 height 20
click at [118, 8] on link "PREVIOUS INVOICES" at bounding box center [140, 9] width 75 height 10
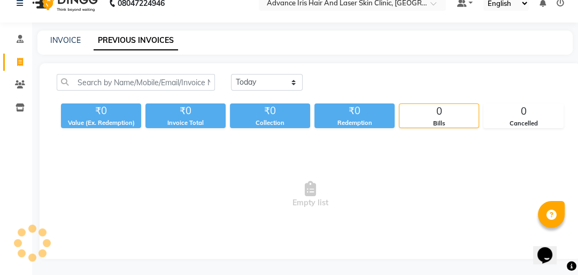
scroll to position [47, 0]
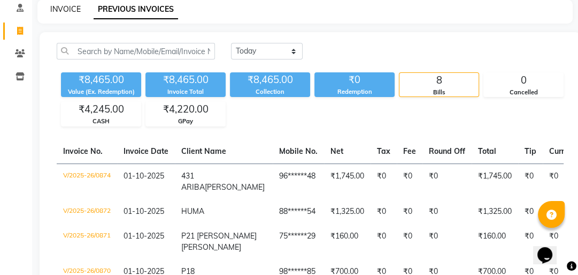
click at [62, 6] on link "INVOICE" at bounding box center [65, 9] width 31 height 10
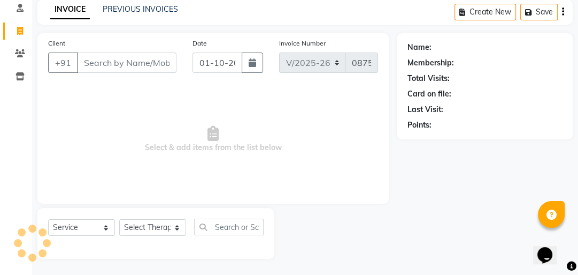
click at [131, 2] on div "INVOICE PREVIOUS INVOICES Create New Save" at bounding box center [305, 11] width 536 height 25
click at [128, 10] on link "PREVIOUS INVOICES" at bounding box center [140, 9] width 75 height 10
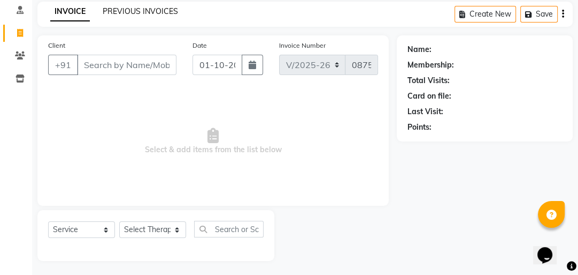
scroll to position [47, 0]
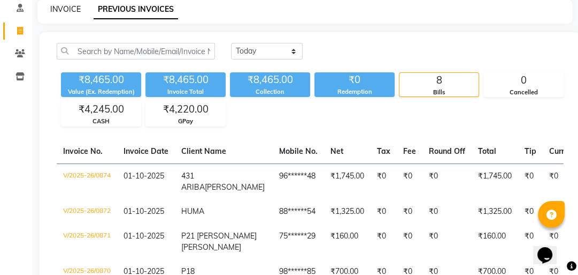
click at [68, 4] on link "INVOICE" at bounding box center [65, 9] width 31 height 10
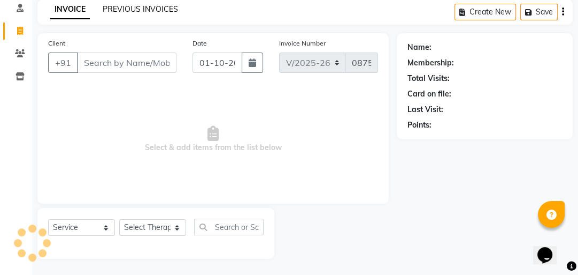
click at [166, 9] on link "PREVIOUS INVOICES" at bounding box center [140, 9] width 75 height 10
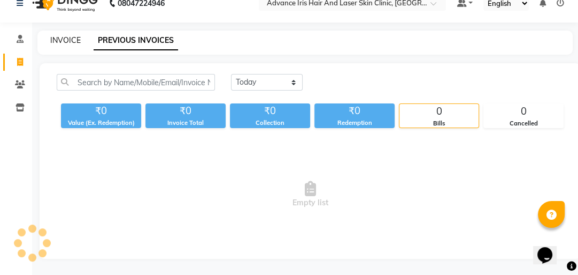
scroll to position [47, 0]
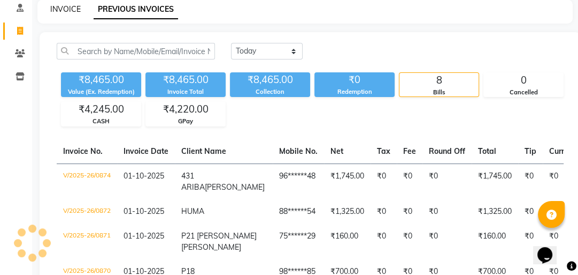
click at [68, 11] on link "INVOICE" at bounding box center [65, 9] width 31 height 10
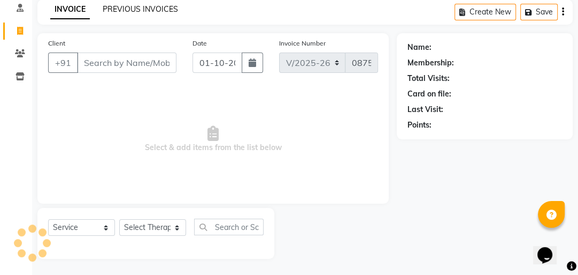
click at [108, 7] on link "PREVIOUS INVOICES" at bounding box center [140, 9] width 75 height 10
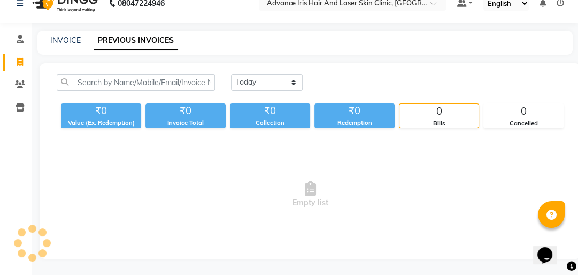
scroll to position [47, 0]
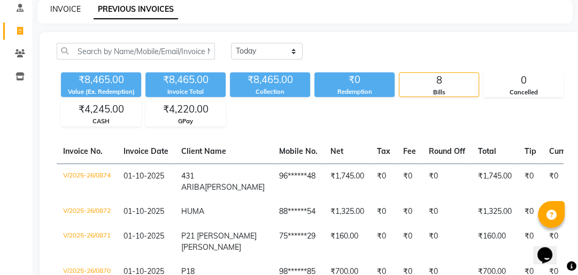
click at [55, 9] on link "INVOICE" at bounding box center [65, 9] width 31 height 10
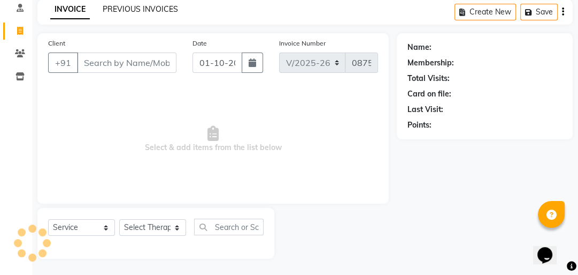
click at [108, 5] on link "PREVIOUS INVOICES" at bounding box center [140, 9] width 75 height 10
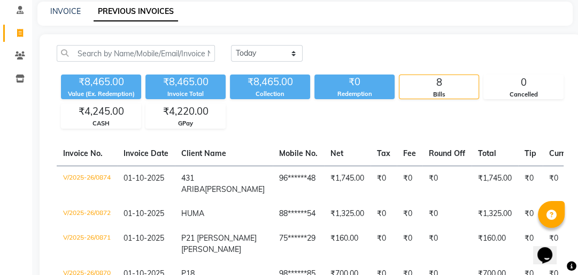
scroll to position [47, 0]
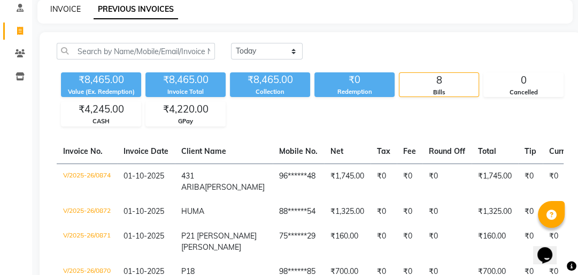
click at [67, 13] on link "INVOICE" at bounding box center [65, 9] width 31 height 10
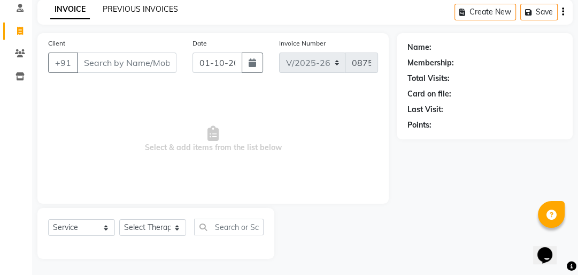
click at [113, 11] on link "PREVIOUS INVOICES" at bounding box center [140, 9] width 75 height 10
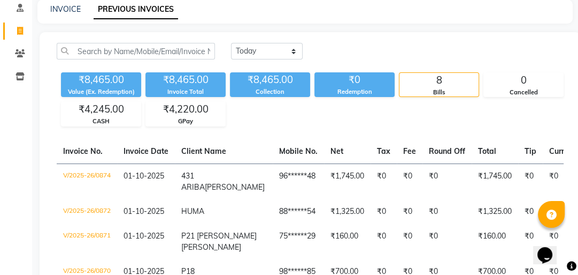
click at [68, 15] on div "INVOICE PREVIOUS INVOICES" at bounding box center [305, 11] width 536 height 24
click at [70, 11] on link "INVOICE" at bounding box center [65, 9] width 31 height 10
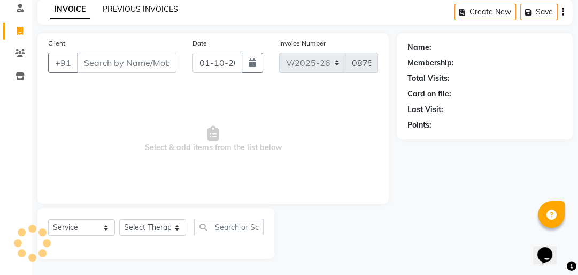
click at [121, 11] on link "PREVIOUS INVOICES" at bounding box center [140, 9] width 75 height 10
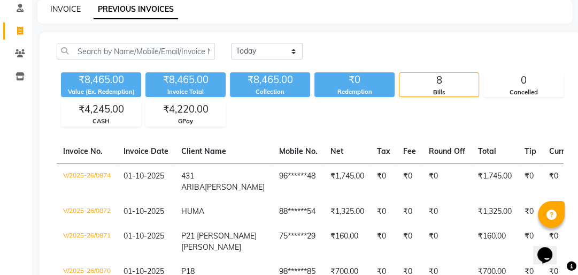
click at [75, 11] on link "INVOICE" at bounding box center [65, 9] width 31 height 10
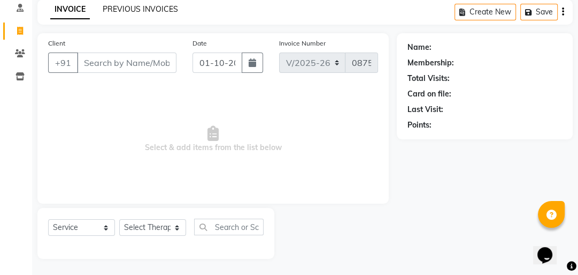
click at [111, 6] on link "PREVIOUS INVOICES" at bounding box center [140, 9] width 75 height 10
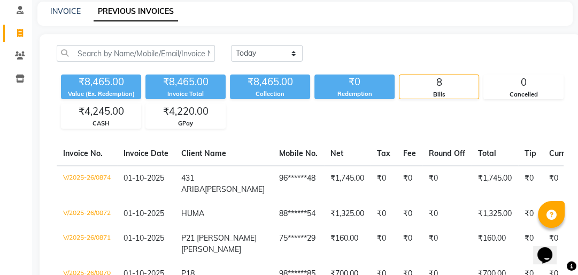
scroll to position [47, 0]
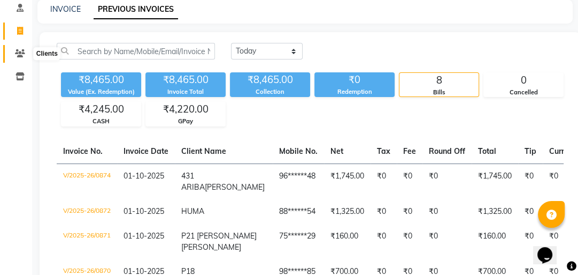
click at [17, 51] on icon at bounding box center [20, 53] width 10 height 8
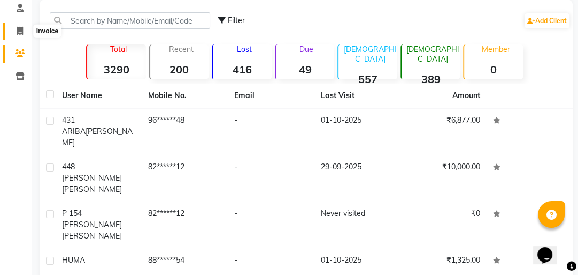
click at [17, 32] on icon at bounding box center [20, 31] width 6 height 8
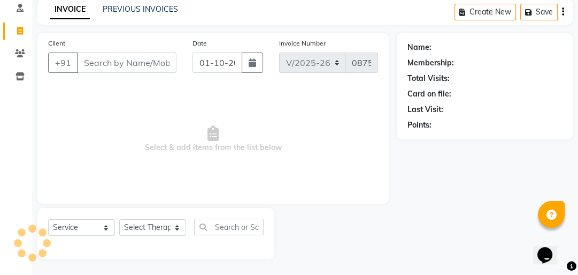
click at [94, 68] on input "Client" at bounding box center [127, 62] width 100 height 20
click at [93, 64] on input "Client" at bounding box center [127, 62] width 100 height 20
click at [92, 64] on input "Client" at bounding box center [127, 62] width 100 height 20
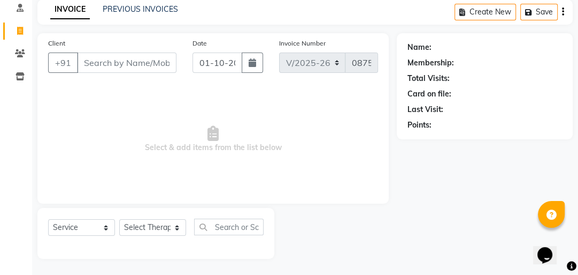
click at [92, 64] on input "Client" at bounding box center [127, 62] width 100 height 20
click at [89, 65] on input "Client" at bounding box center [127, 62] width 100 height 20
click at [15, 58] on span at bounding box center [20, 54] width 19 height 12
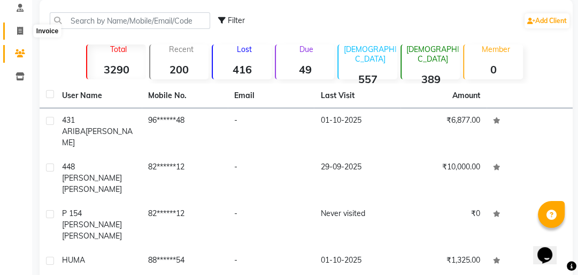
click at [17, 34] on icon at bounding box center [20, 31] width 6 height 8
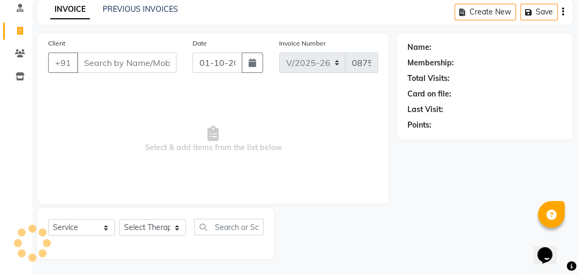
click at [95, 68] on input "Client" at bounding box center [127, 62] width 100 height 20
click at [144, 9] on link "PREVIOUS INVOICES" at bounding box center [140, 9] width 75 height 10
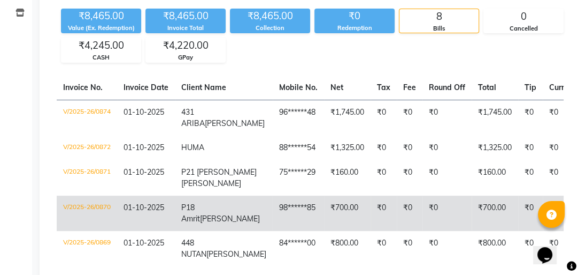
scroll to position [90, 0]
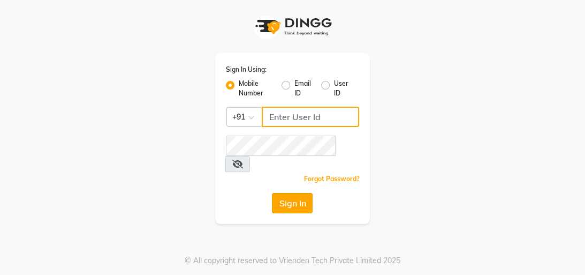
type input "8439127930"
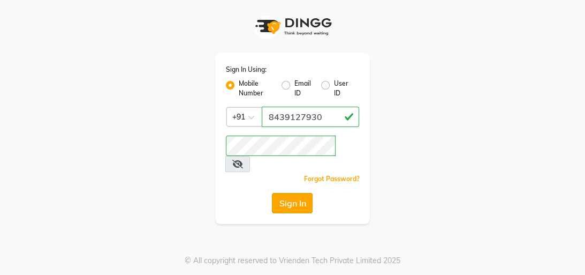
click at [291, 193] on button "Sign In" at bounding box center [292, 203] width 41 height 20
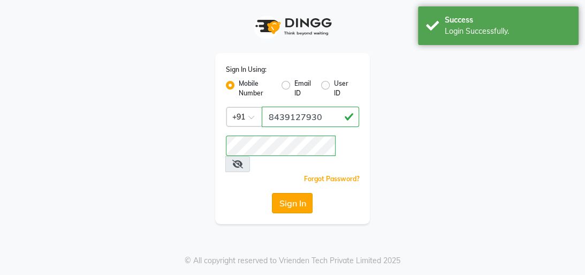
select select "service"
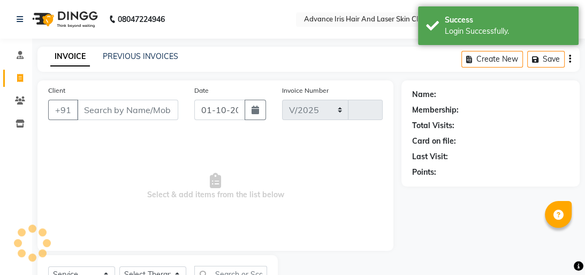
select select "5825"
type input "0875"
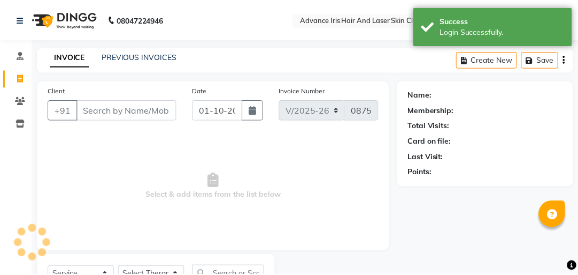
scroll to position [47, 0]
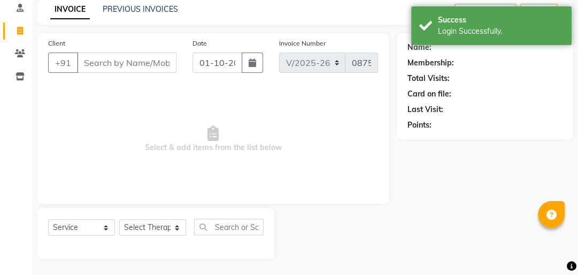
drag, startPoint x: 100, startPoint y: 70, endPoint x: 99, endPoint y: 62, distance: 7.5
click at [100, 62] on input "Client" at bounding box center [127, 62] width 100 height 20
select select "en"
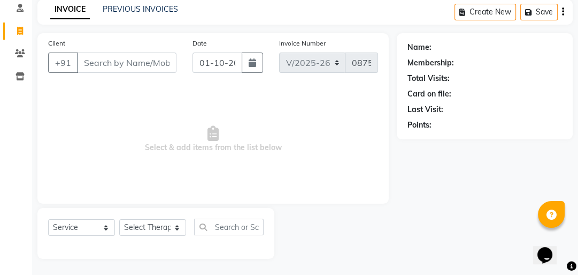
drag, startPoint x: 110, startPoint y: 15, endPoint x: 88, endPoint y: 17, distance: 22.6
drag, startPoint x: 88, startPoint y: 17, endPoint x: 116, endPoint y: 8, distance: 29.8
drag, startPoint x: 116, startPoint y: 8, endPoint x: 96, endPoint y: 13, distance: 20.4
drag, startPoint x: 96, startPoint y: 13, endPoint x: 45, endPoint y: 118, distance: 116.5
click at [45, 122] on div "Client +91 Date [DATE] Invoice Number V/2025 V/[PHONE_NUMBER] Select & add item…" at bounding box center [213, 118] width 352 height 170
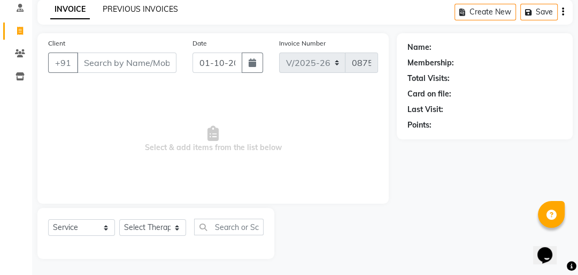
click at [119, 8] on link "PREVIOUS INVOICES" at bounding box center [140, 9] width 75 height 10
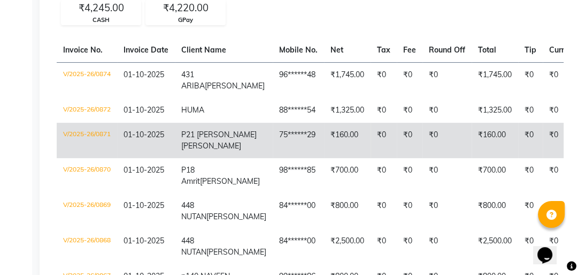
scroll to position [128, 0]
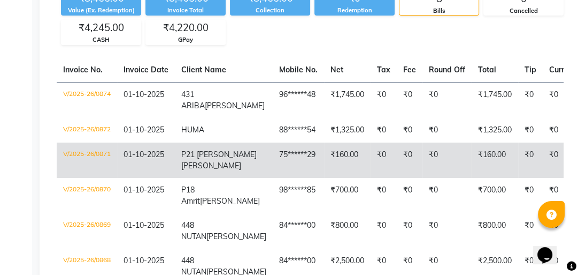
click at [180, 171] on td "P21 [PERSON_NAME]" at bounding box center [224, 159] width 98 height 35
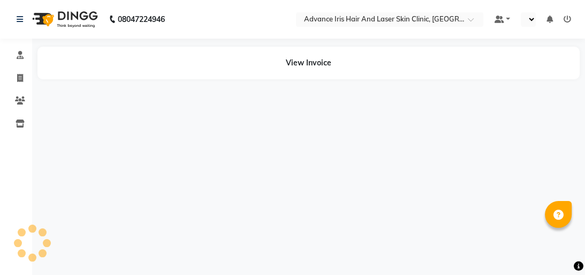
select select "en"
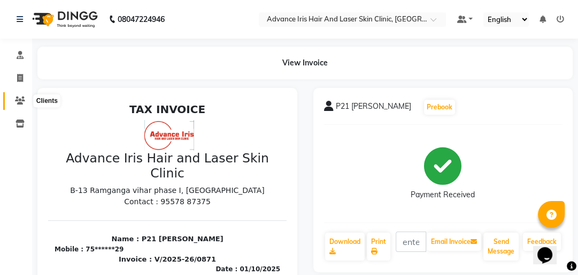
click at [19, 105] on span at bounding box center [20, 101] width 19 height 12
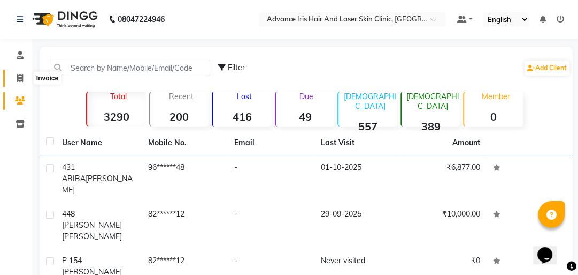
click at [16, 81] on span at bounding box center [20, 78] width 19 height 12
select select "service"
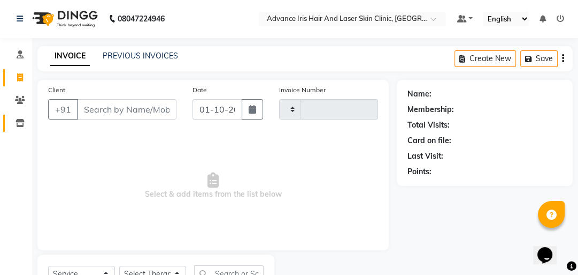
type input "0875"
select select "5825"
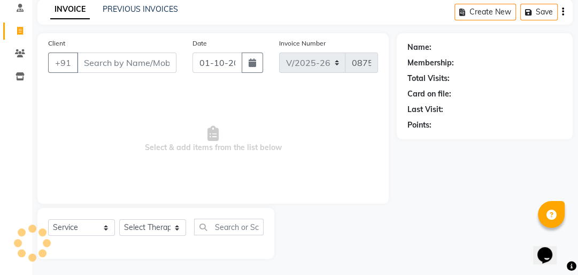
drag, startPoint x: 101, startPoint y: 70, endPoint x: 94, endPoint y: 58, distance: 14.1
click at [98, 59] on input "Client" at bounding box center [127, 62] width 100 height 20
type input "..+"
